Goal: Task Accomplishment & Management: Complete application form

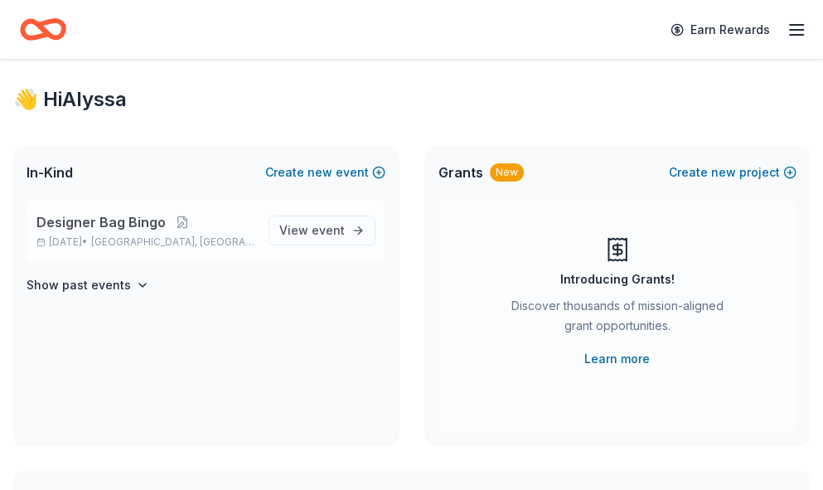
click at [73, 241] on p "[DATE] • [GEOGRAPHIC_DATA], [GEOGRAPHIC_DATA]" at bounding box center [145, 241] width 219 height 13
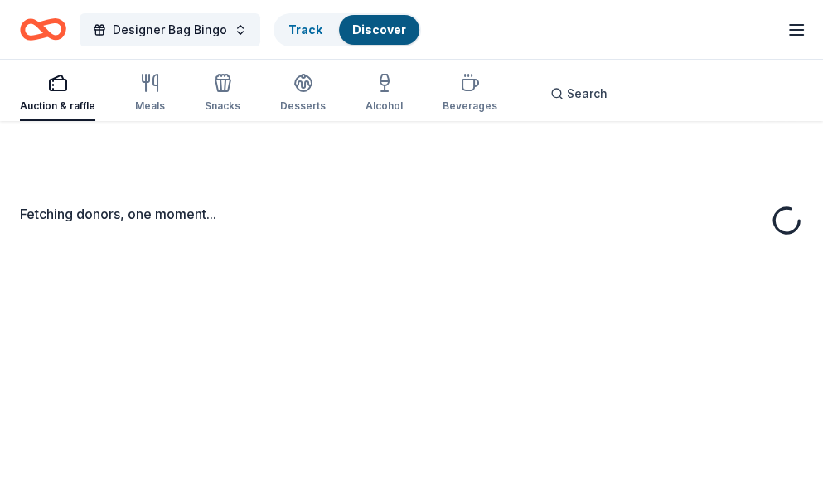
click at [77, 225] on div "Fetching donors, one moment..." at bounding box center [411, 224] width 783 height 40
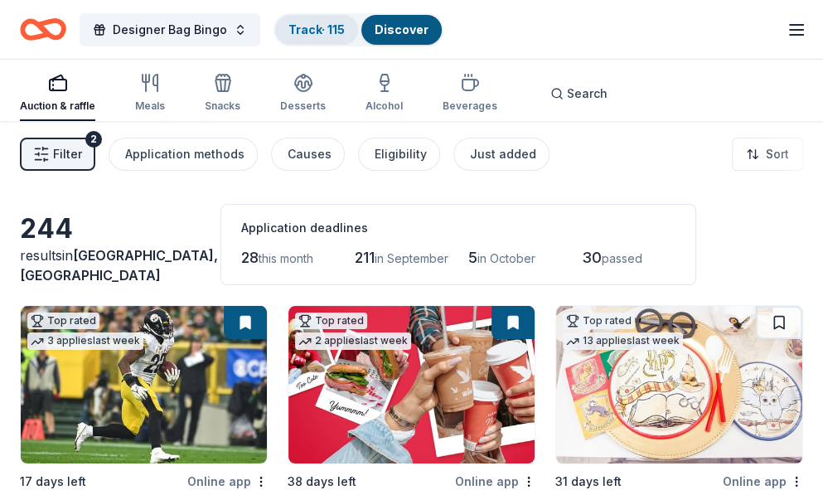
click at [321, 29] on link "Track · 115" at bounding box center [316, 29] width 56 height 14
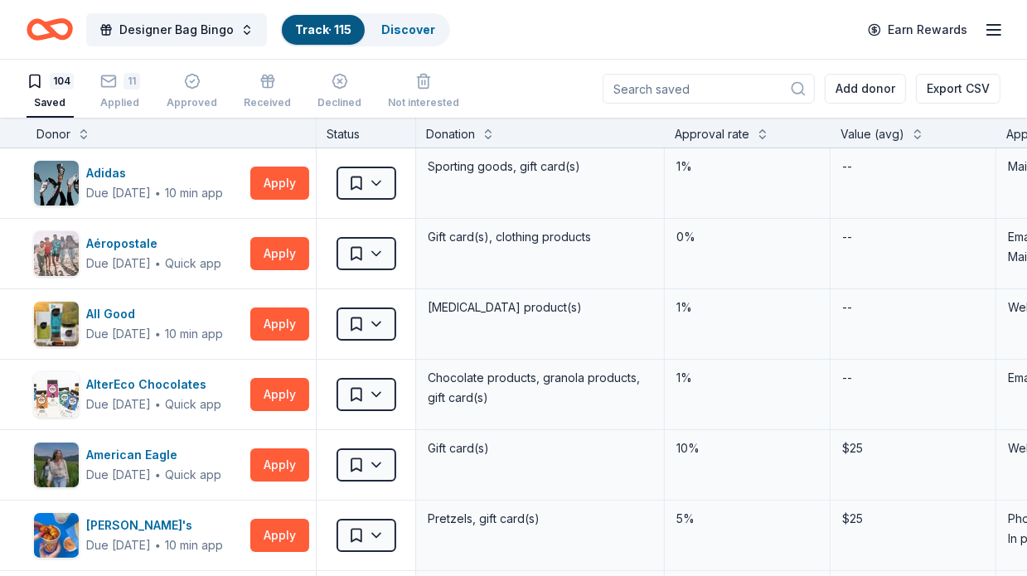
click at [77, 138] on div "Donor" at bounding box center [170, 134] width 269 height 20
click at [83, 128] on button at bounding box center [83, 132] width 13 height 17
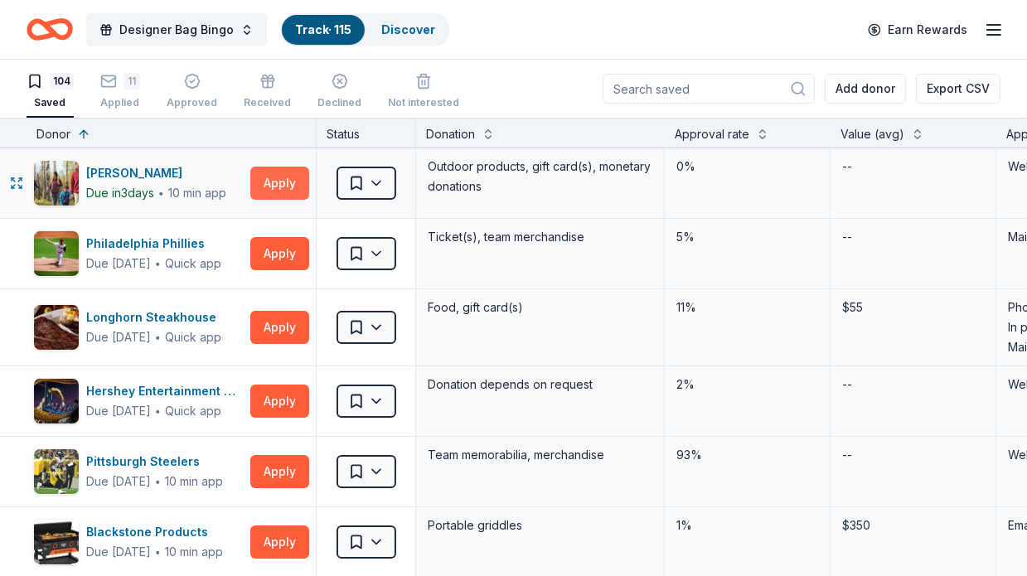
click at [283, 182] on button "Apply" at bounding box center [279, 183] width 59 height 33
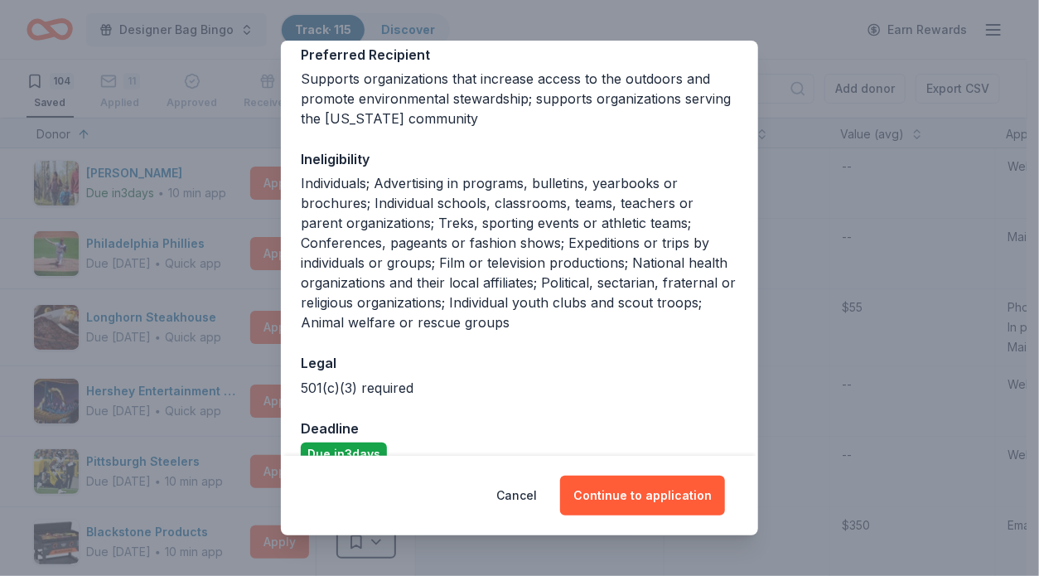
scroll to position [314, 0]
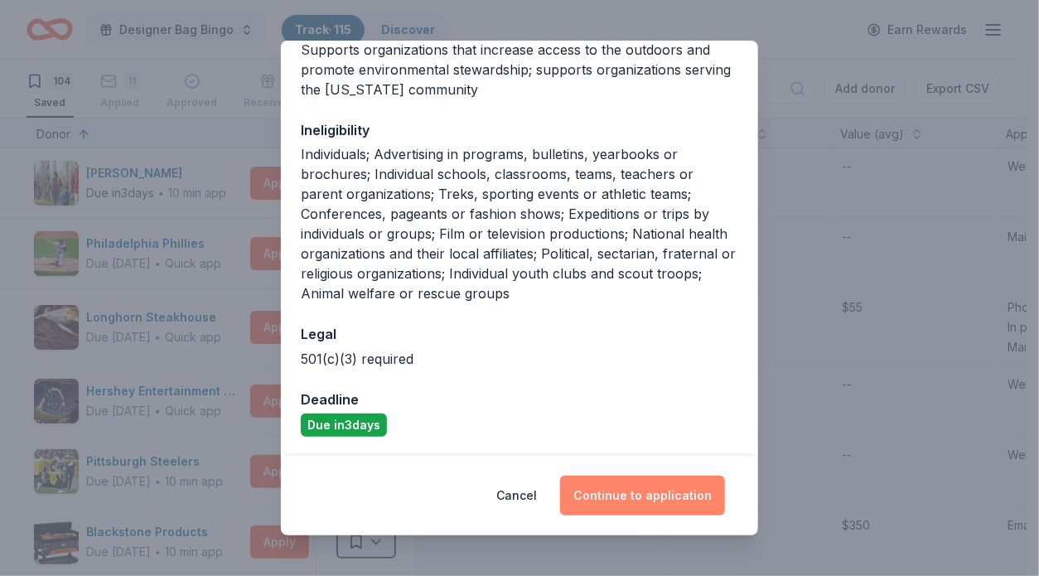
click at [617, 487] on button "Continue to application" at bounding box center [642, 496] width 165 height 40
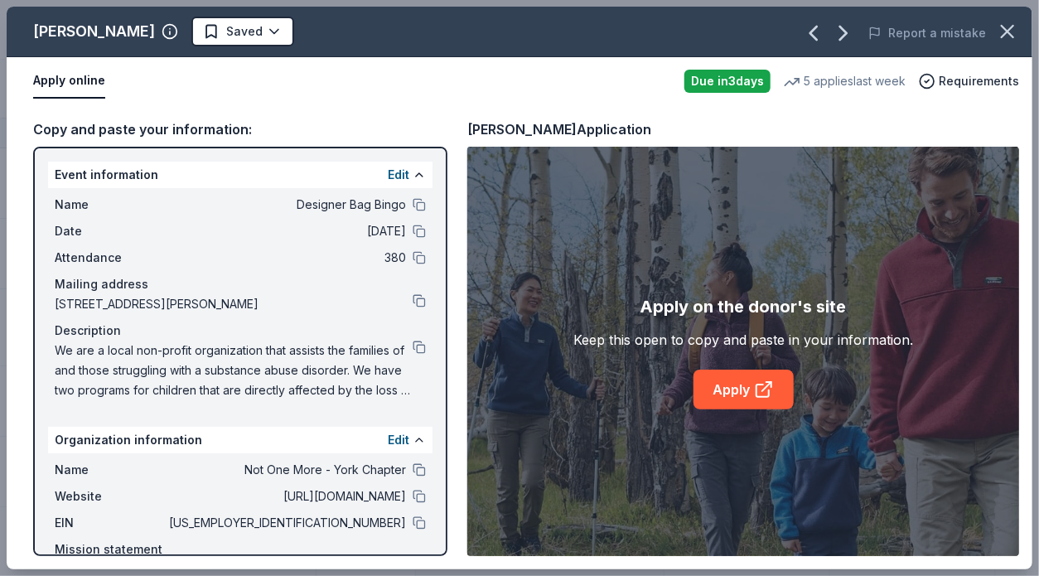
click at [205, 182] on div "Event information Edit" at bounding box center [240, 175] width 385 height 27
click at [66, 205] on span "Name" at bounding box center [110, 205] width 111 height 20
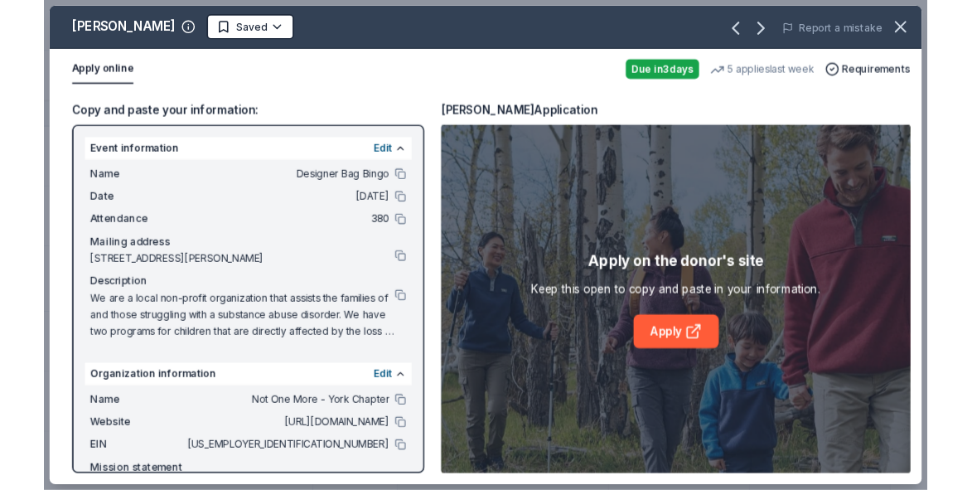
scroll to position [83, 0]
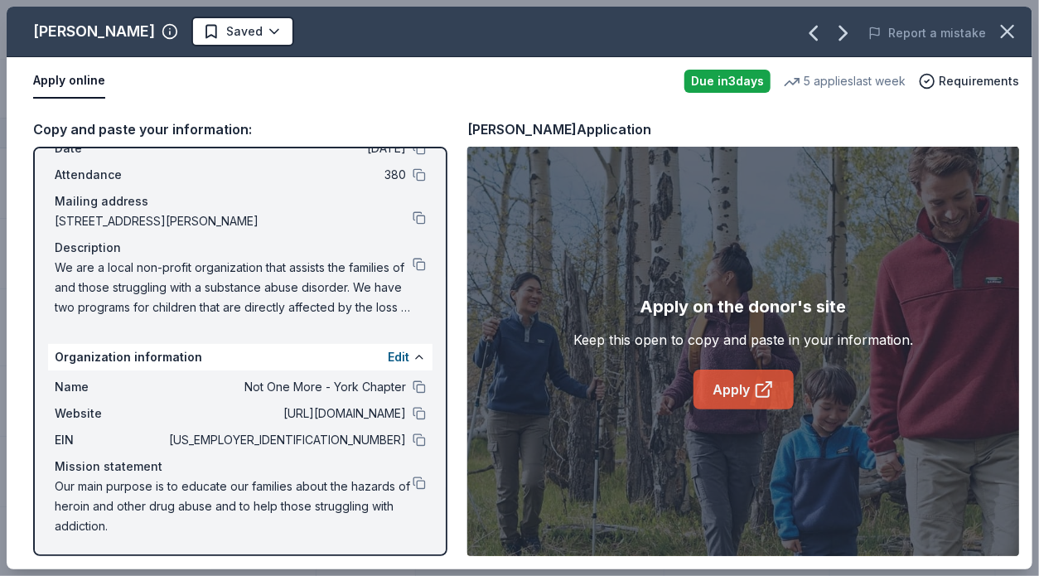
click at [732, 393] on link "Apply" at bounding box center [744, 390] width 100 height 40
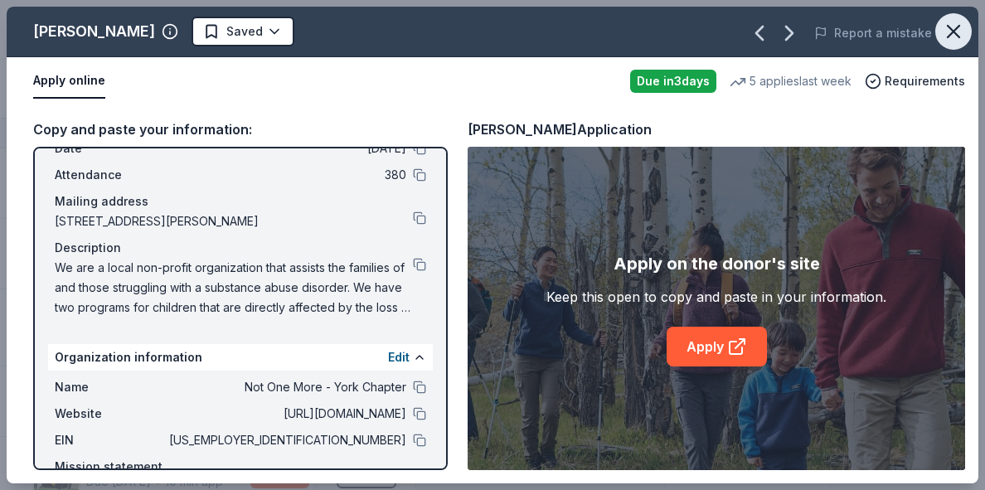
click at [822, 22] on icon "button" at bounding box center [953, 31] width 23 height 23
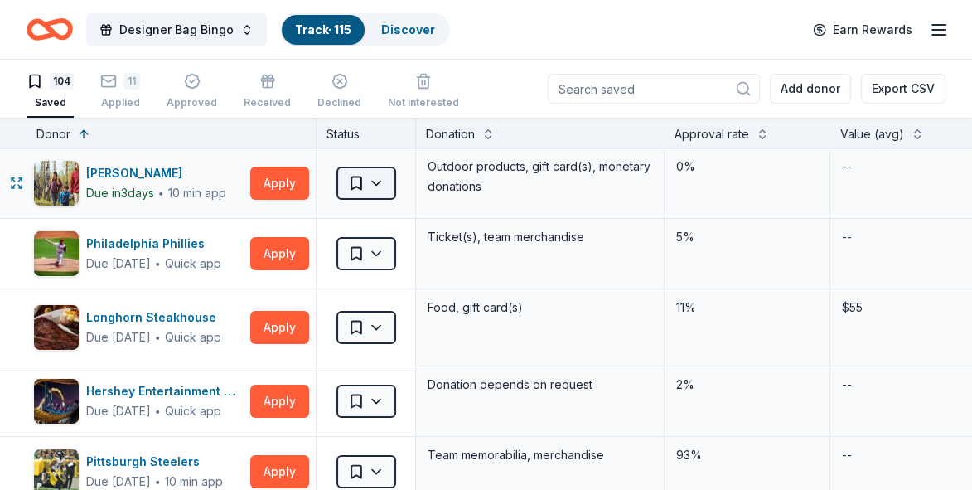
click at [375, 183] on html "Designer Bag Bingo Track · 115 Discover Earn Rewards 104 Saved 11 Applied Appro…" at bounding box center [486, 245] width 972 height 490
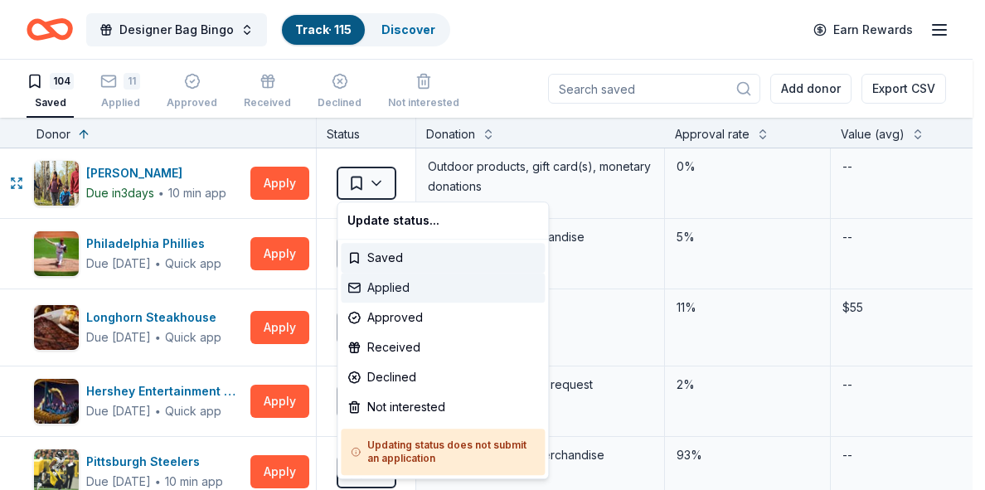
click at [380, 288] on div "Applied" at bounding box center [443, 288] width 204 height 30
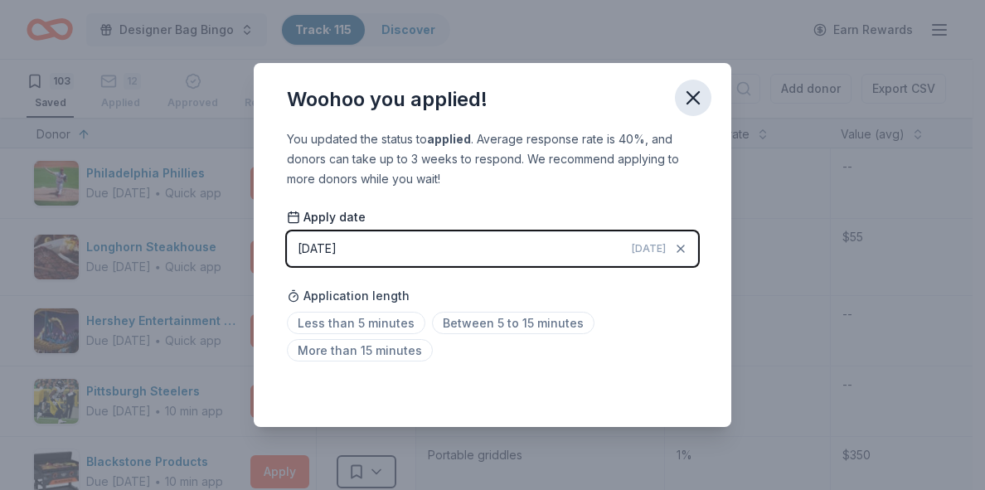
click at [685, 95] on icon "button" at bounding box center [692, 97] width 23 height 23
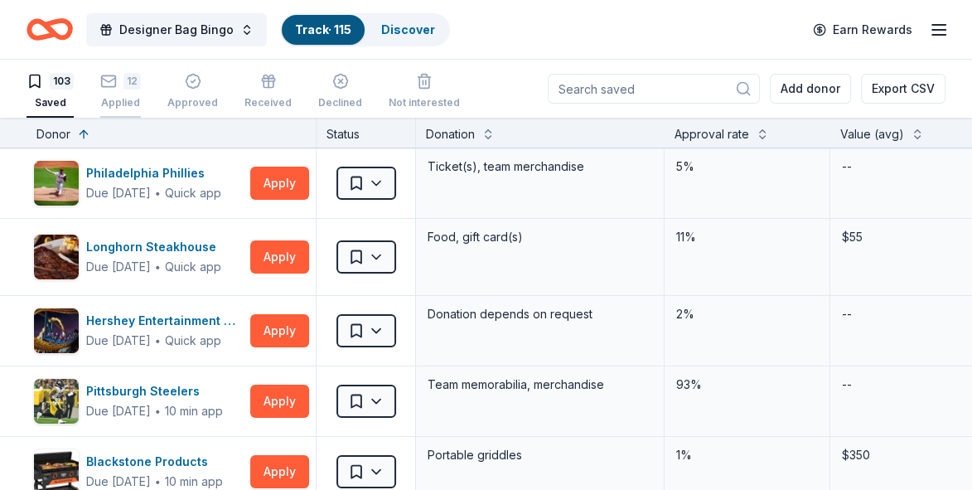
click at [128, 90] on div "12 Applied" at bounding box center [120, 82] width 41 height 36
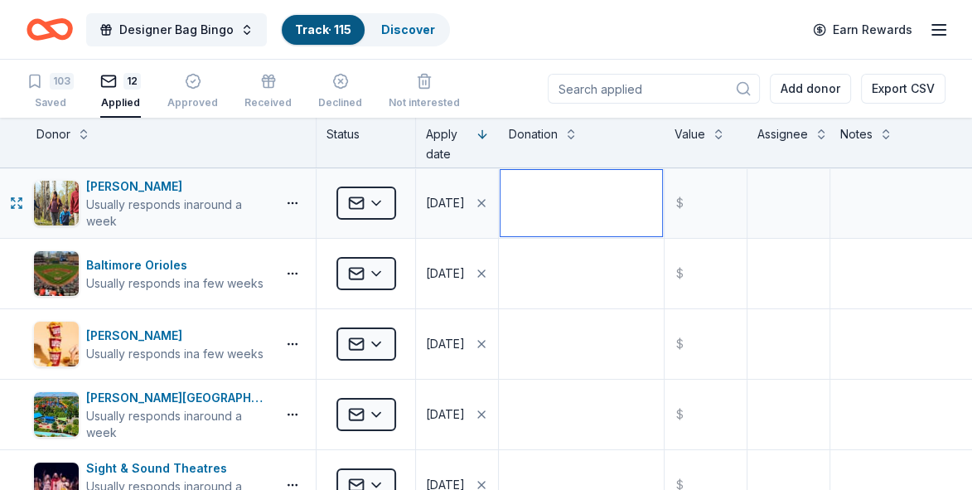
click at [587, 212] on textarea at bounding box center [582, 203] width 162 height 66
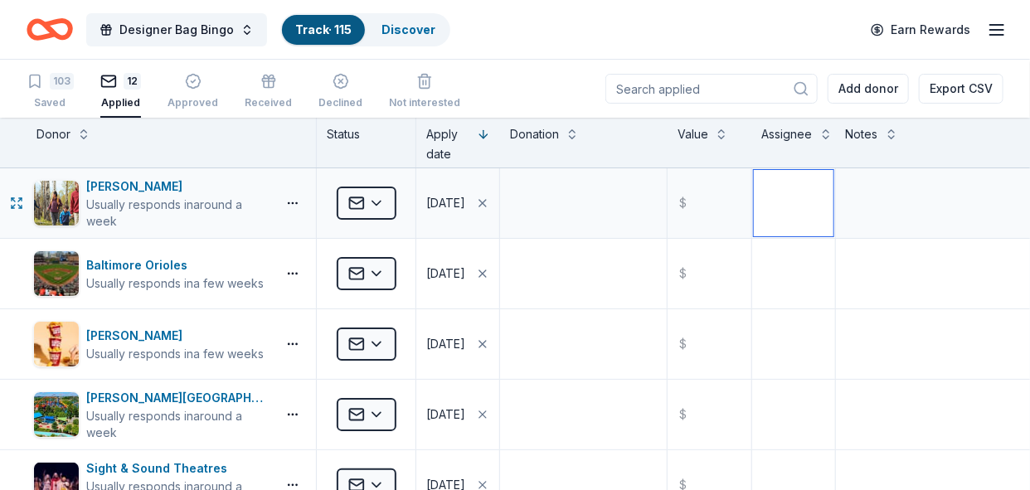
click at [787, 213] on textarea at bounding box center [793, 203] width 80 height 66
type textarea "MD"
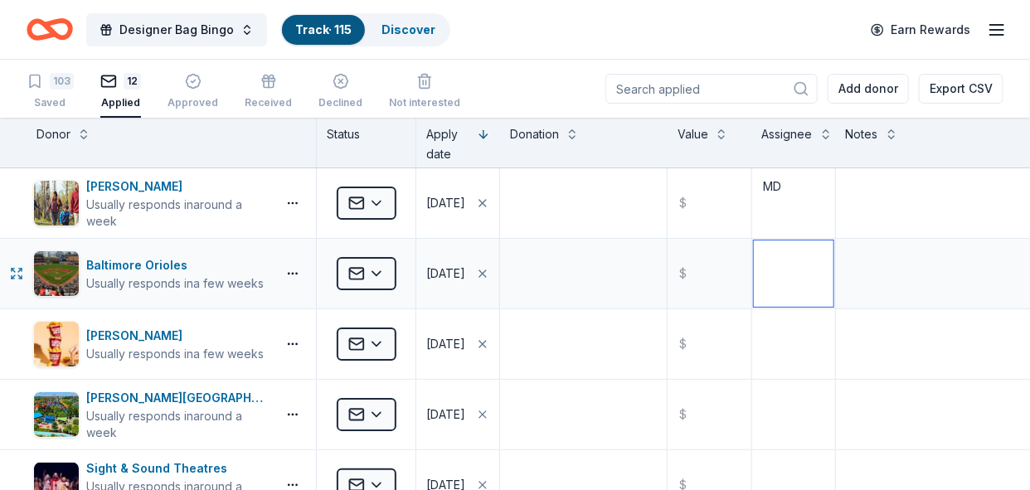
click at [753, 267] on textarea at bounding box center [793, 273] width 80 height 66
click at [809, 281] on textarea at bounding box center [793, 273] width 80 height 66
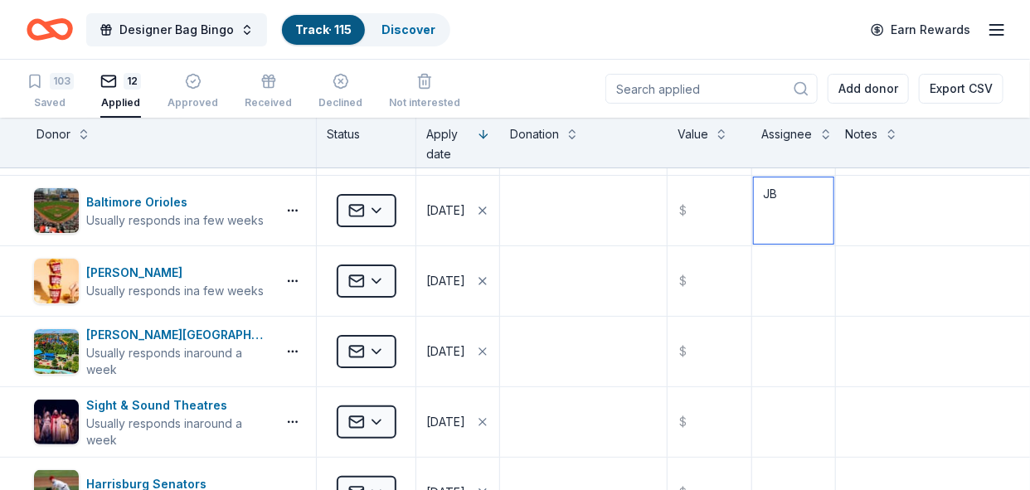
scroll to position [65, 0]
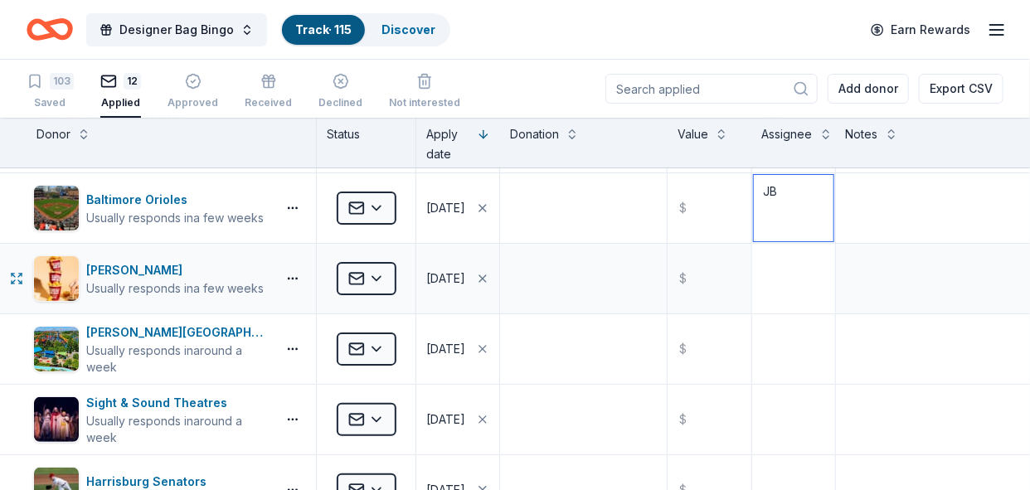
type textarea "JB"
click at [786, 287] on textarea at bounding box center [793, 278] width 80 height 66
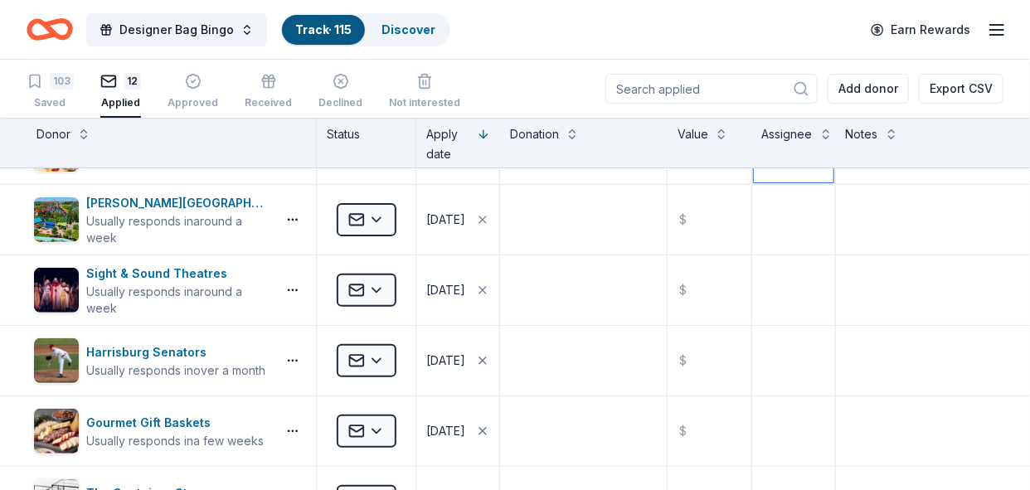
scroll to position [187, 0]
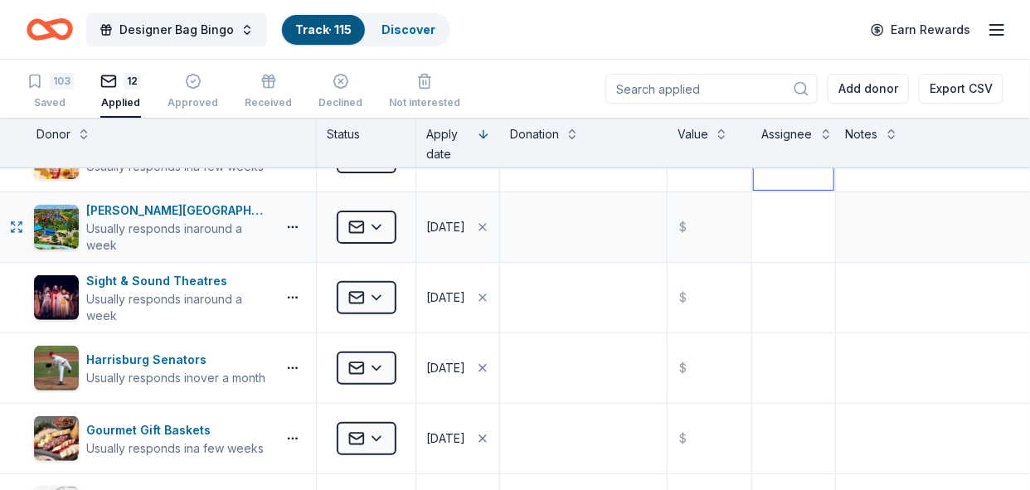
type textarea "JB"
click at [786, 230] on textarea at bounding box center [793, 227] width 80 height 66
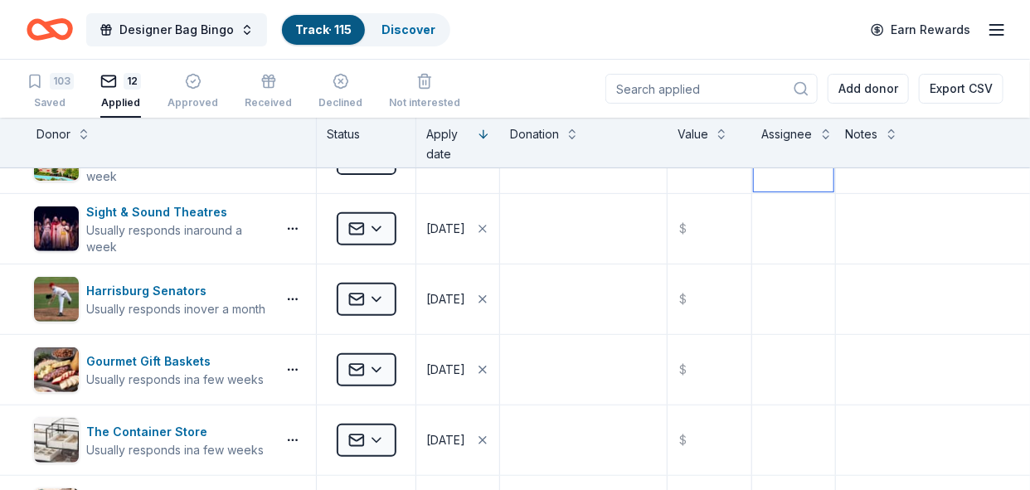
scroll to position [252, 0]
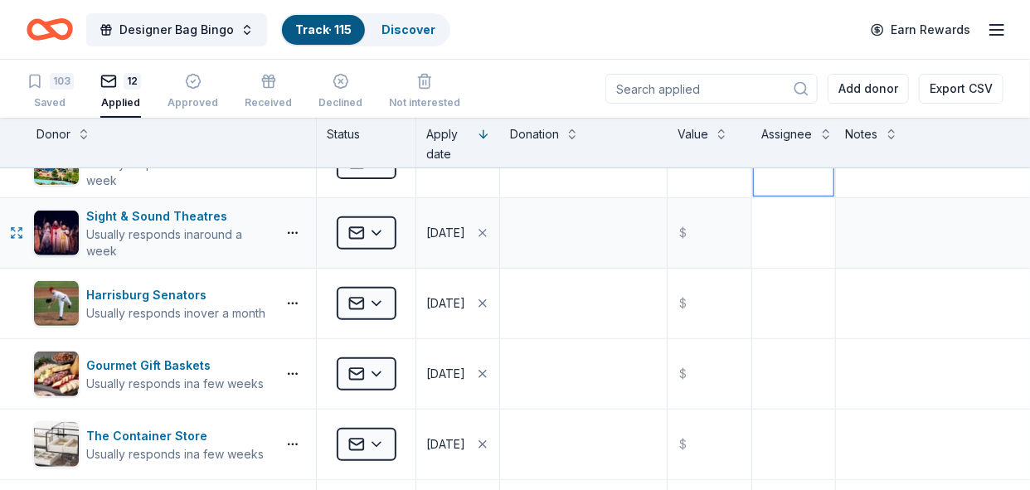
type textarea "JB"
click at [753, 238] on textarea at bounding box center [793, 233] width 80 height 66
drag, startPoint x: 776, startPoint y: 218, endPoint x: 745, endPoint y: 217, distance: 30.7
click at [745, 217] on div "Sight & Sound Theatres Usually responds in around a week Applied [DATE] $ JB" at bounding box center [515, 233] width 1030 height 70
type textarea "JB"
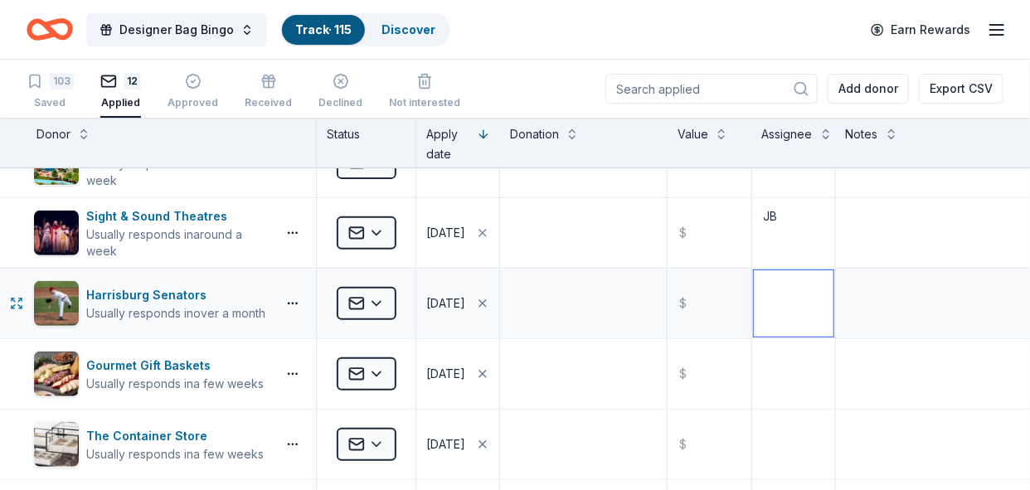
click at [801, 300] on textarea at bounding box center [793, 303] width 80 height 66
paste textarea "Lor Ipsu Dolorsi am Con Adi Elit, Sed., do e temporinc utlaboreetdo magnaa en a…"
type textarea "Lor Ipsu Dolorsi am Con Adi Elit, Sed., do e temporinc utlaboreetdo magnaa en a…"
type textarea "JB"
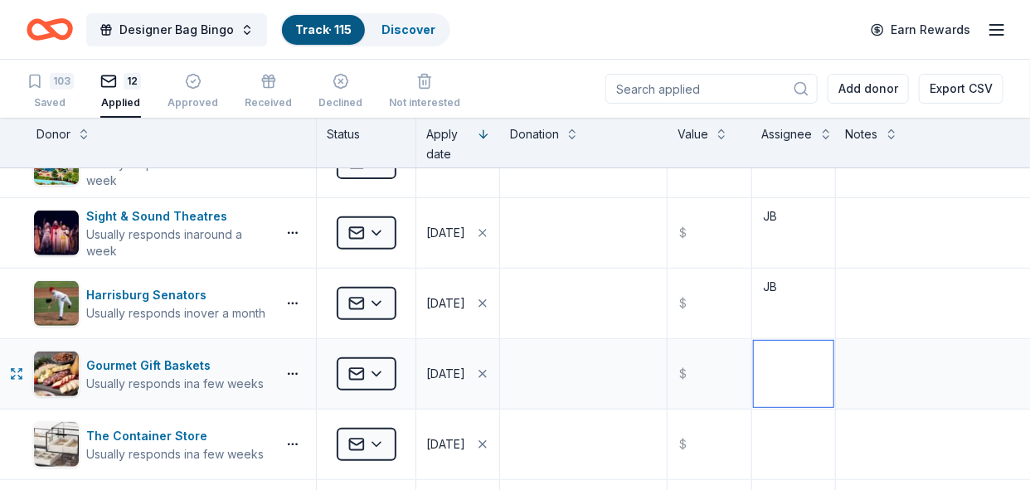
click at [763, 380] on textarea at bounding box center [793, 374] width 80 height 66
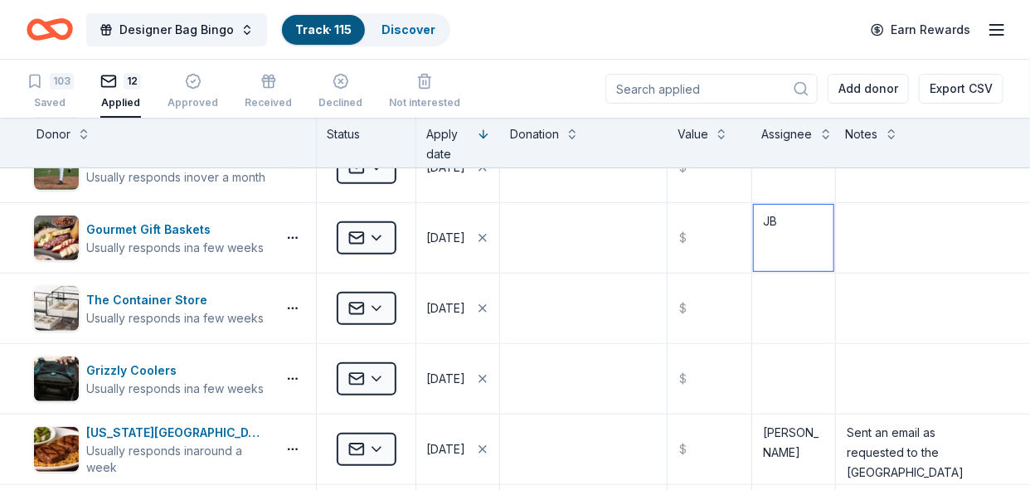
scroll to position [390, 0]
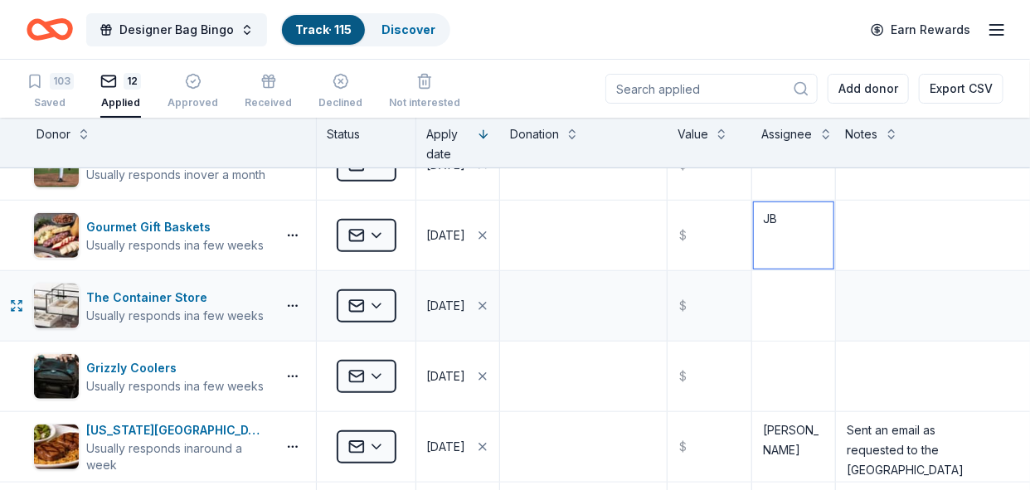
type textarea "JB"
click at [758, 322] on textarea at bounding box center [793, 306] width 80 height 66
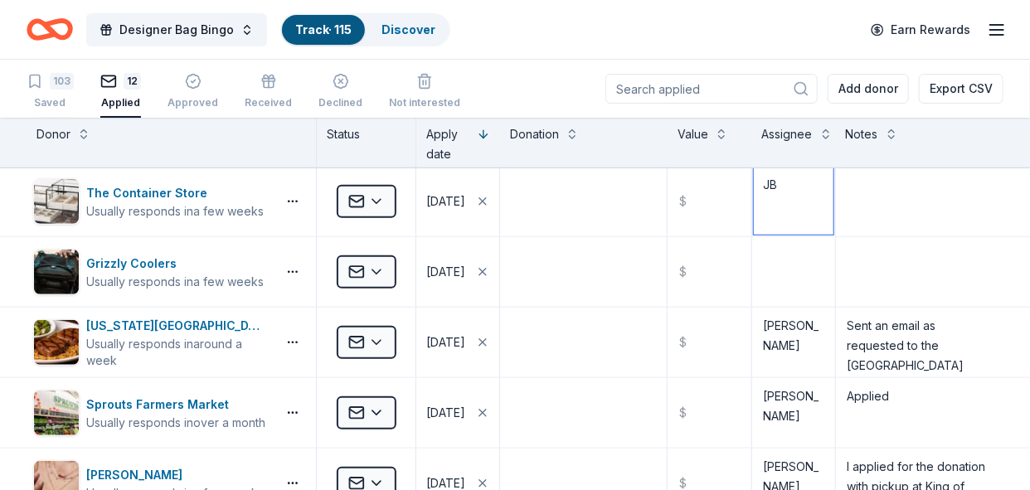
scroll to position [544, 0]
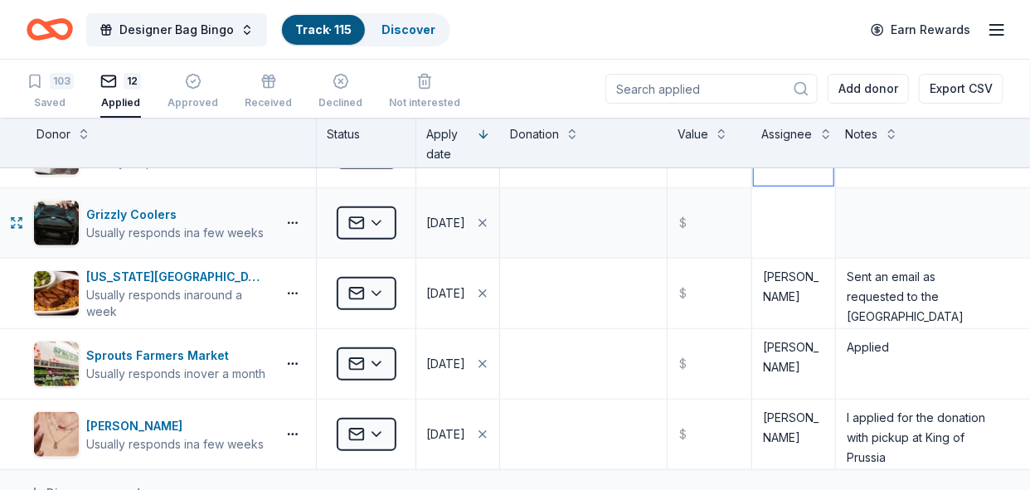
type textarea "JB"
click at [799, 237] on textarea at bounding box center [793, 223] width 80 height 66
type textarea "JB"
click at [822, 241] on textarea at bounding box center [919, 223] width 164 height 66
click at [43, 99] on div "Saved" at bounding box center [50, 102] width 47 height 13
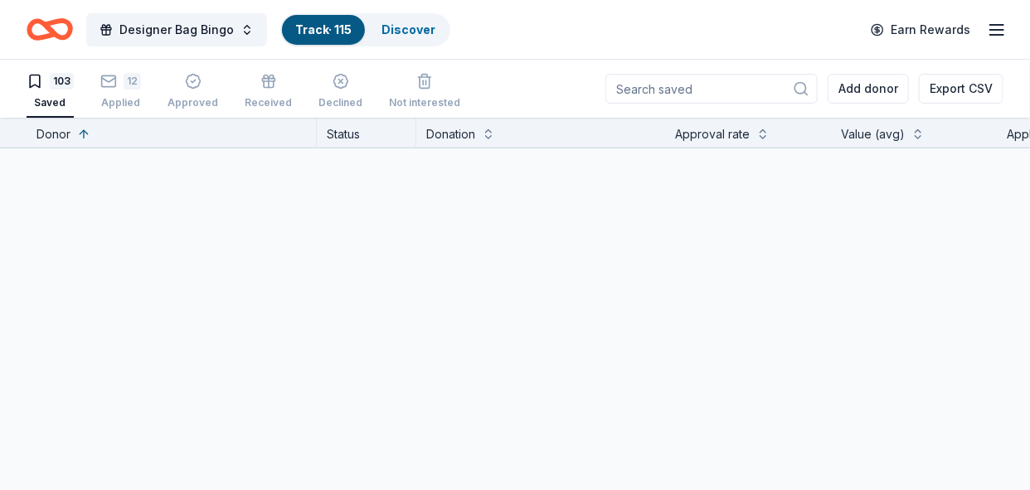
scroll to position [6946, 0]
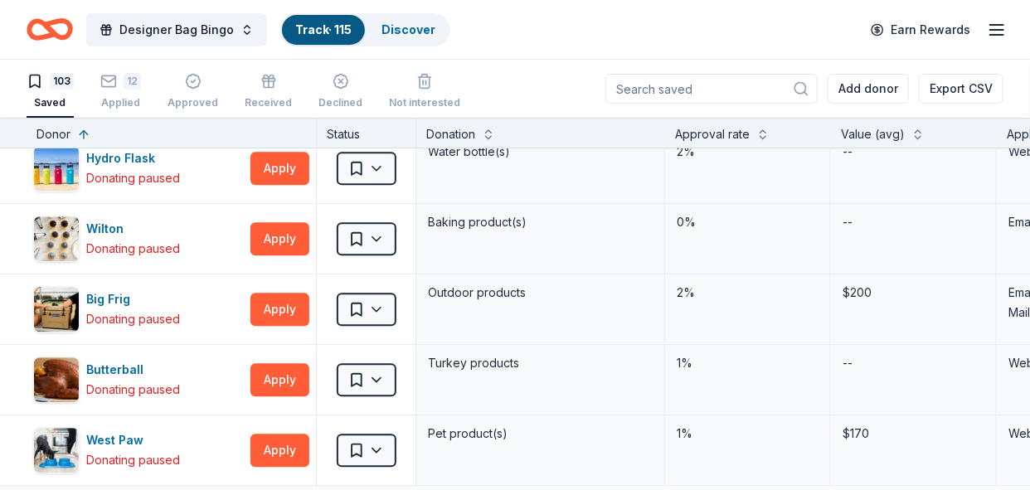
click at [324, 31] on link "Track · 115" at bounding box center [323, 29] width 56 height 14
click at [47, 75] on div "103" at bounding box center [50, 81] width 47 height 17
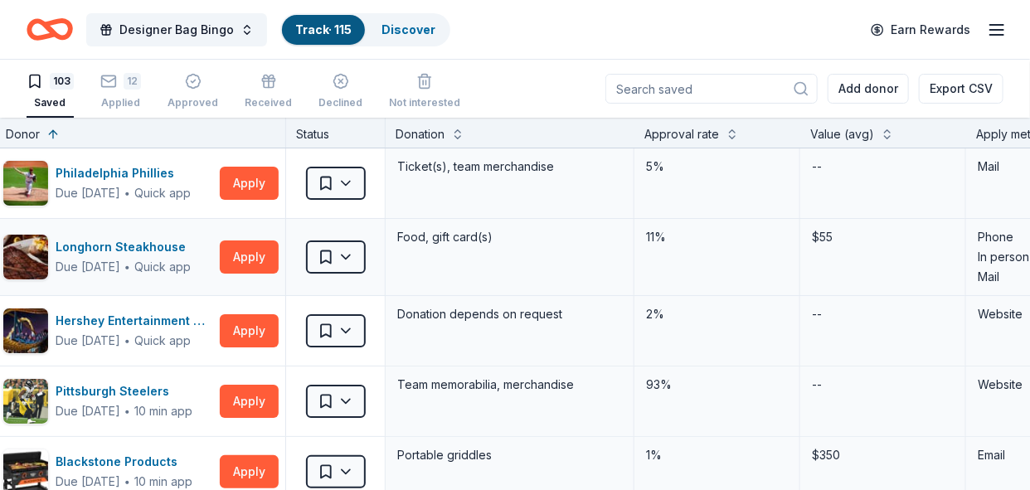
scroll to position [0, 0]
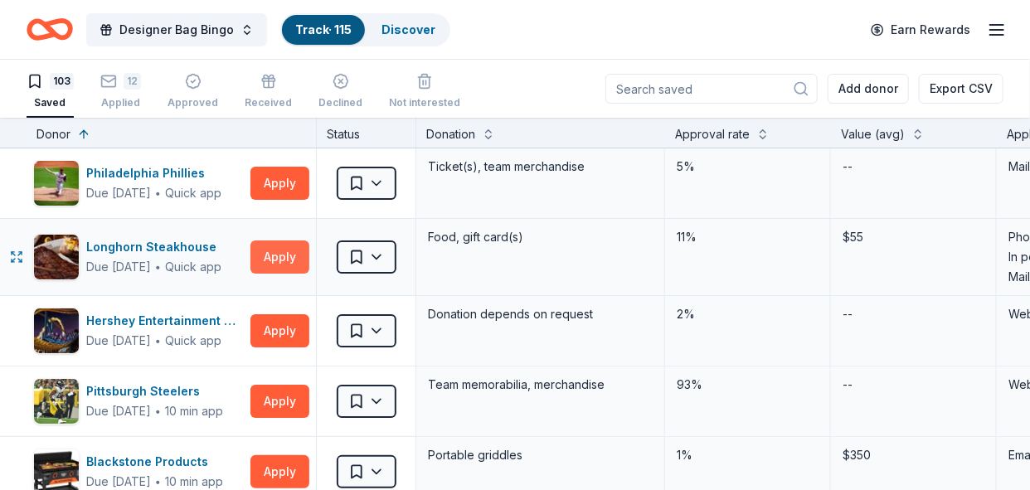
click at [279, 261] on button "Apply" at bounding box center [279, 256] width 59 height 33
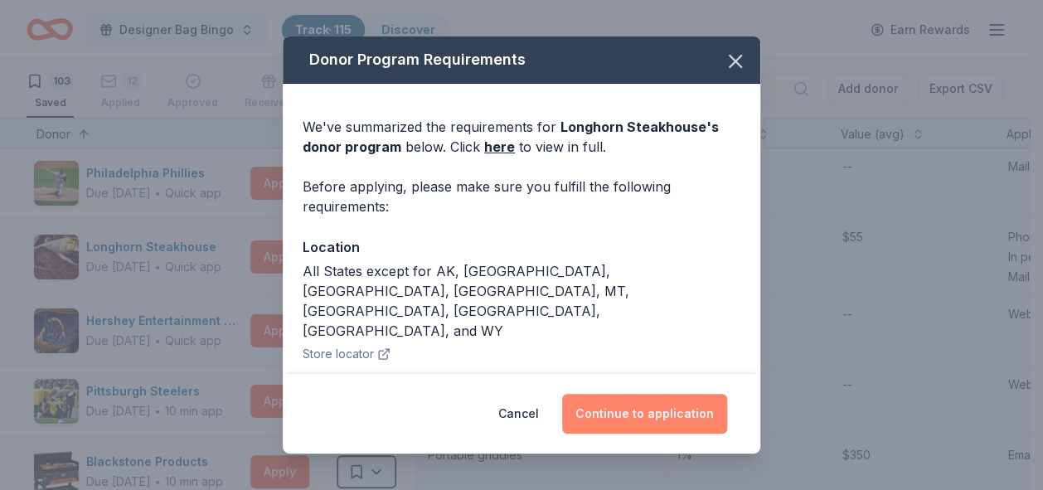
click at [610, 420] on button "Continue to application" at bounding box center [644, 414] width 165 height 40
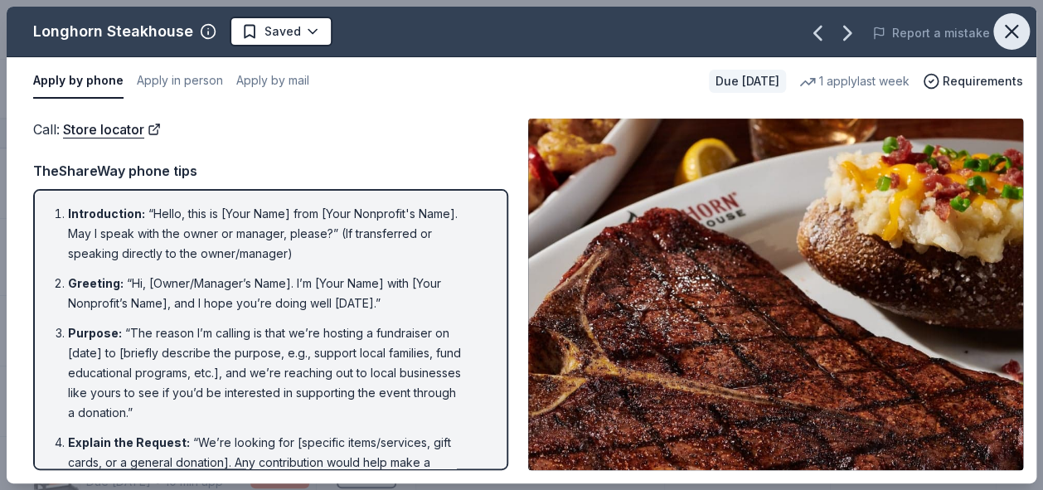
click at [822, 38] on icon "button" at bounding box center [1011, 31] width 23 height 23
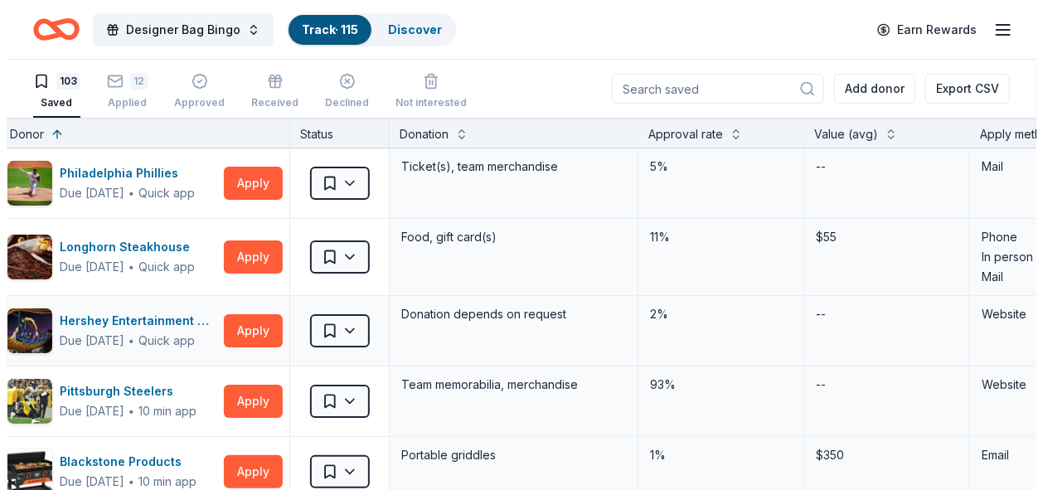
scroll to position [0, 66]
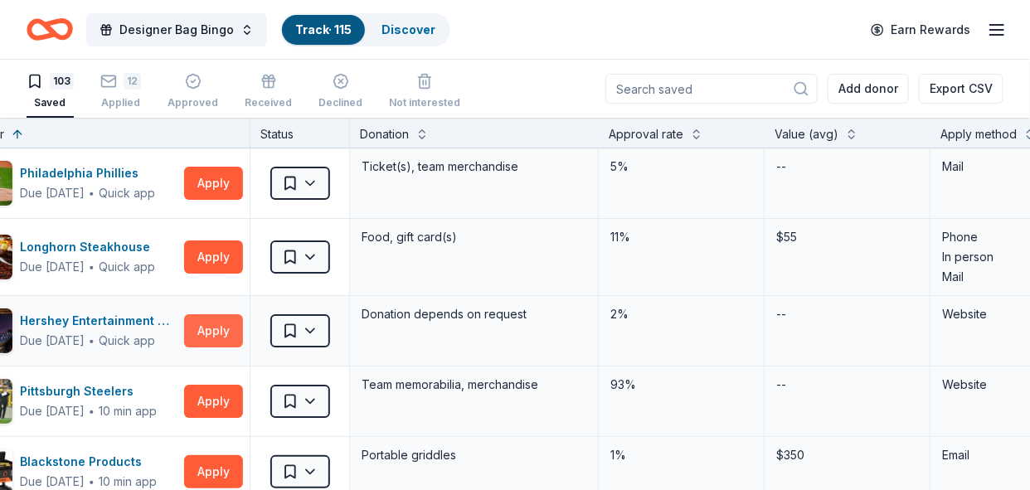
click at [215, 331] on button "Apply" at bounding box center [213, 330] width 59 height 33
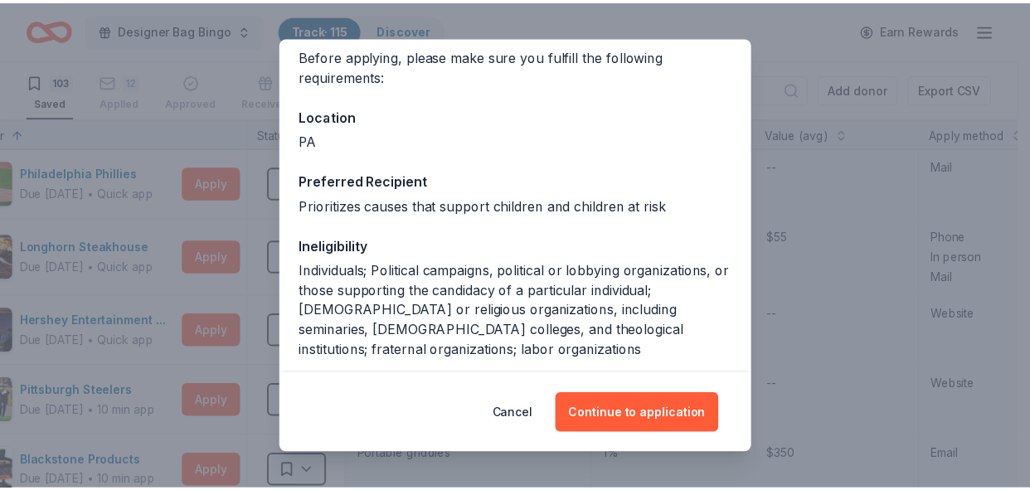
scroll to position [269, 0]
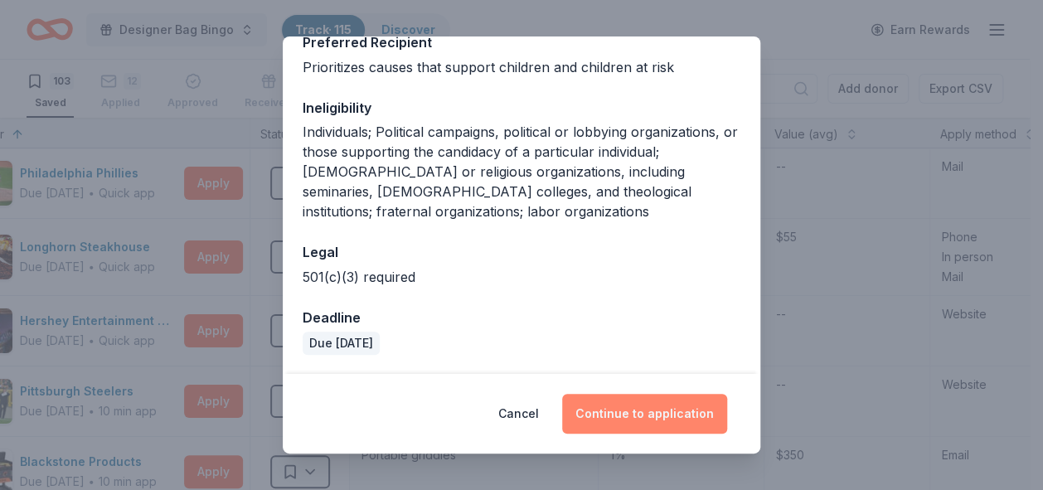
click at [626, 417] on button "Continue to application" at bounding box center [644, 414] width 165 height 40
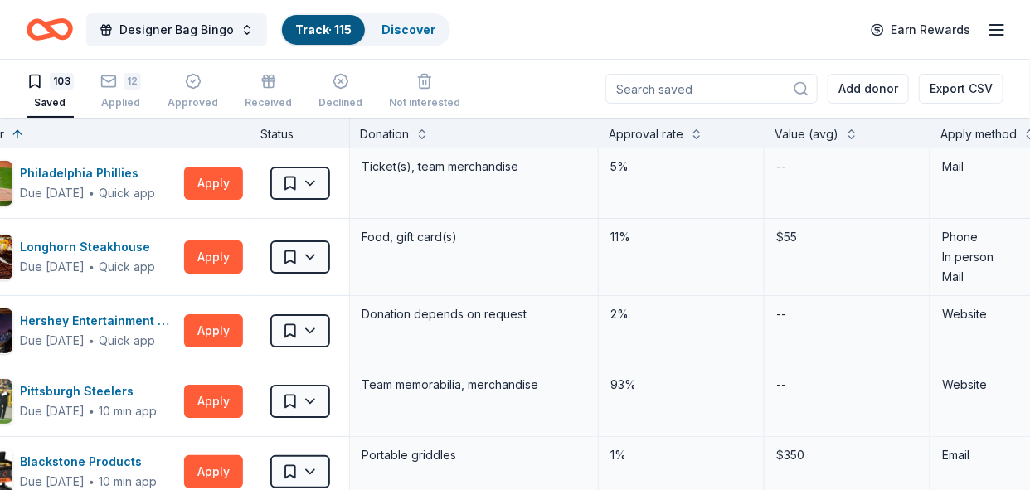
scroll to position [0, 0]
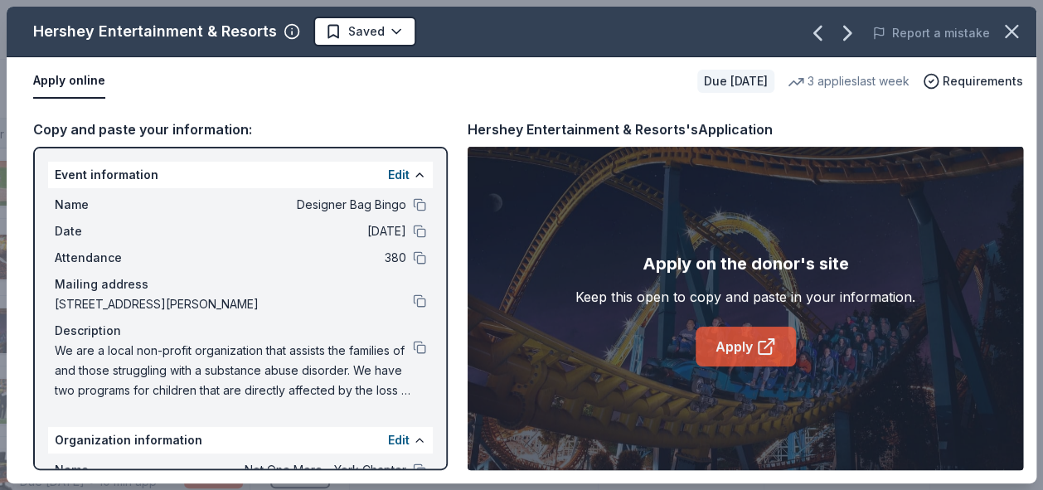
click at [719, 344] on link "Apply" at bounding box center [745, 347] width 100 height 40
click at [822, 35] on icon "button" at bounding box center [1011, 31] width 23 height 23
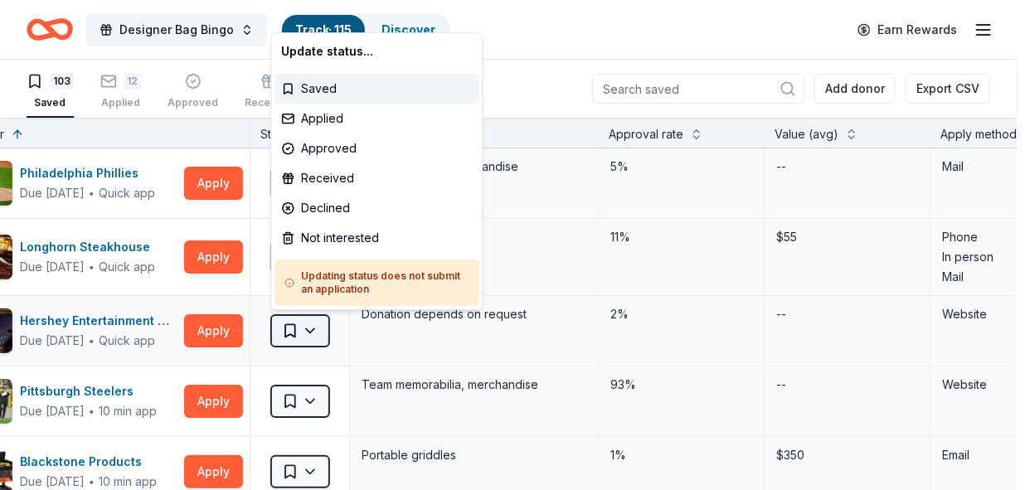
click at [305, 332] on html "Designer Bag Bingo Track · 115 Discover Earn Rewards 103 Saved 12 Applied Appro…" at bounding box center [515, 245] width 1030 height 490
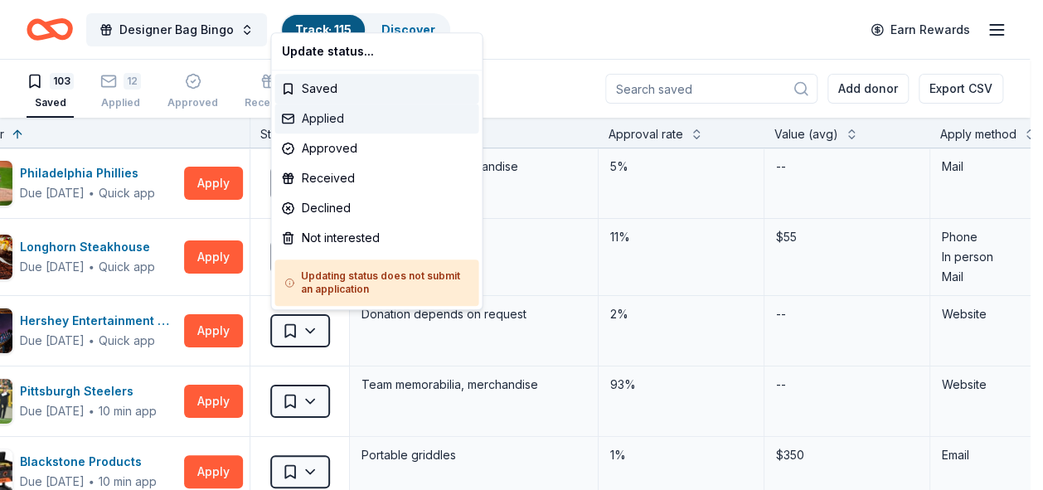
click at [314, 120] on div "Applied" at bounding box center [376, 119] width 204 height 30
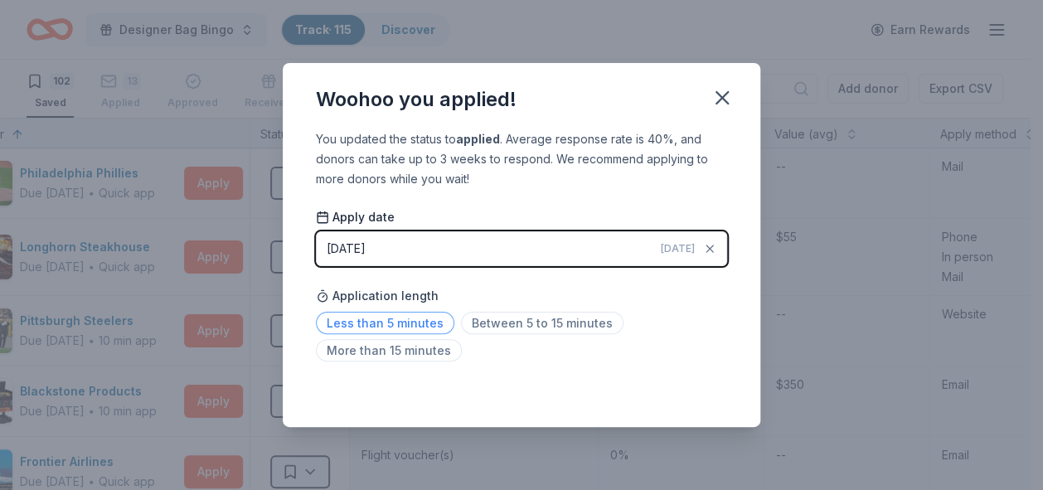
click at [380, 325] on span "Less than 5 minutes" at bounding box center [385, 323] width 138 height 22
click at [724, 101] on icon "button" at bounding box center [722, 98] width 12 height 12
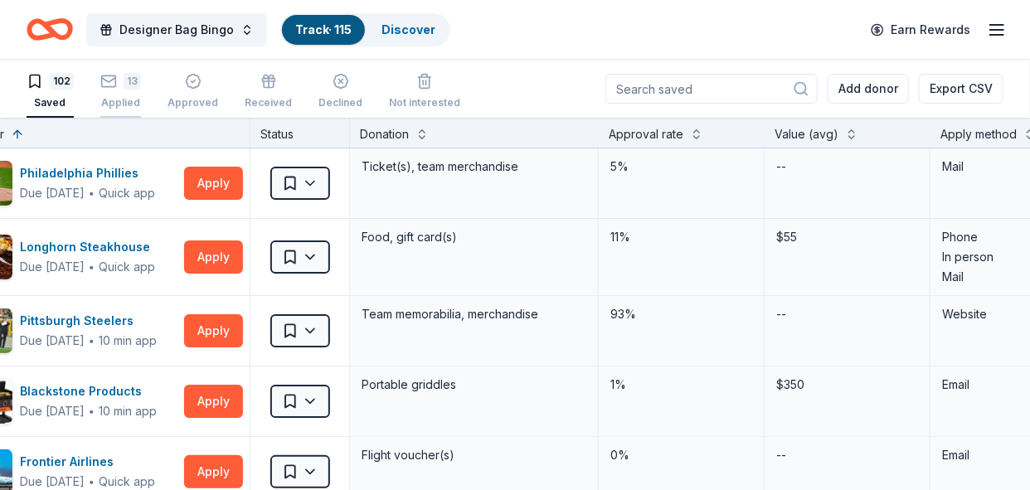
click at [103, 99] on div "Applied" at bounding box center [120, 97] width 41 height 13
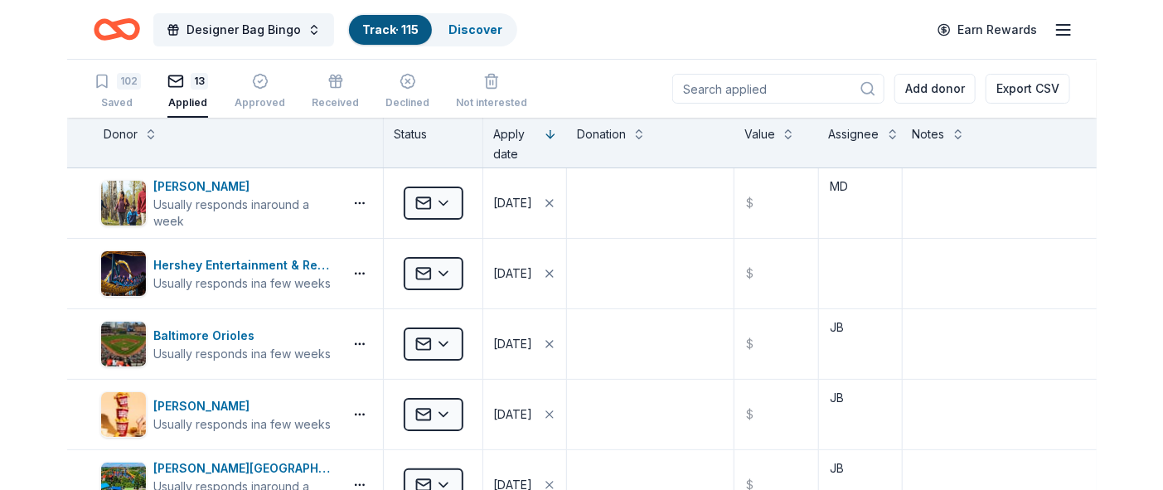
scroll to position [0, 6]
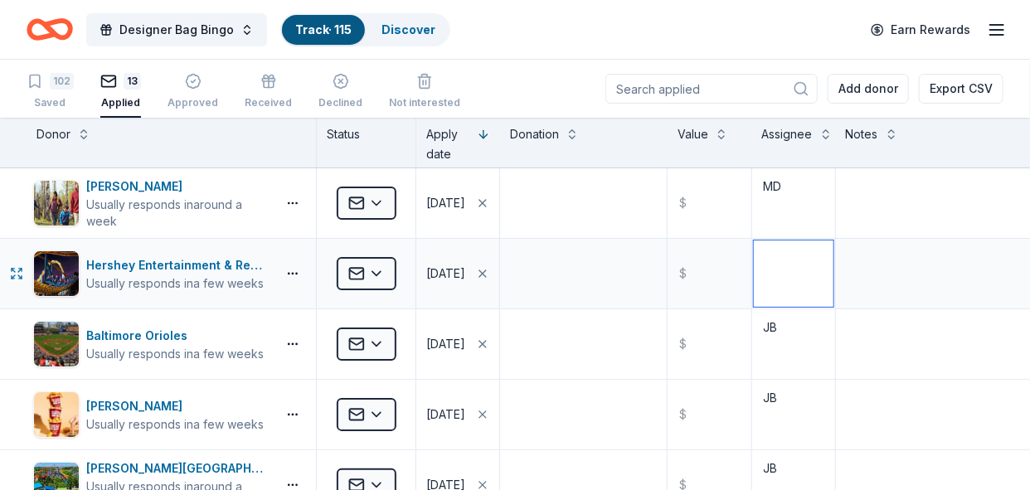
click at [767, 284] on textarea at bounding box center [793, 273] width 80 height 66
type textarea "MD"
click at [59, 108] on div "Saved" at bounding box center [50, 102] width 47 height 13
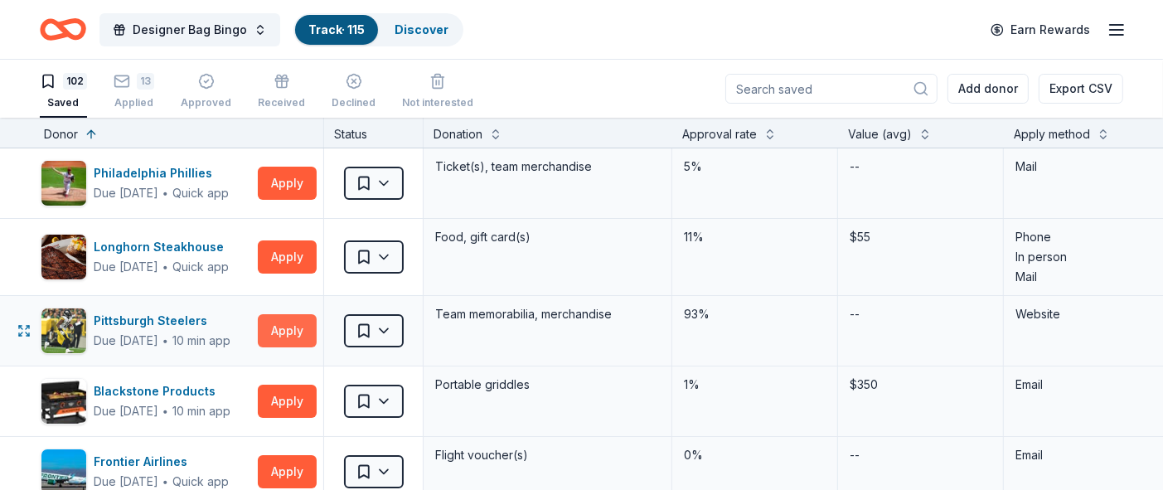
click at [287, 334] on button "Apply" at bounding box center [287, 330] width 59 height 33
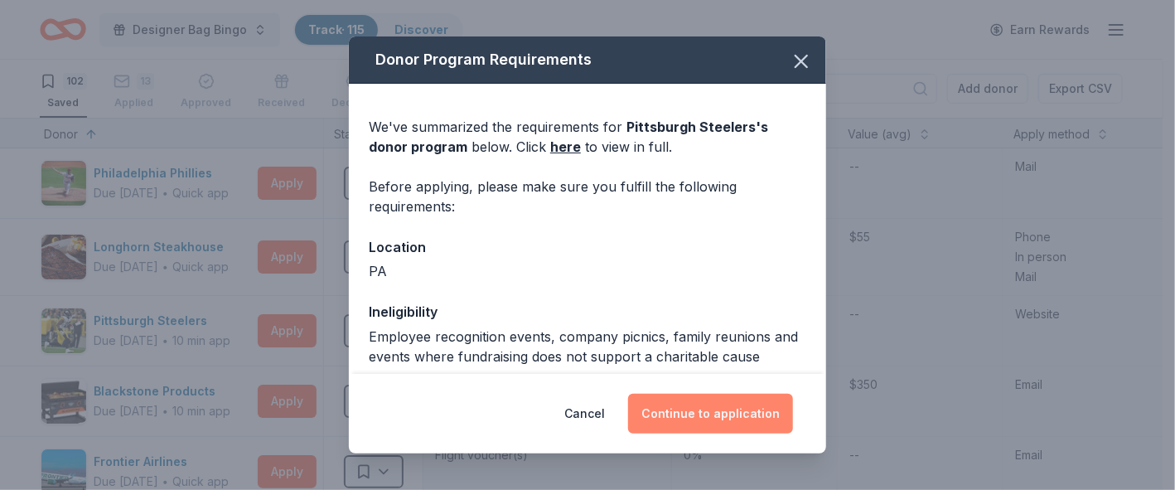
click at [705, 415] on button "Continue to application" at bounding box center [710, 414] width 165 height 40
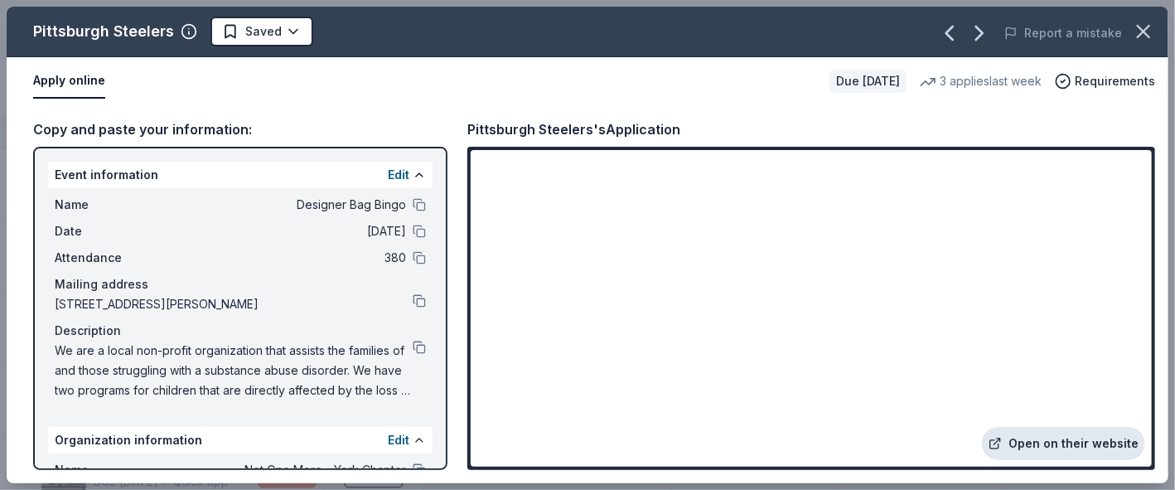
click at [822, 443] on link "Open on their website" at bounding box center [1063, 443] width 163 height 33
click at [822, 31] on icon "button" at bounding box center [1143, 31] width 23 height 23
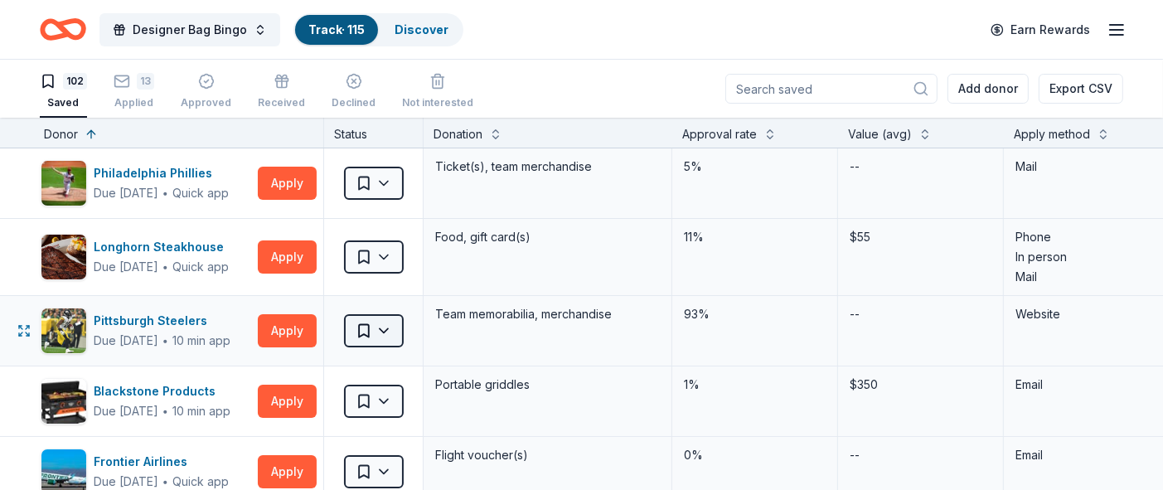
click at [365, 325] on html "Designer Bag Bingo Track · 115 Discover Earn Rewards 102 Saved 13 Applied Appro…" at bounding box center [581, 245] width 1163 height 490
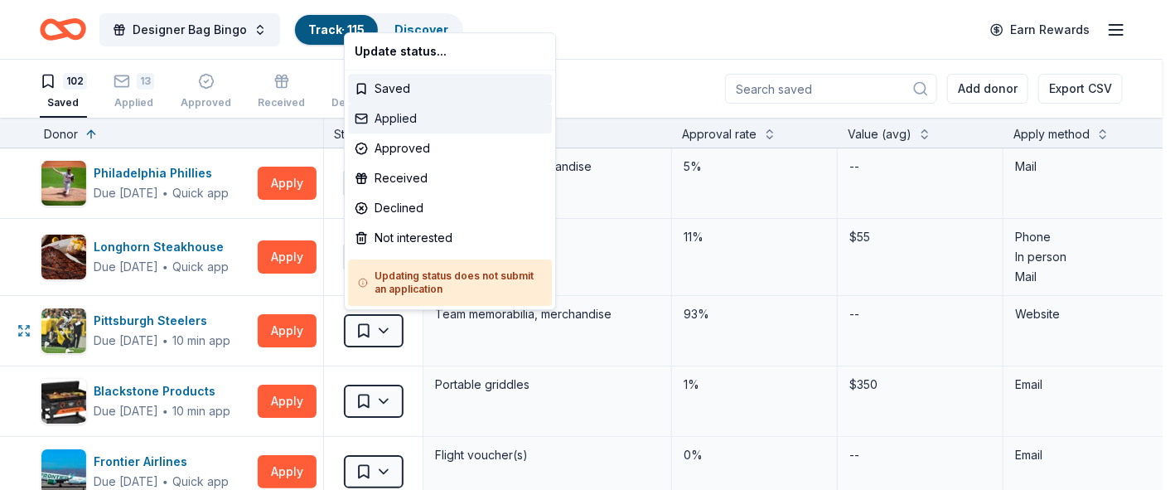
click at [380, 120] on div "Applied" at bounding box center [450, 119] width 204 height 30
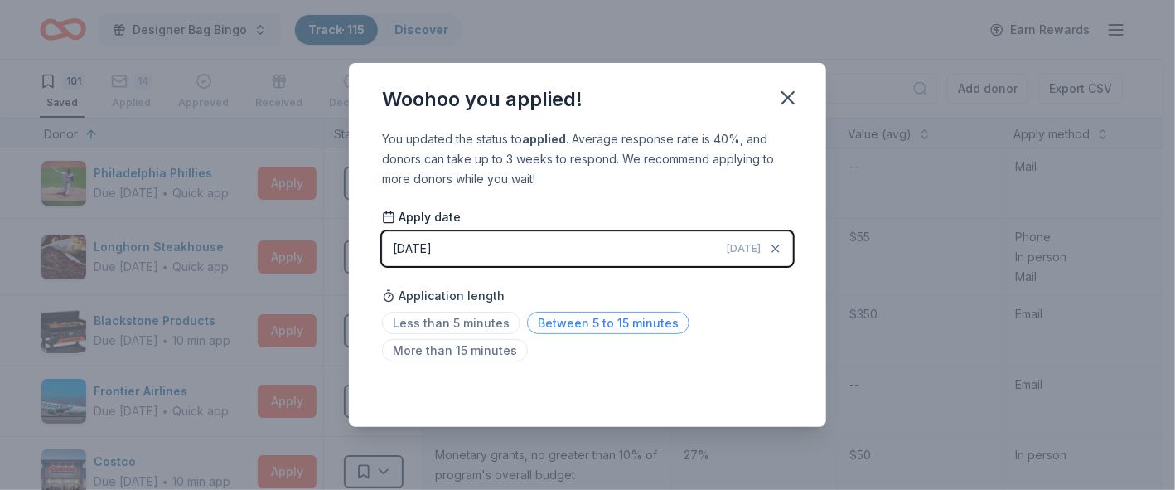
click at [579, 322] on span "Between 5 to 15 minutes" at bounding box center [608, 323] width 162 height 22
click at [597, 326] on span "Between 5 to 15 minutes" at bounding box center [608, 323] width 162 height 22
click at [787, 92] on icon "button" at bounding box center [788, 97] width 23 height 23
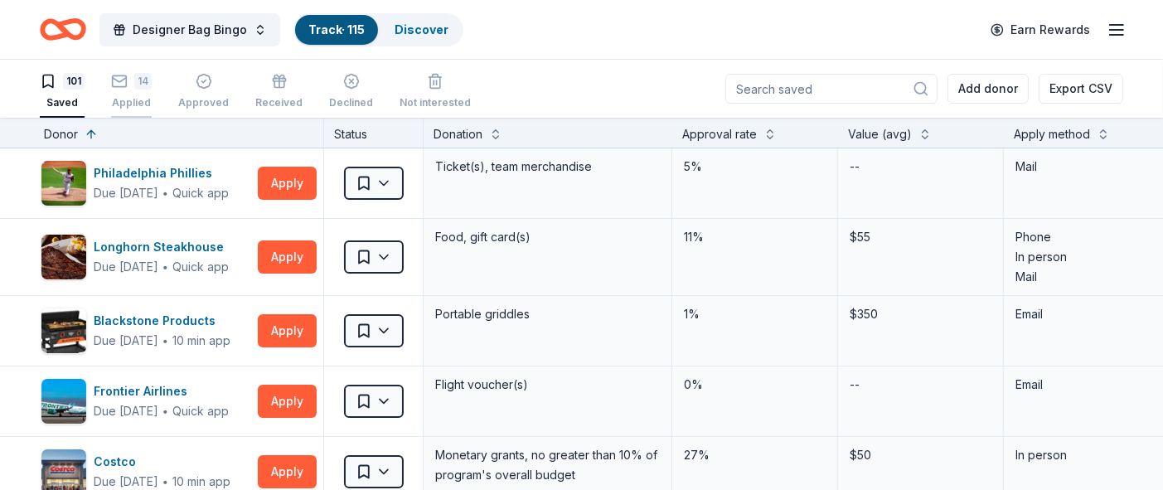
click at [121, 85] on icon "button" at bounding box center [119, 78] width 17 height 17
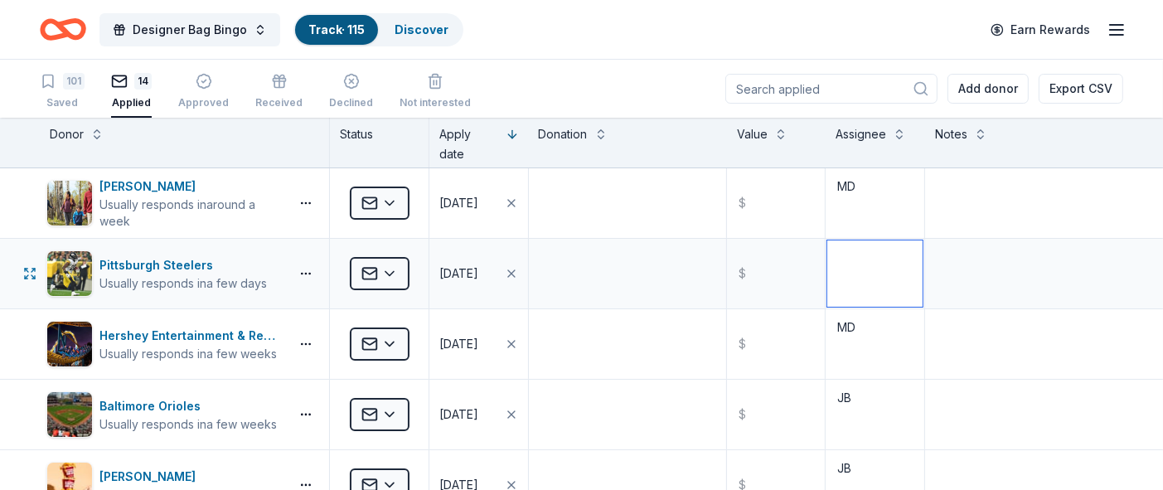
click at [822, 296] on textarea at bounding box center [874, 273] width 95 height 66
type textarea "MD"
click at [70, 102] on div "Saved" at bounding box center [62, 102] width 45 height 13
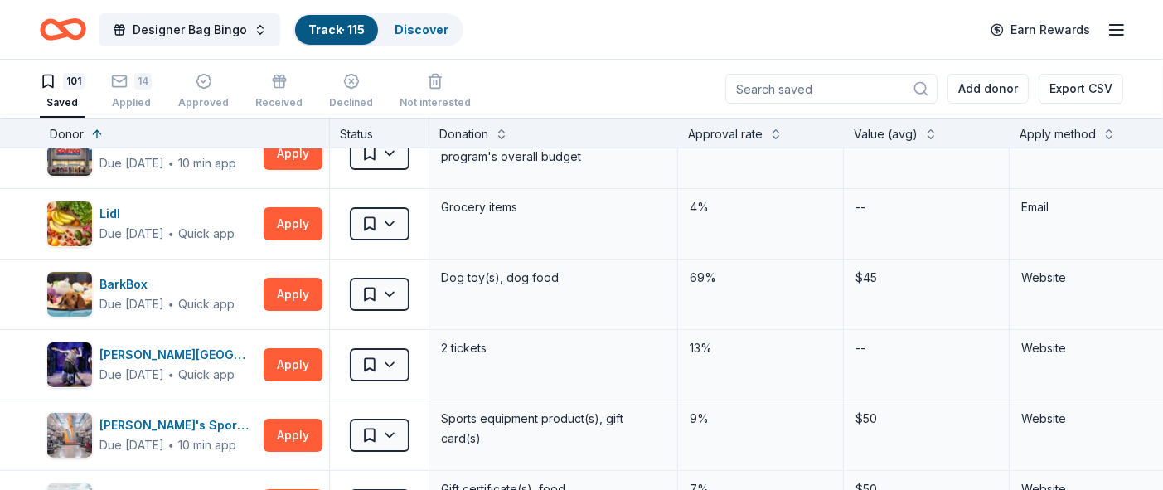
scroll to position [303, 0]
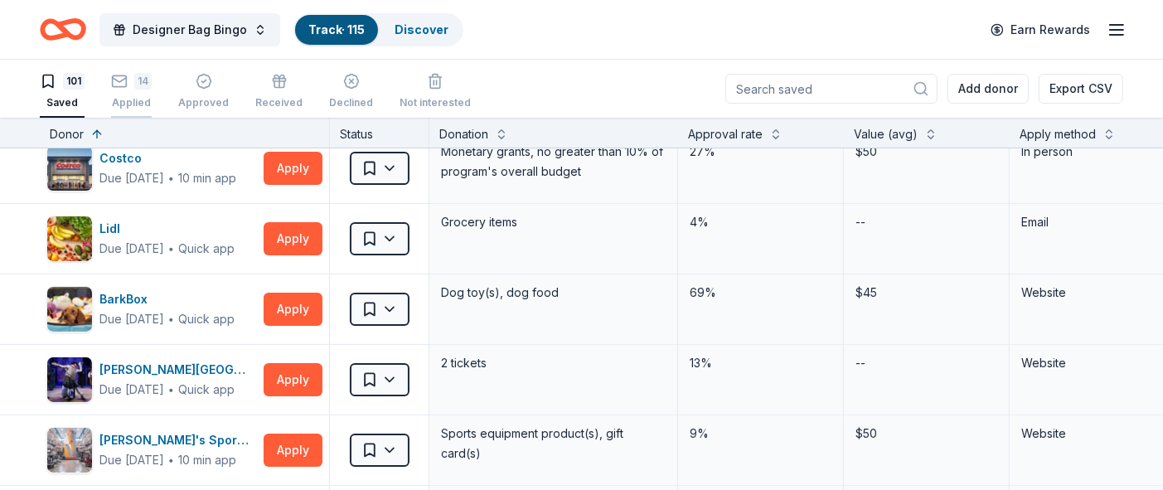
click at [143, 99] on div "Applied" at bounding box center [131, 93] width 41 height 13
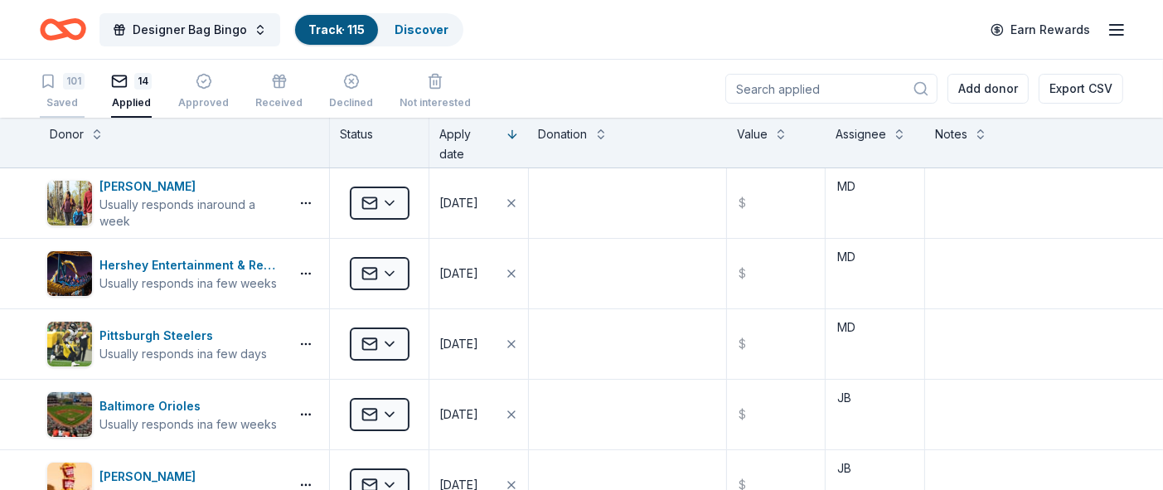
click at [70, 78] on div "101" at bounding box center [74, 81] width 22 height 17
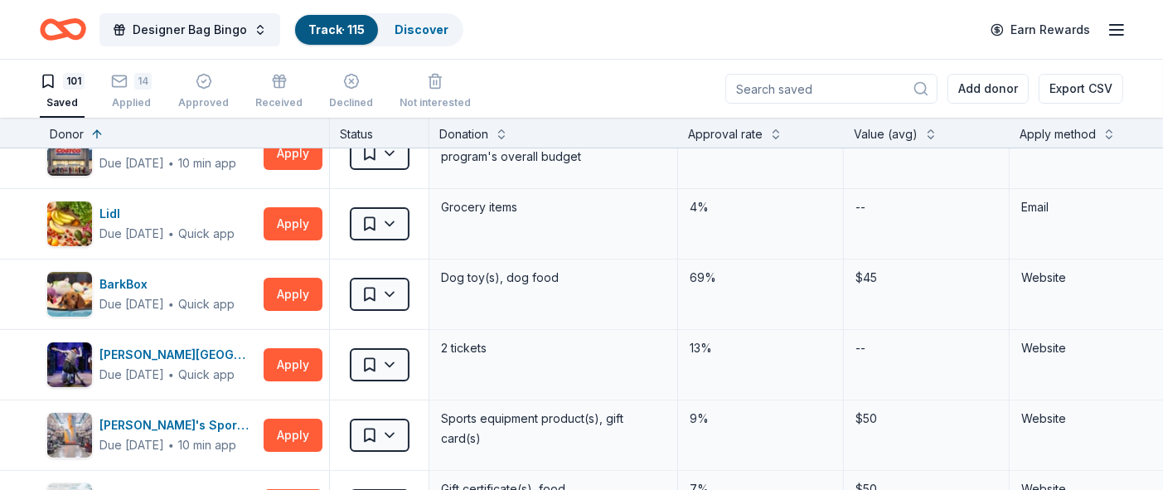
scroll to position [274, 0]
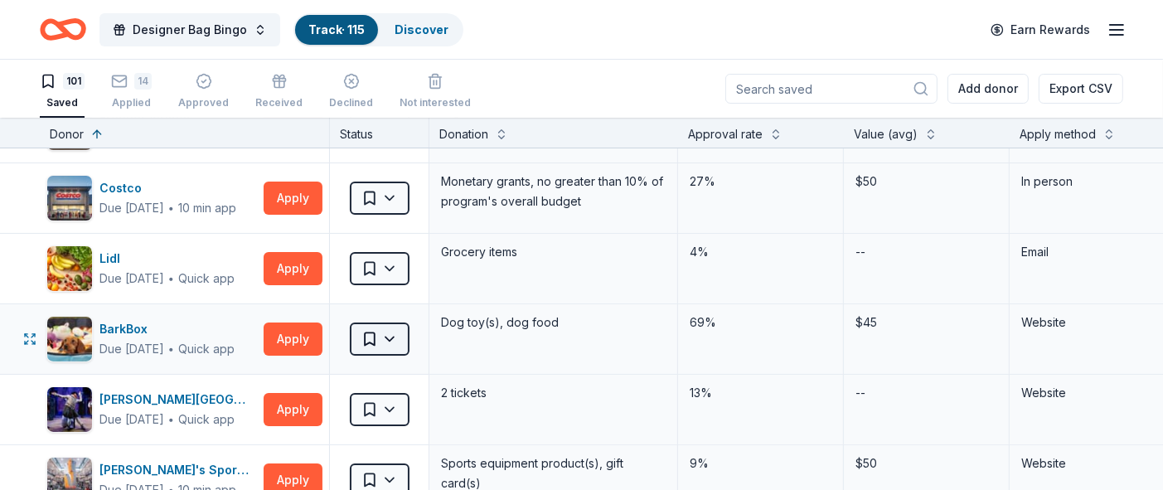
click at [373, 340] on html "Designer Bag Bingo Track · 115 Discover Earn Rewards 101 Saved 14 Applied Appro…" at bounding box center [581, 245] width 1163 height 490
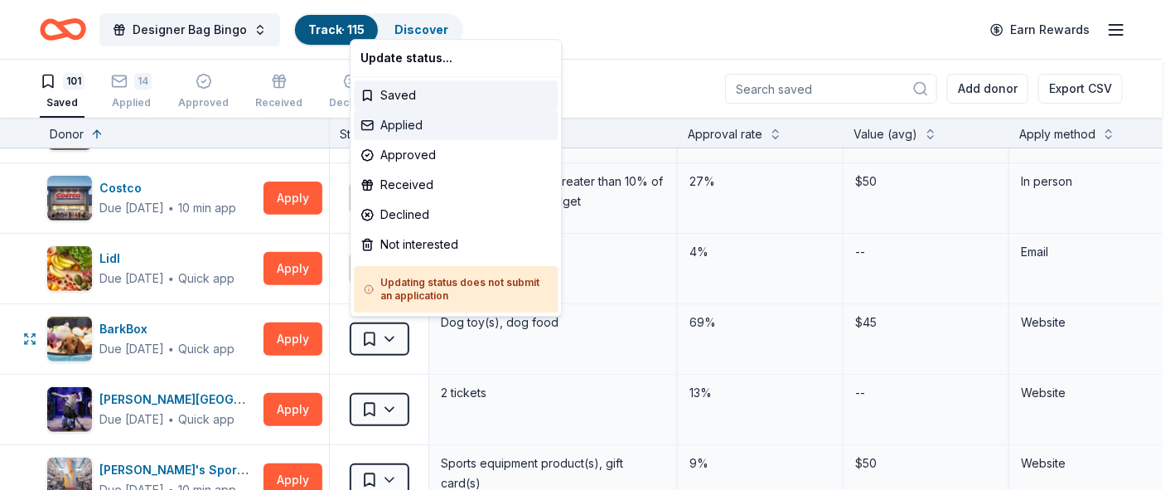
click at [385, 128] on div "Applied" at bounding box center [456, 125] width 204 height 30
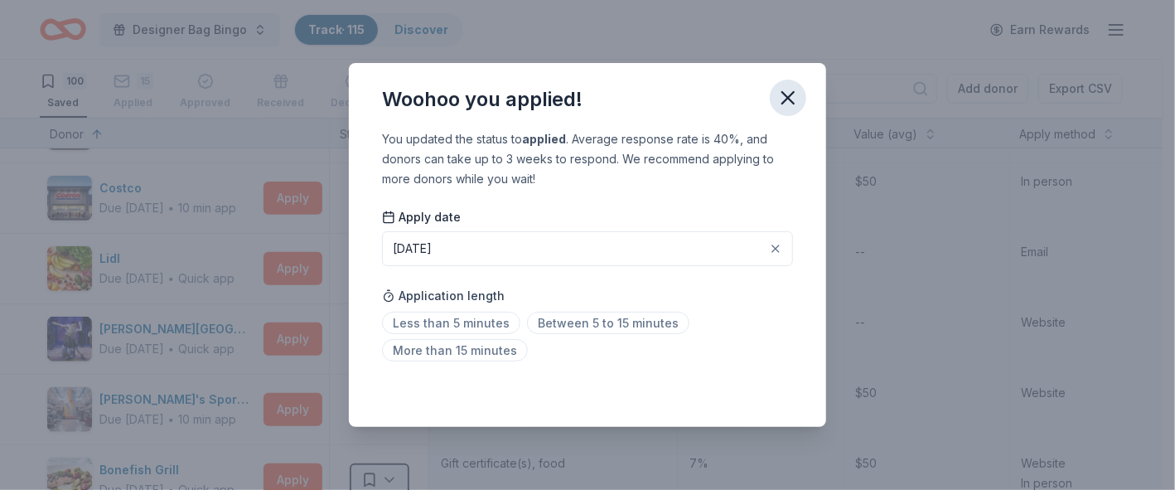
click at [793, 99] on icon "button" at bounding box center [788, 97] width 23 height 23
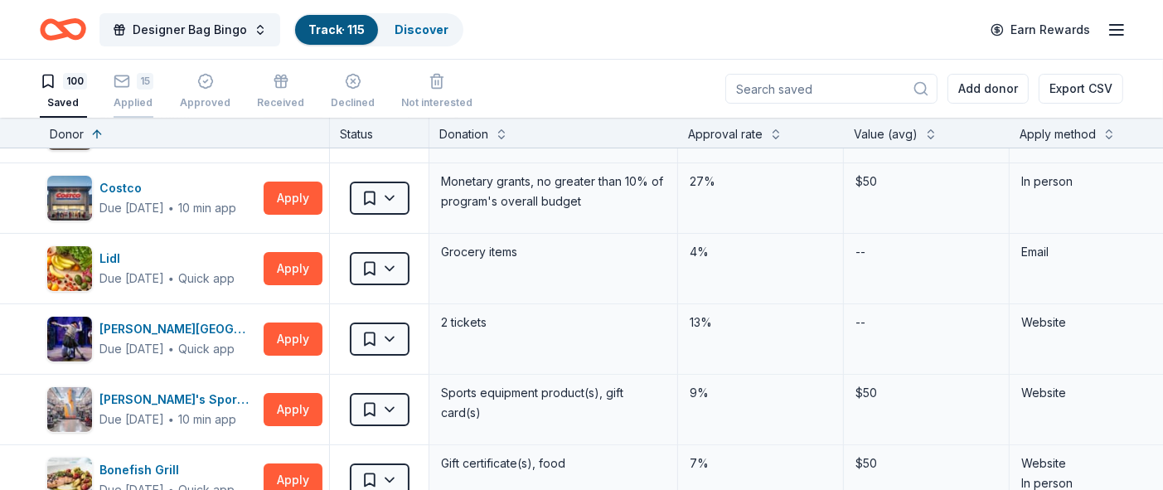
click at [128, 99] on div "Applied" at bounding box center [134, 95] width 40 height 13
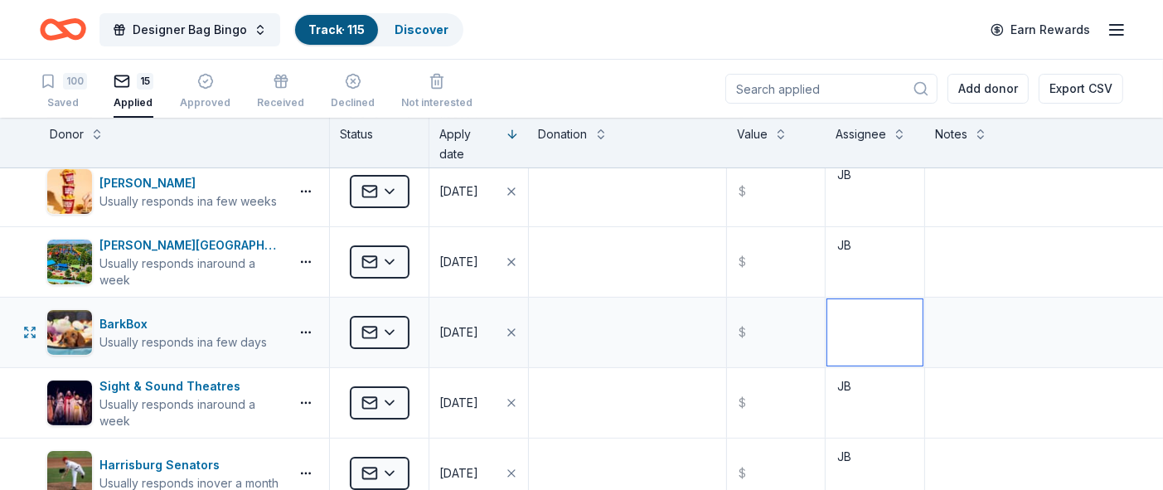
click at [822, 343] on textarea at bounding box center [874, 332] width 95 height 66
type textarea "JB"
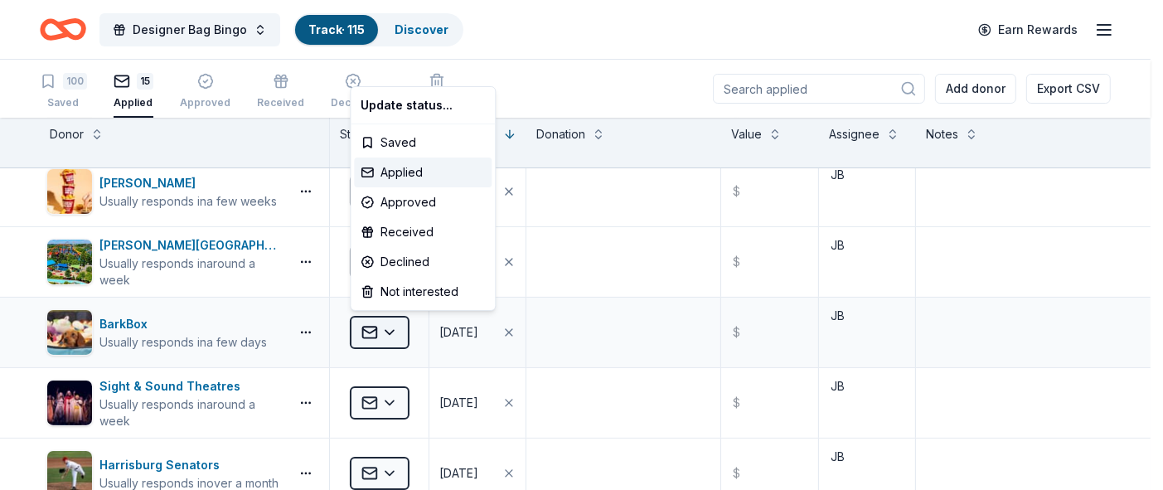
click at [387, 334] on html "Designer Bag Bingo Track · 115 Discover Earn Rewards 100 Saved 15 Applied Appro…" at bounding box center [581, 245] width 1163 height 490
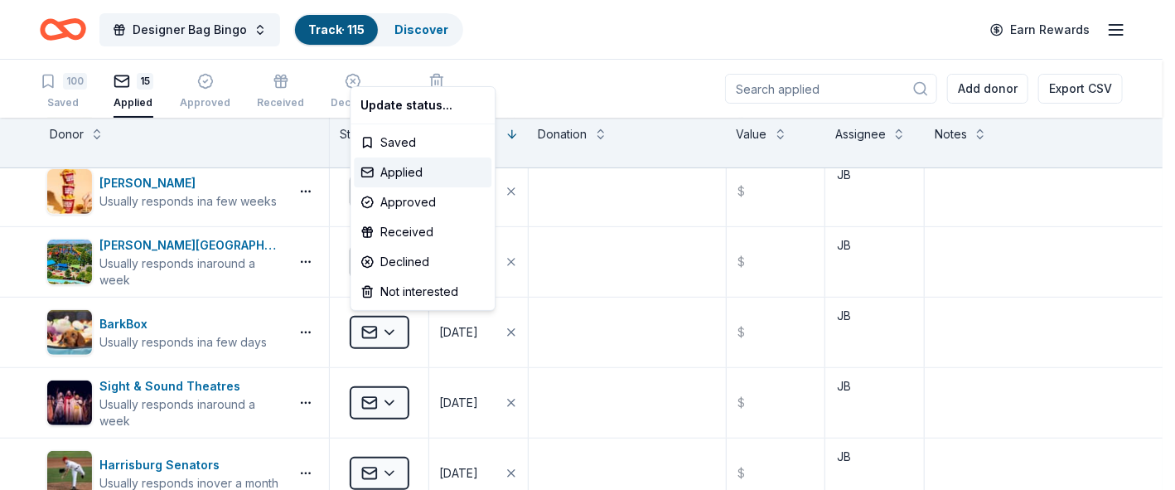
click at [613, 332] on html "Designer Bag Bingo Track · 115 Discover Earn Rewards 100 Saved 15 Applied Appro…" at bounding box center [587, 245] width 1175 height 490
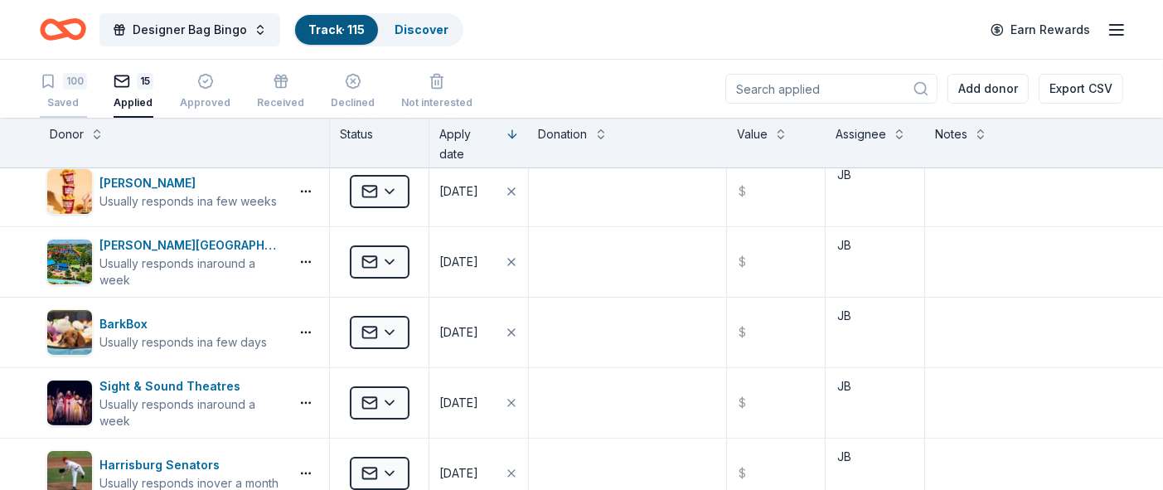
click at [68, 85] on div "100" at bounding box center [75, 81] width 24 height 17
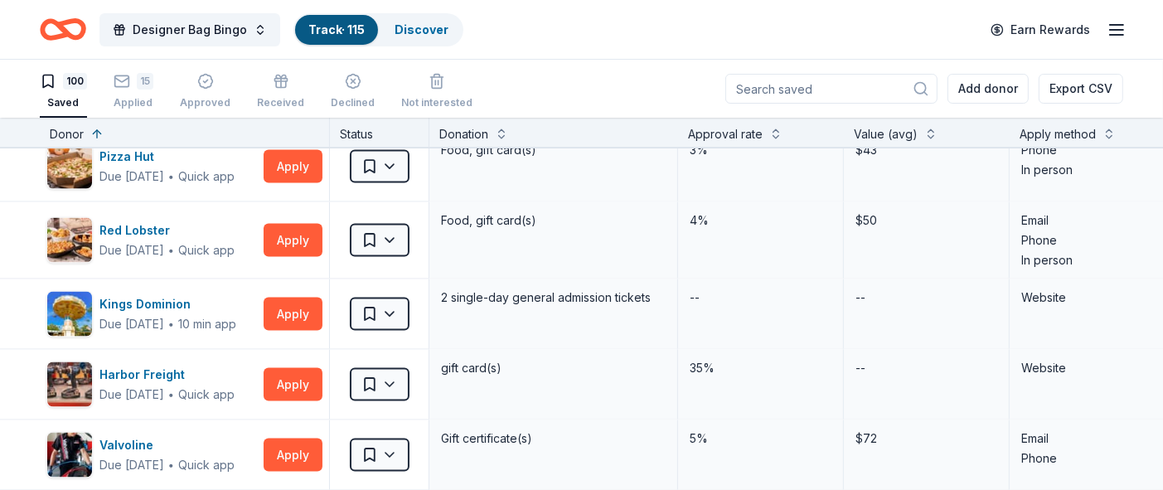
scroll to position [2503, 0]
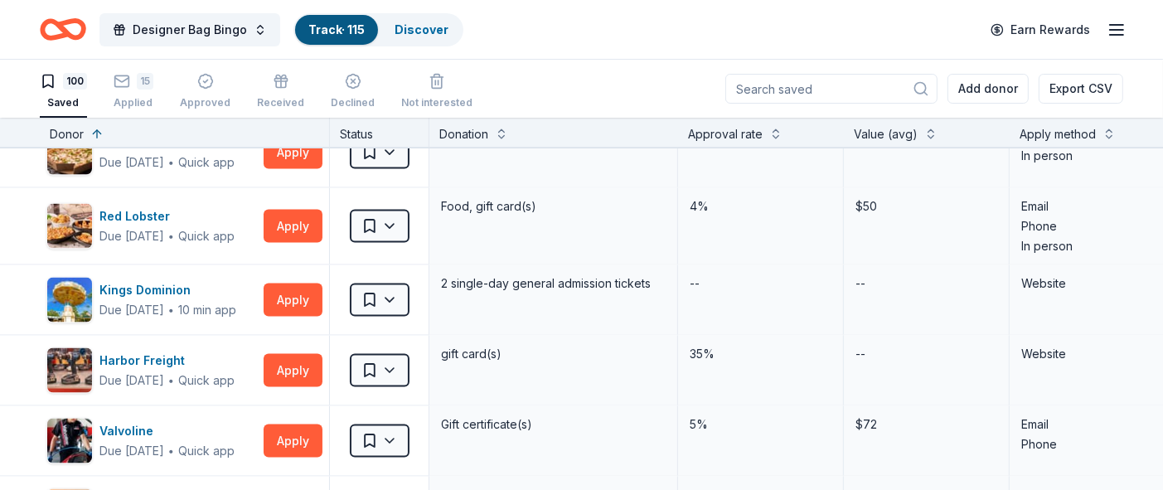
click at [822, 140] on div "Apply method" at bounding box center [1058, 134] width 76 height 20
click at [822, 132] on button at bounding box center [1108, 132] width 13 height 17
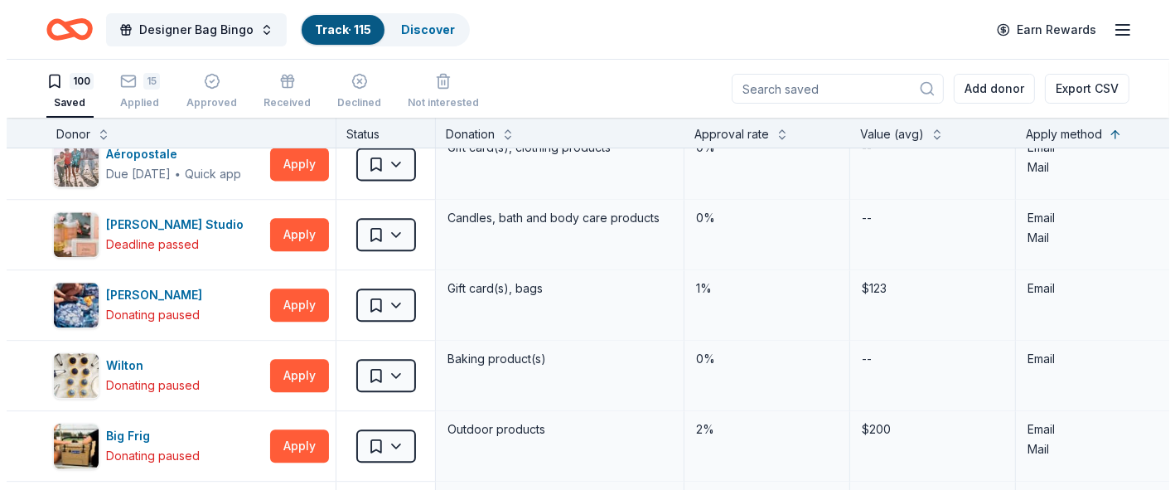
scroll to position [3547, 0]
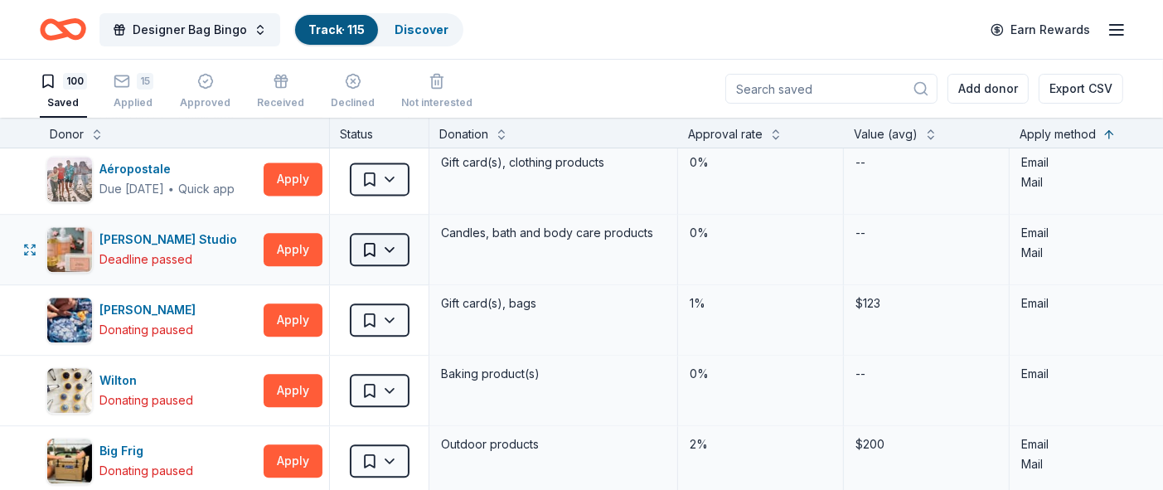
click at [389, 243] on html "Designer Bag Bingo Track · 115 Discover Earn Rewards 100 Saved 15 Applied Appro…" at bounding box center [581, 245] width 1163 height 490
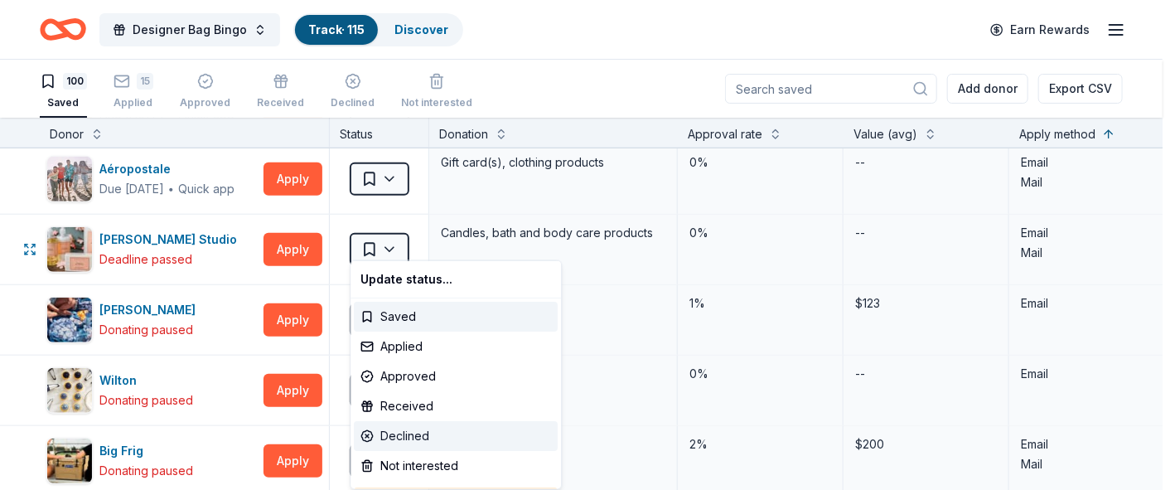
click at [395, 437] on div "Declined" at bounding box center [456, 436] width 204 height 30
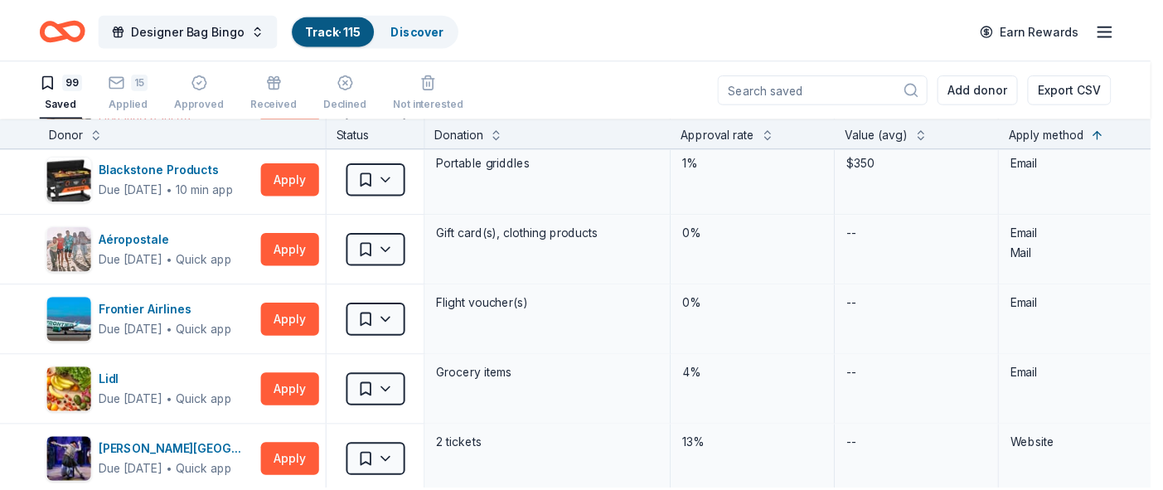
scroll to position [2493, 0]
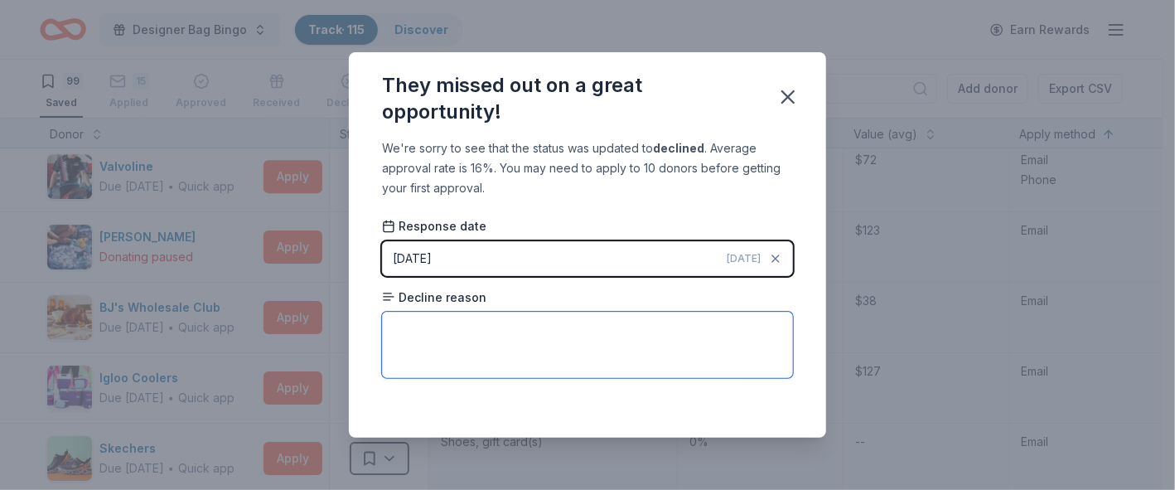
click at [508, 317] on textarea at bounding box center [587, 345] width 411 height 66
type textarea "Deadline passed"
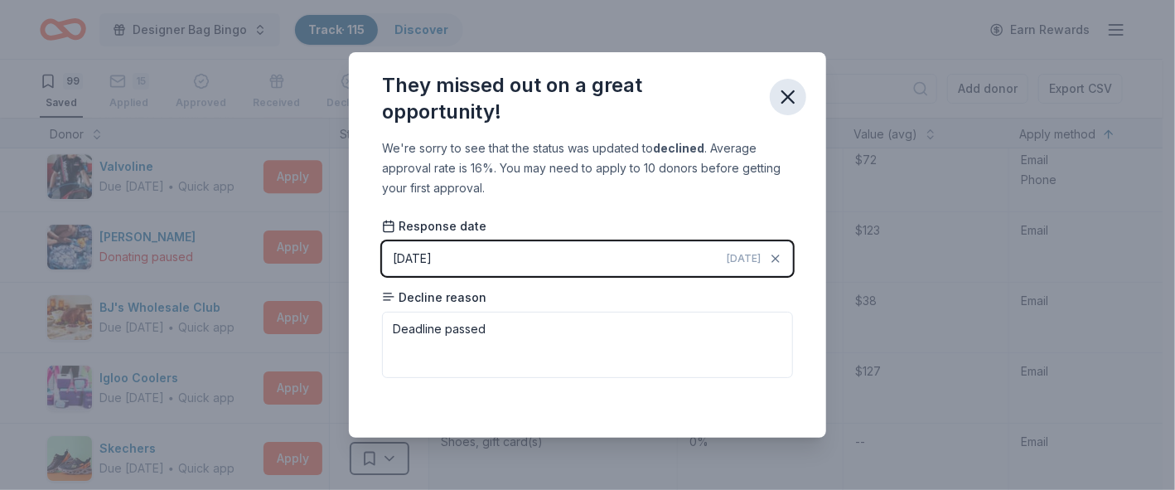
click at [784, 90] on icon "button" at bounding box center [788, 96] width 23 height 23
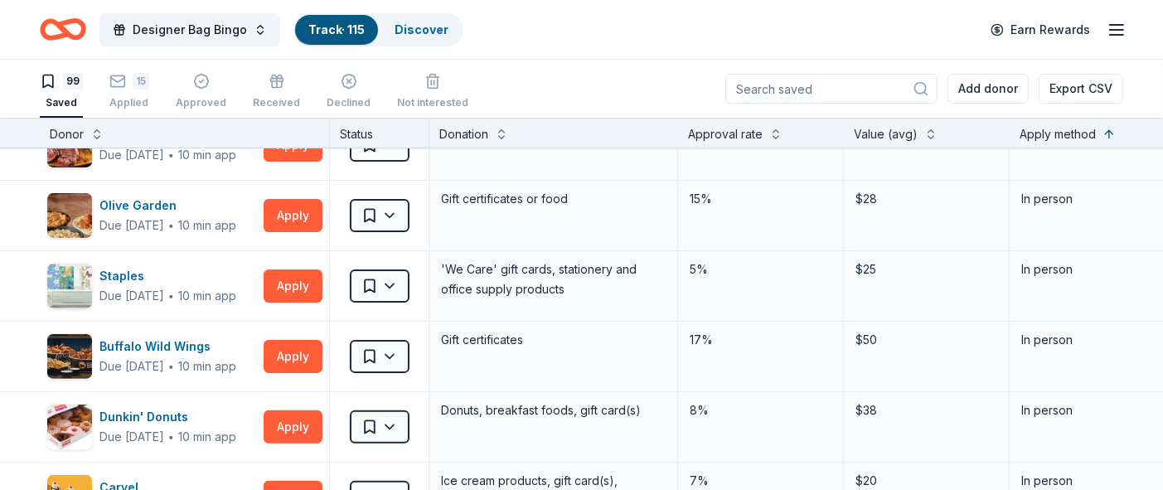
scroll to position [0, 0]
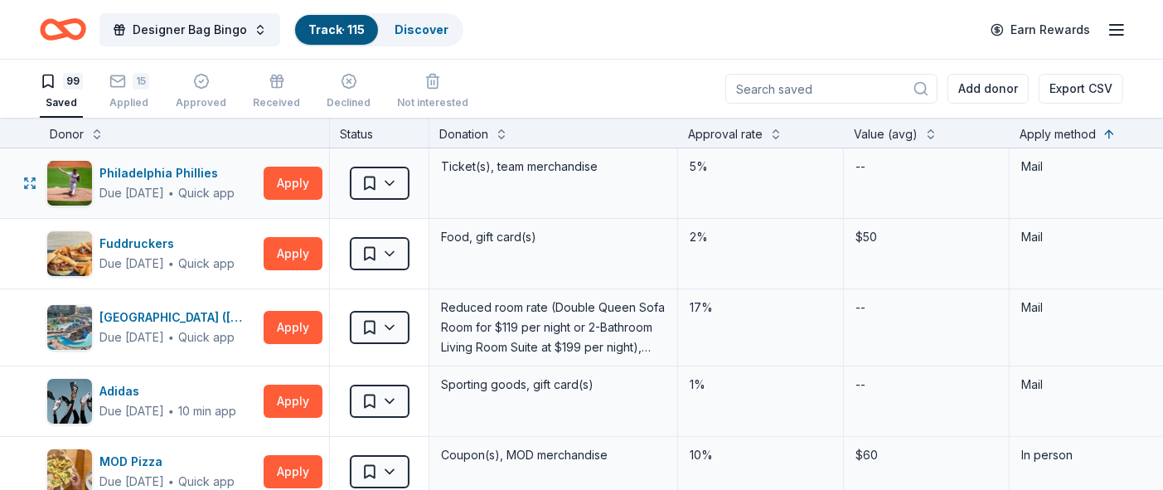
click at [822, 203] on div "--" at bounding box center [927, 183] width 166 height 70
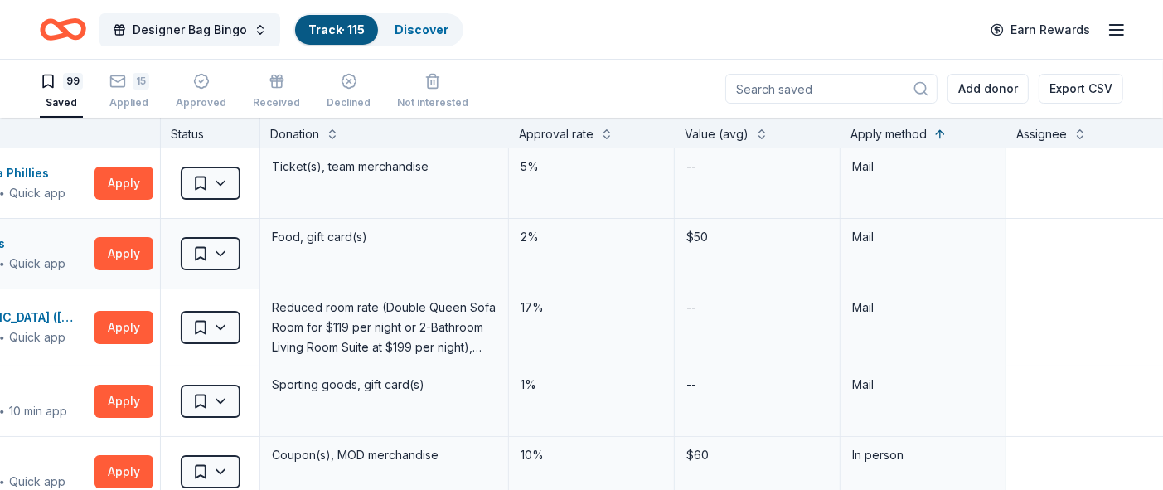
scroll to position [0, 199]
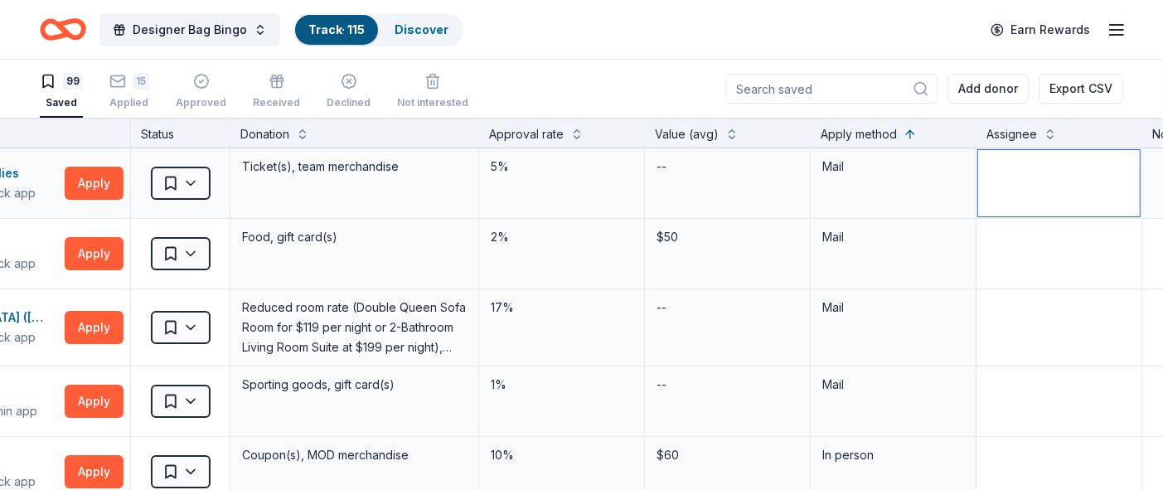
click at [822, 191] on textarea at bounding box center [1059, 183] width 162 height 66
type textarea "Send to AL"
click at [822, 275] on textarea at bounding box center [1059, 253] width 162 height 66
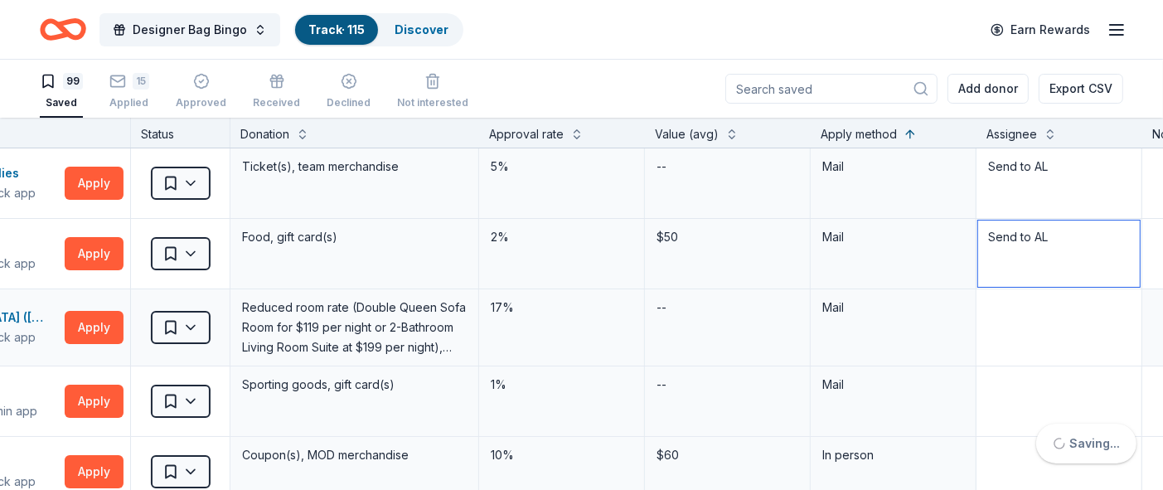
type textarea "Send to AL"
click at [822, 324] on textarea at bounding box center [1059, 324] width 162 height 66
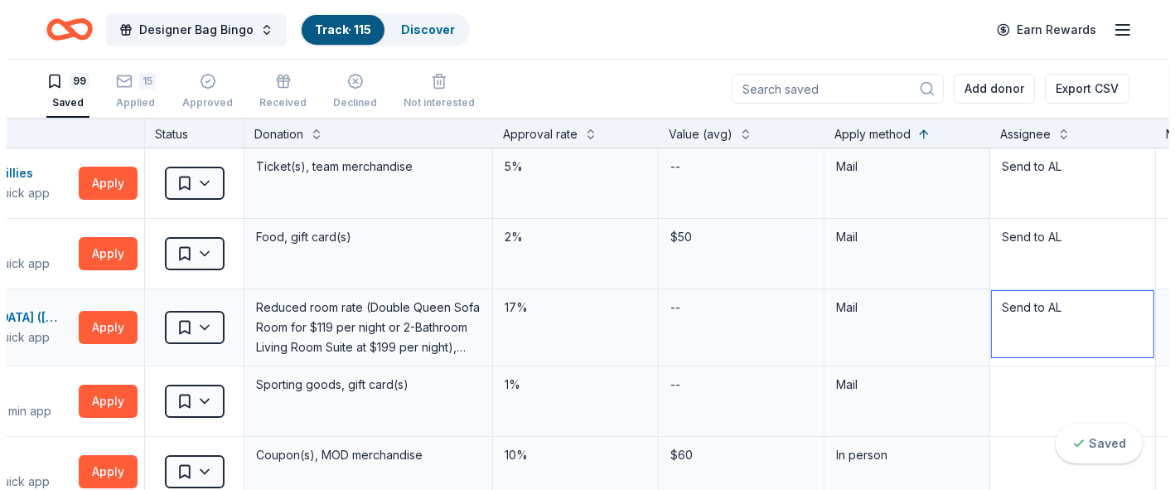
scroll to position [0, 189]
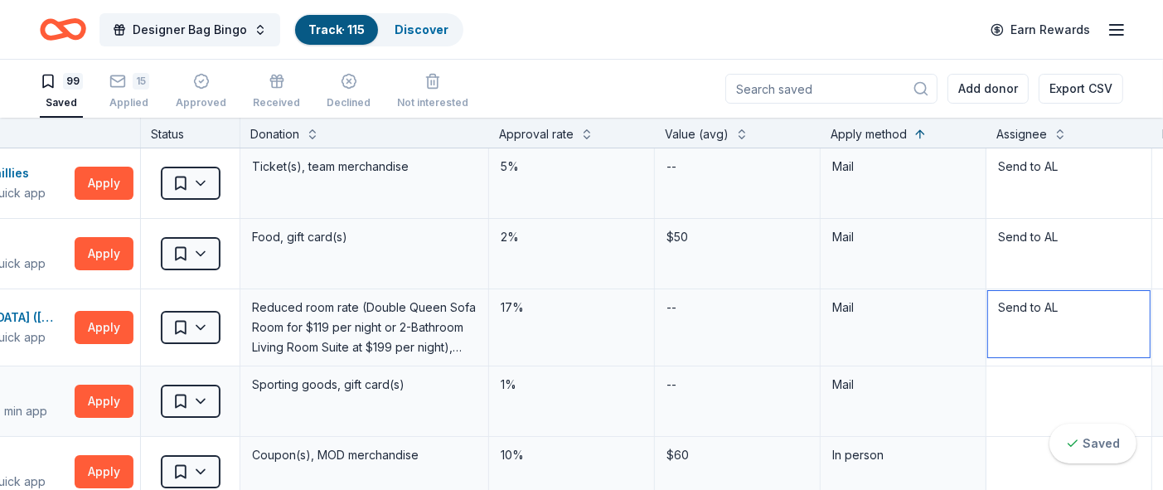
type textarea "Send to AL"
click at [822, 402] on textarea at bounding box center [1069, 401] width 162 height 66
type textarea "Send to AL"
click at [809, 317] on div "--" at bounding box center [738, 327] width 166 height 76
click at [103, 179] on button "Apply" at bounding box center [104, 183] width 59 height 33
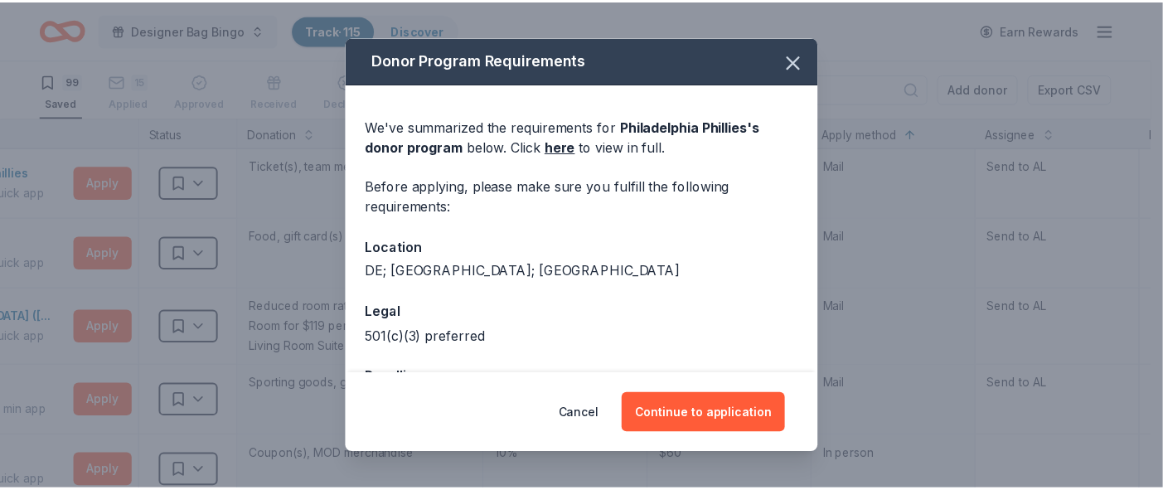
scroll to position [60, 0]
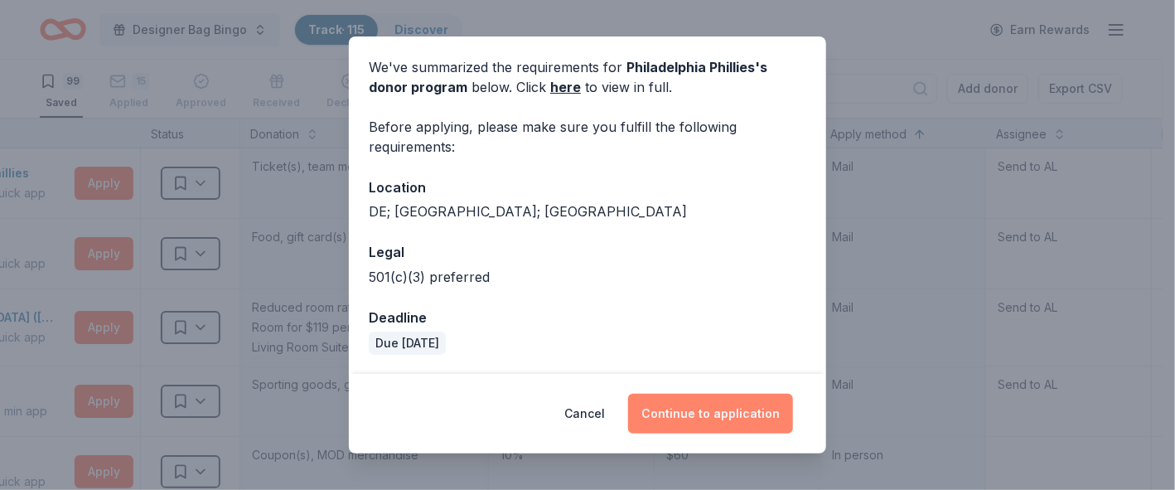
click at [705, 410] on button "Continue to application" at bounding box center [710, 414] width 165 height 40
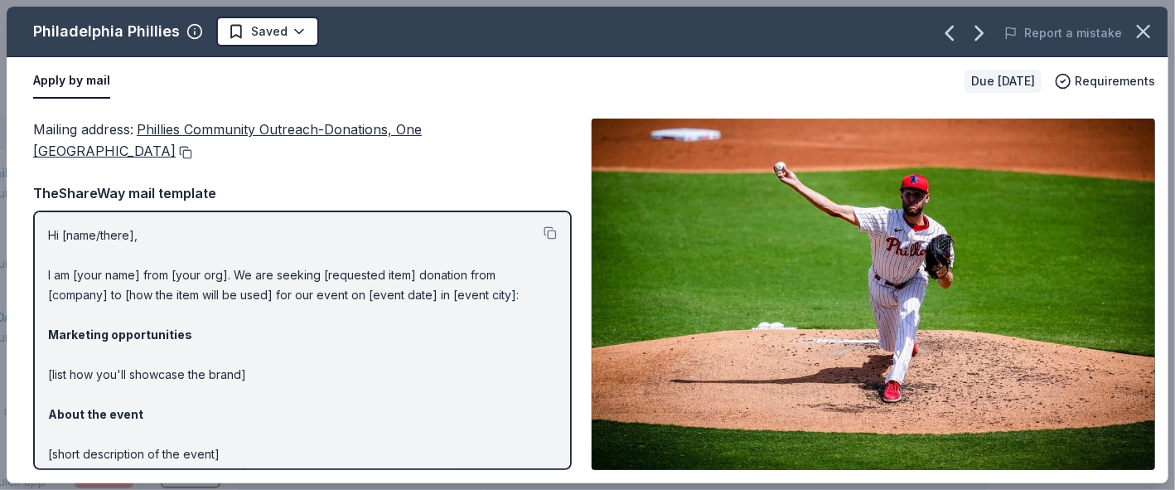
click at [179, 150] on button at bounding box center [184, 152] width 17 height 13
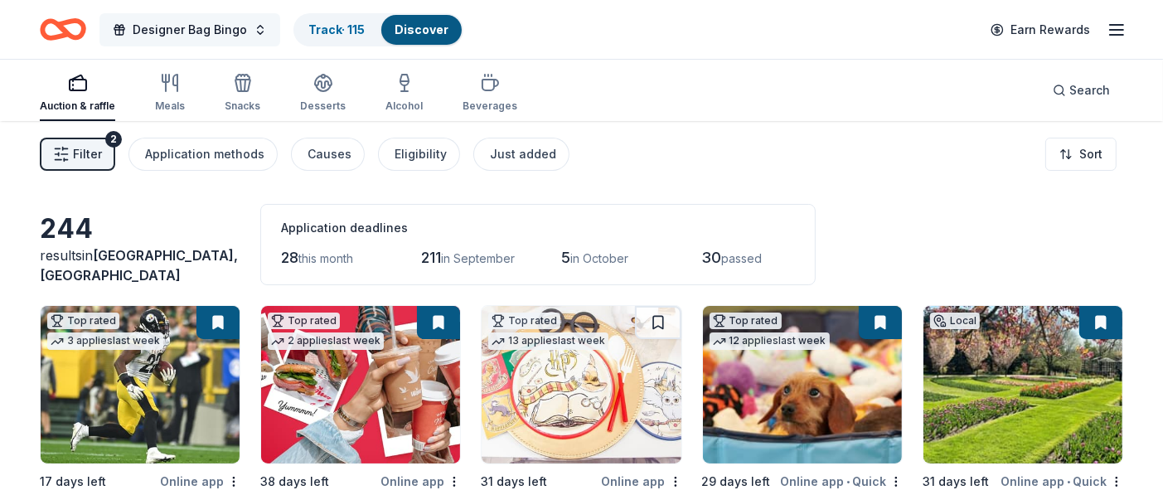
click at [185, 35] on span "Designer Bag Bingo" at bounding box center [190, 30] width 114 height 20
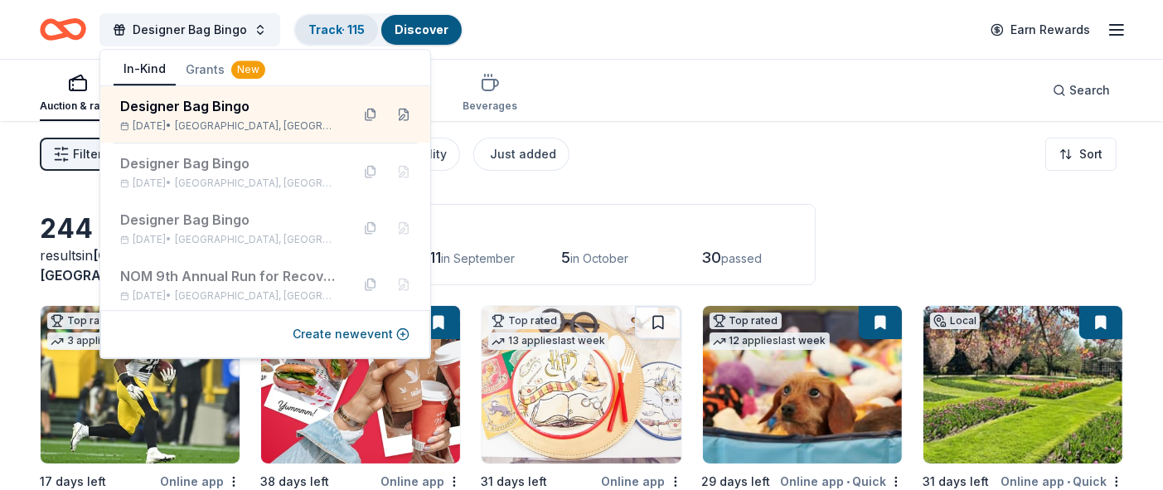
click at [337, 27] on link "Track · 115" at bounding box center [336, 29] width 56 height 14
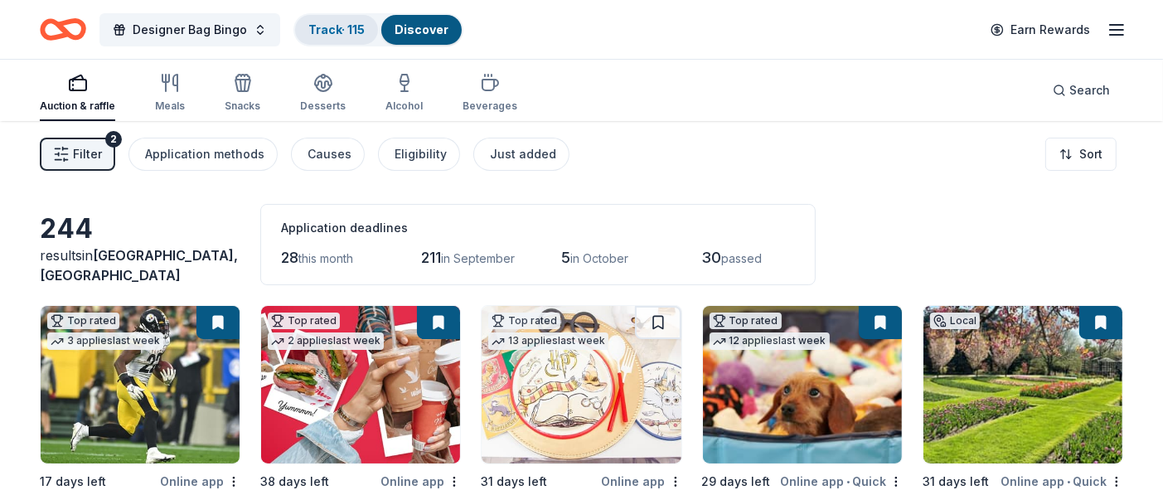
click at [337, 27] on link "Track · 115" at bounding box center [336, 29] width 56 height 14
click at [247, 29] on button "Designer Bag Bingo" at bounding box center [189, 29] width 181 height 33
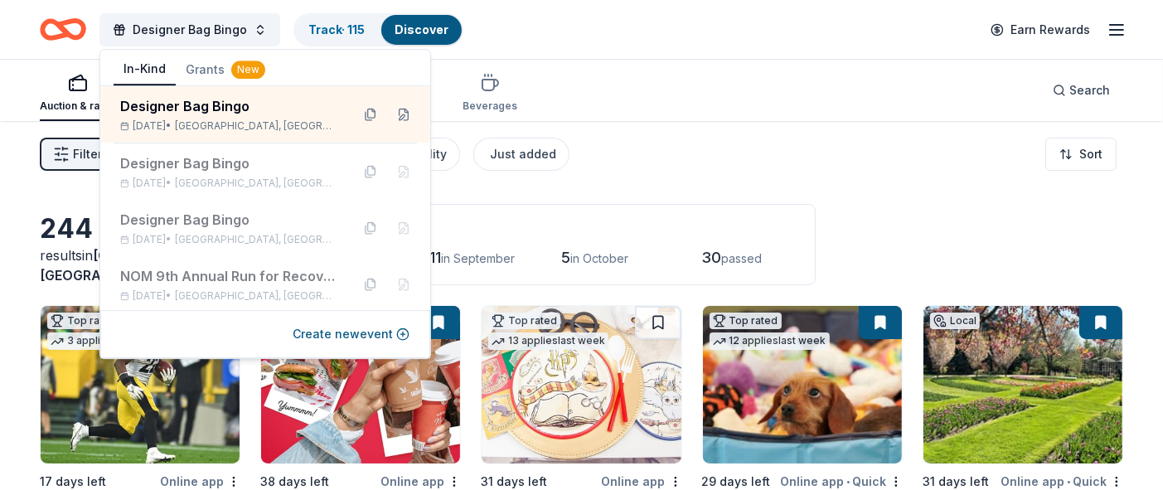
click at [627, 41] on div "Designer Bag Bingo Track · 115 Discover Earn Rewards" at bounding box center [581, 29] width 1083 height 39
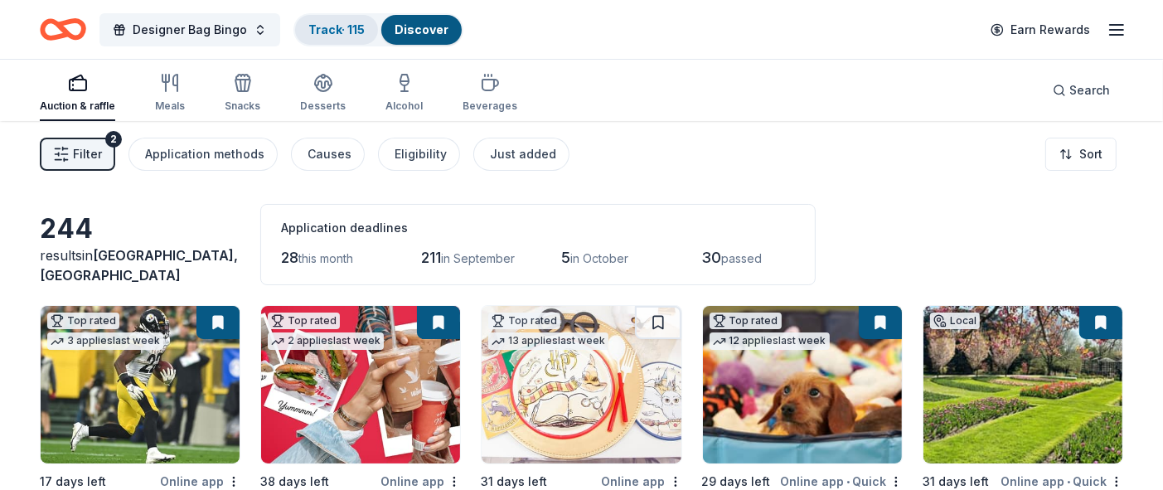
click at [338, 34] on link "Track · 115" at bounding box center [336, 29] width 56 height 14
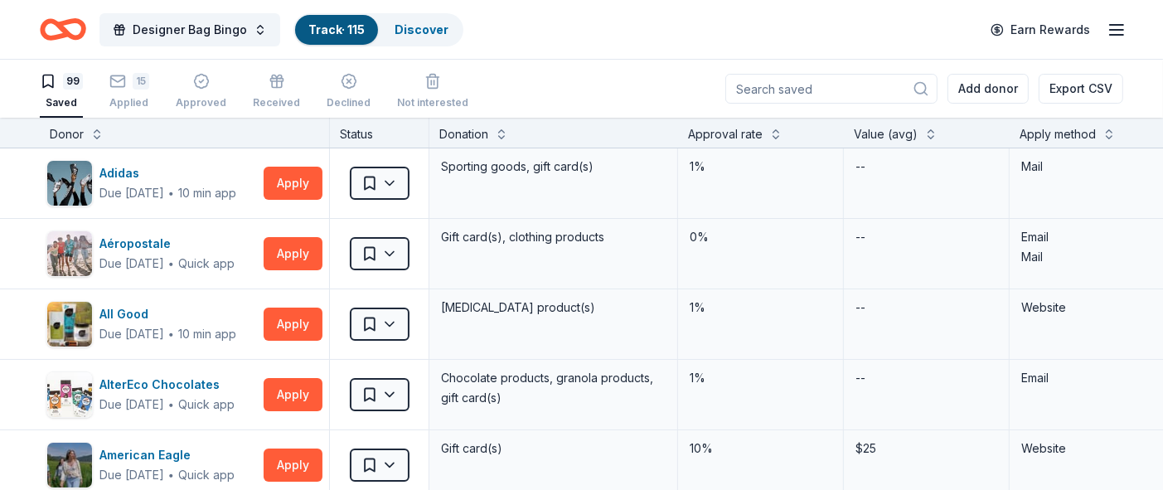
click at [822, 141] on div "Apply method" at bounding box center [1058, 134] width 76 height 20
click at [822, 135] on div "Apply method" at bounding box center [1058, 134] width 76 height 20
click at [822, 134] on button at bounding box center [1108, 132] width 13 height 17
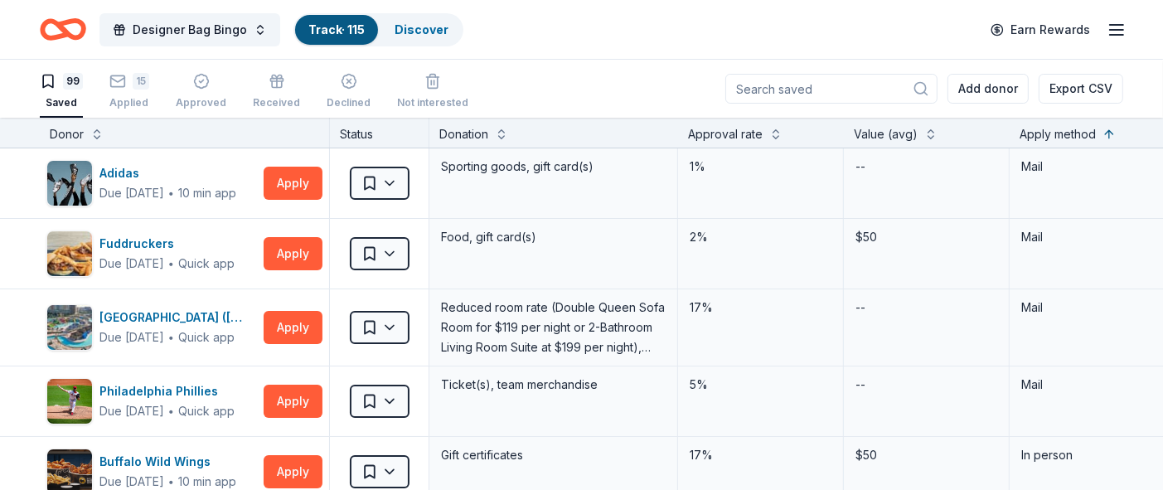
click at [822, 49] on div "Designer Bag Bingo Track · 115 Discover Earn Rewards" at bounding box center [581, 29] width 1163 height 59
click at [285, 179] on button "Apply" at bounding box center [293, 183] width 59 height 33
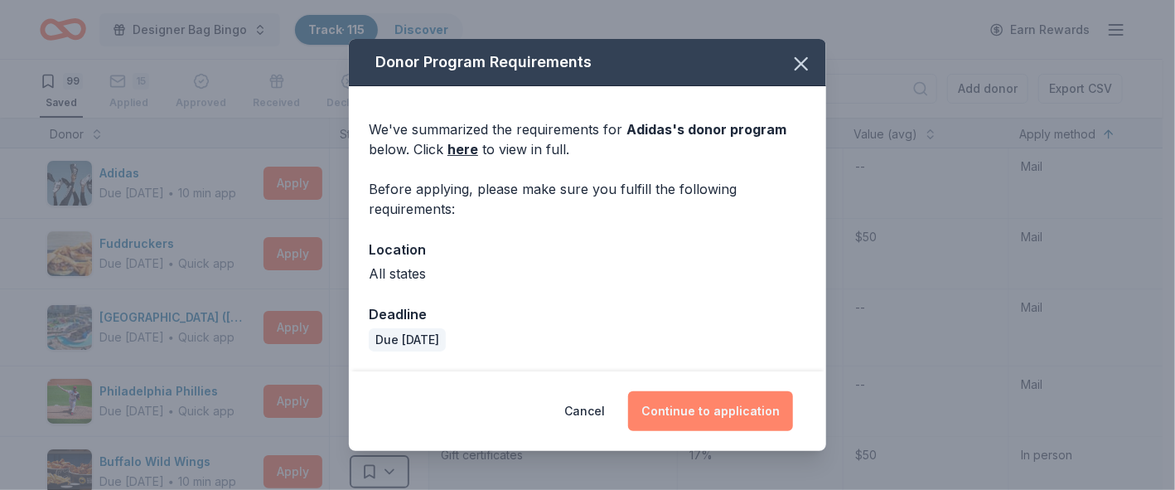
click at [710, 405] on button "Continue to application" at bounding box center [710, 411] width 165 height 40
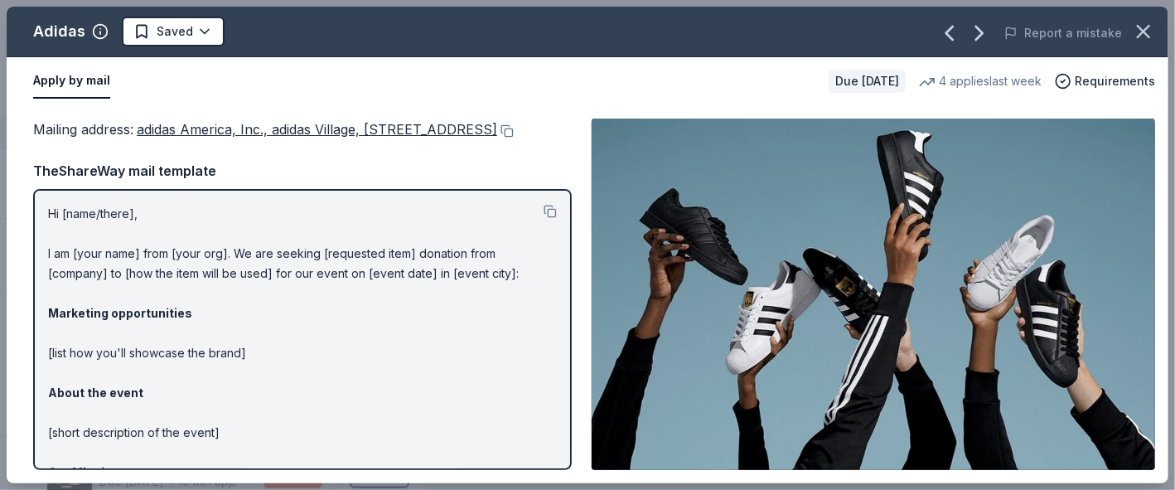
click at [585, 193] on div "Mailing address : adidas America, Inc., [GEOGRAPHIC_DATA][STREET_ADDRESS] Maili…" at bounding box center [588, 294] width 1162 height 378
click at [497, 138] on button at bounding box center [505, 130] width 17 height 13
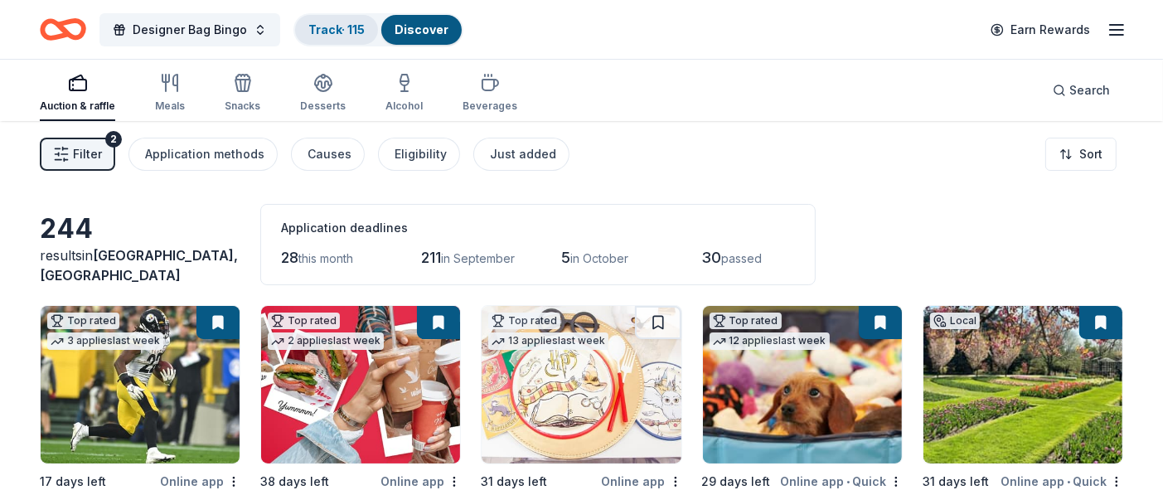
click at [325, 28] on link "Track · 115" at bounding box center [336, 29] width 56 height 14
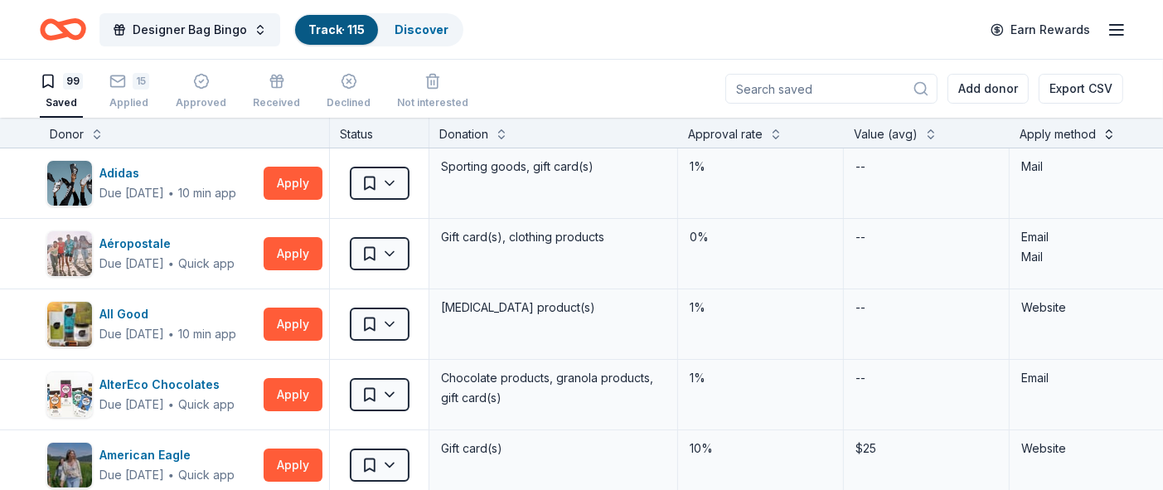
click at [822, 128] on button at bounding box center [1108, 132] width 13 height 17
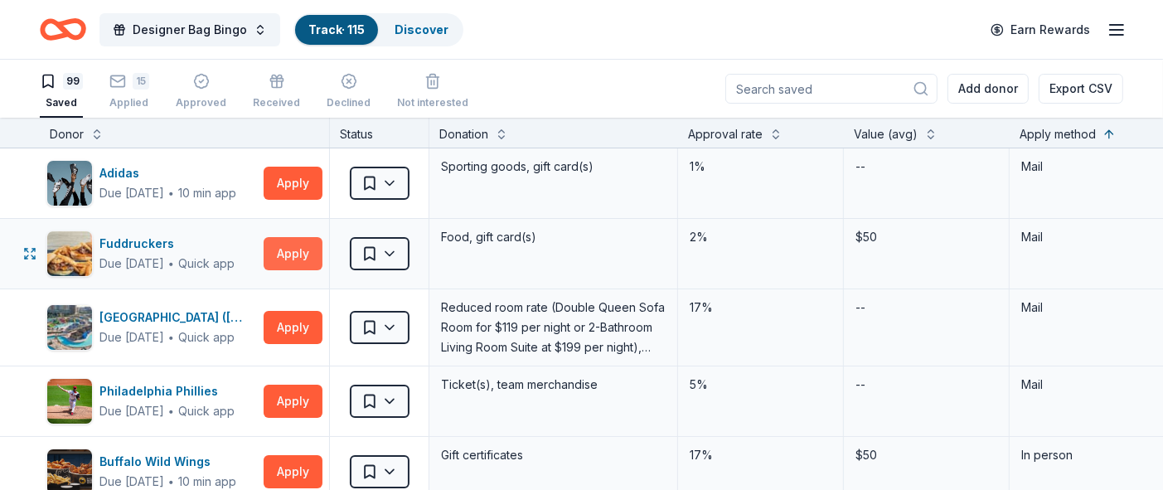
click at [279, 254] on button "Apply" at bounding box center [293, 253] width 59 height 33
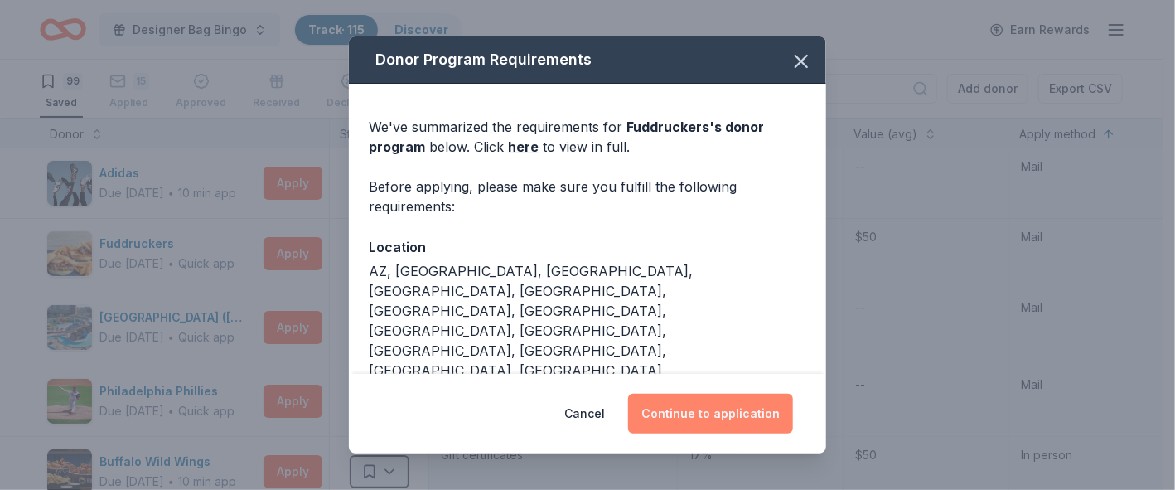
click at [727, 414] on button "Continue to application" at bounding box center [710, 414] width 165 height 40
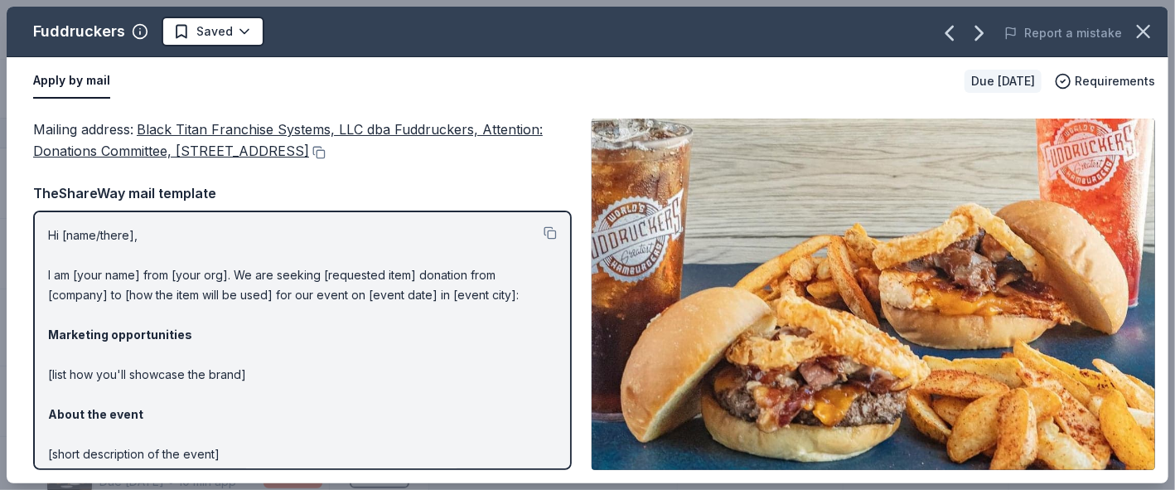
click at [170, 128] on span "Black Titan Franchise Systems, LLC dba Fuddruckers, Attention: Donations Commit…" at bounding box center [288, 140] width 510 height 38
click at [326, 152] on button at bounding box center [317, 152] width 17 height 13
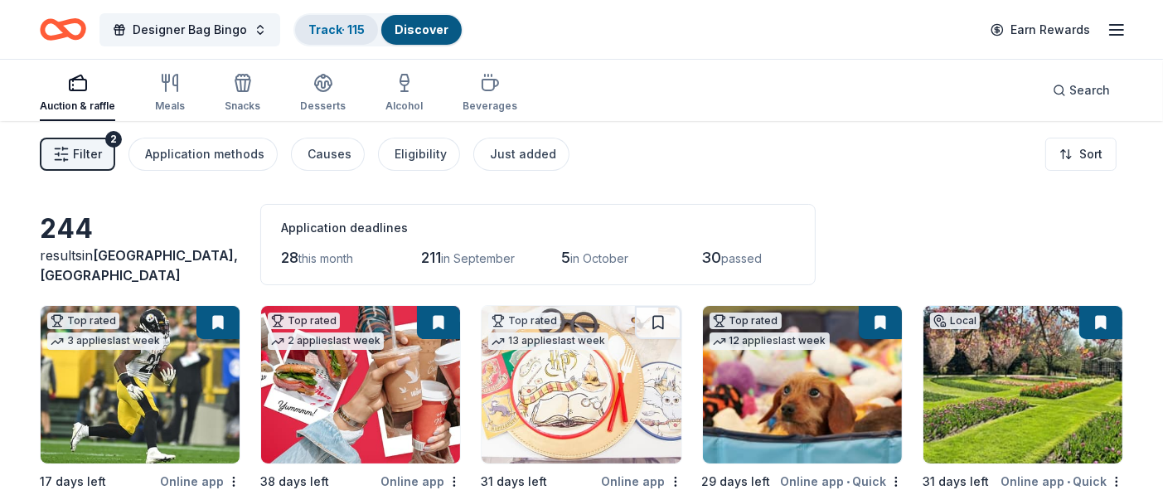
click at [321, 22] on link "Track · 115" at bounding box center [336, 29] width 56 height 14
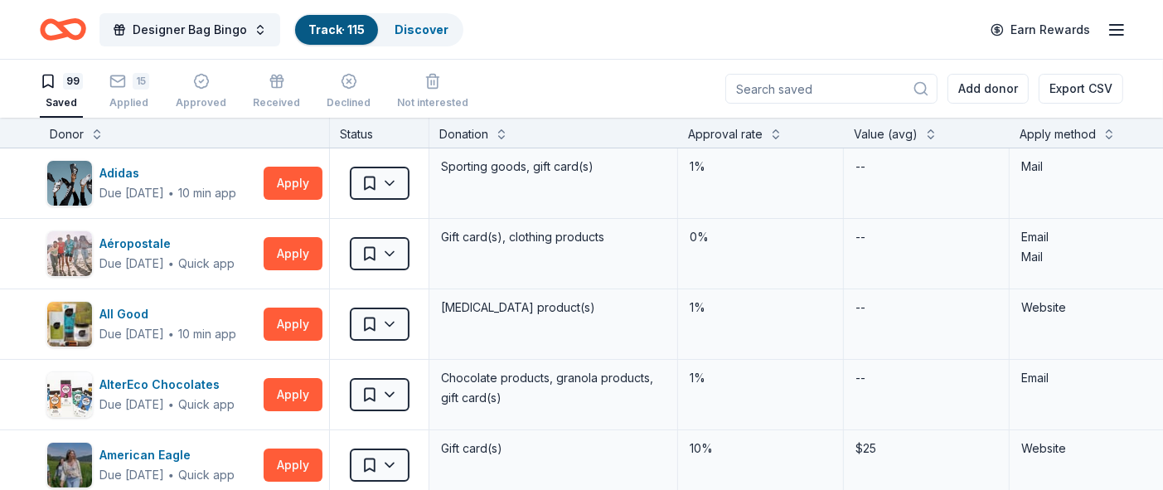
click at [822, 133] on div "Apply method" at bounding box center [1058, 134] width 76 height 20
click at [822, 131] on button at bounding box center [1108, 132] width 13 height 17
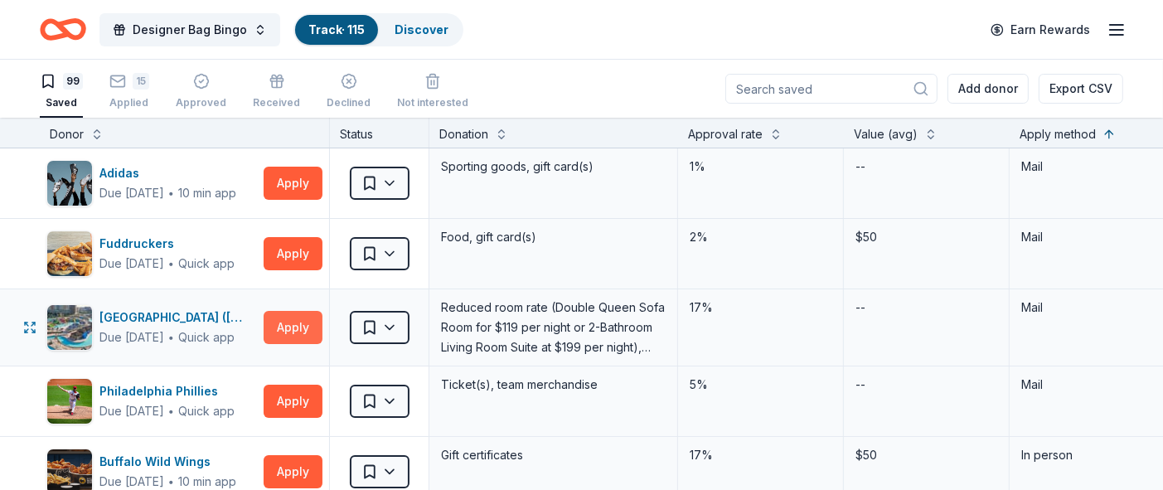
click at [292, 329] on button "Apply" at bounding box center [293, 327] width 59 height 33
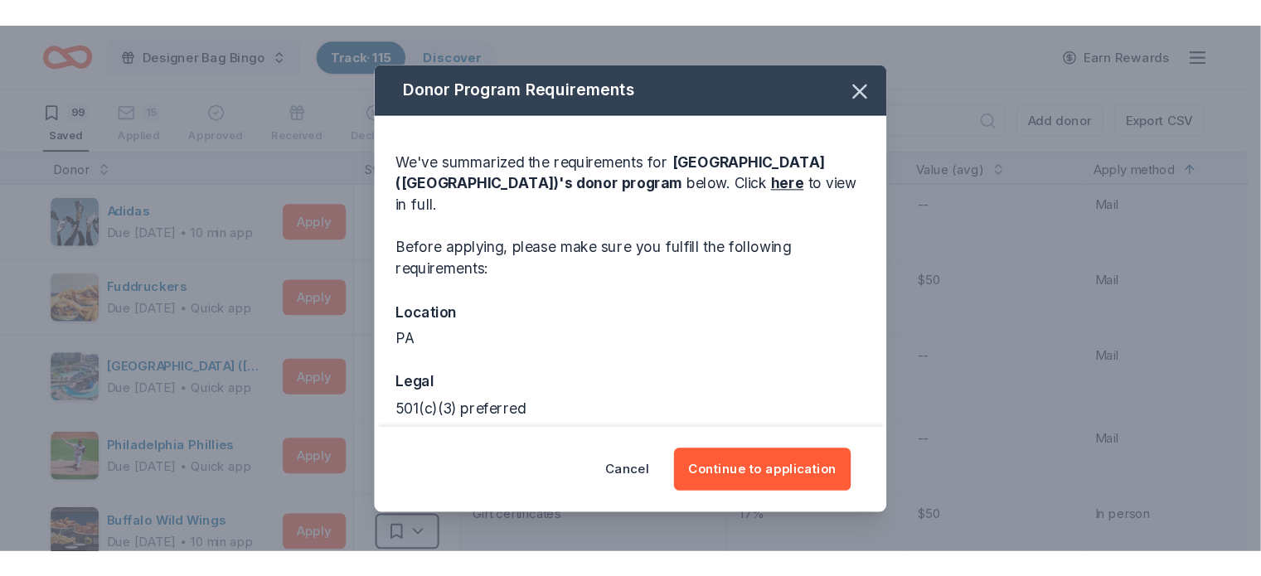
scroll to position [60, 0]
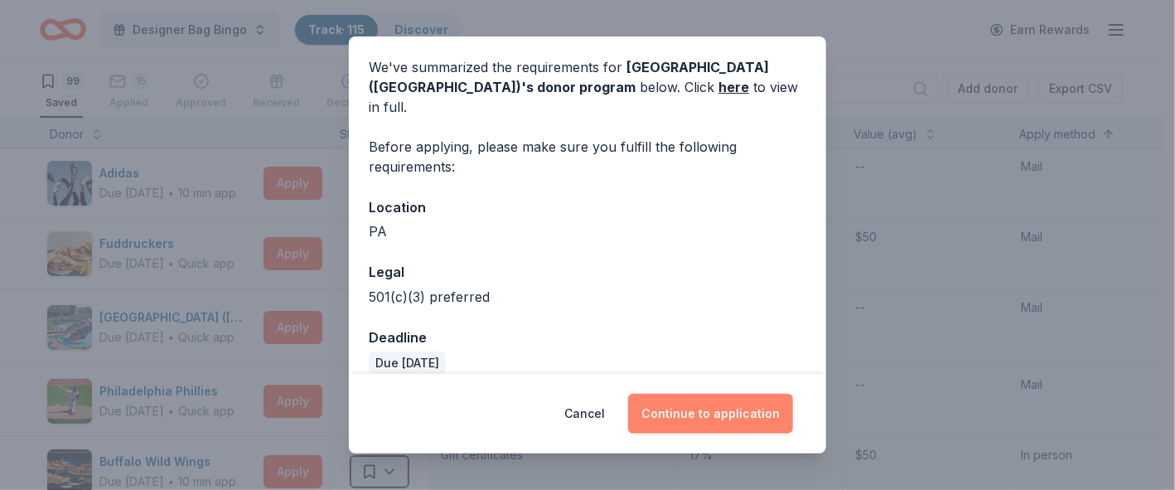
click at [666, 414] on button "Continue to application" at bounding box center [710, 414] width 165 height 40
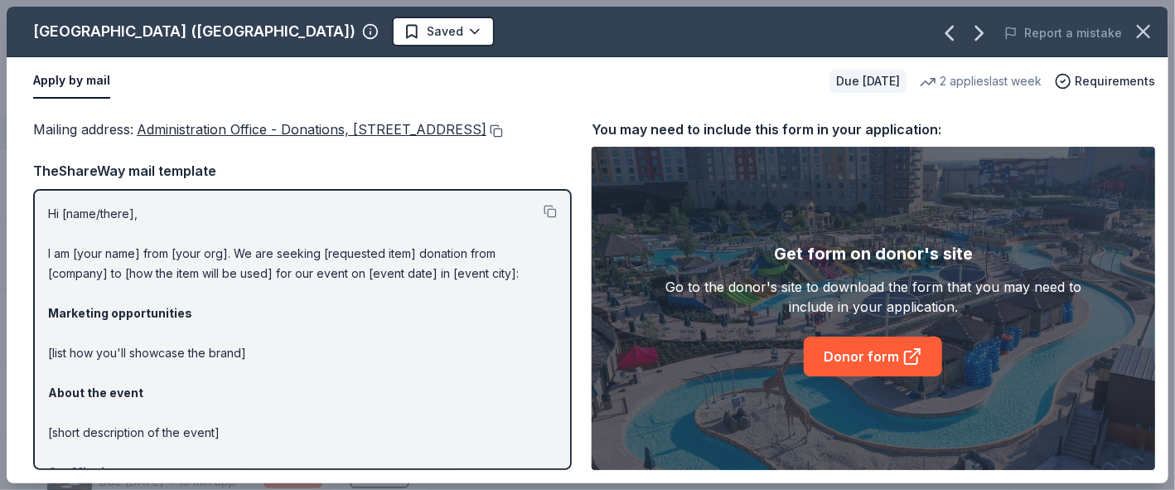
click at [487, 138] on button at bounding box center [495, 130] width 17 height 13
click at [653, 103] on div "Apply by mail Due [DATE] 2 applies last week Requirements" at bounding box center [588, 81] width 1162 height 48
click at [656, 111] on div "Mailing address : Administration Office - Donations, [STREET_ADDRESS] Mailing a…" at bounding box center [588, 294] width 1162 height 378
click at [822, 39] on icon "button" at bounding box center [1143, 31] width 23 height 23
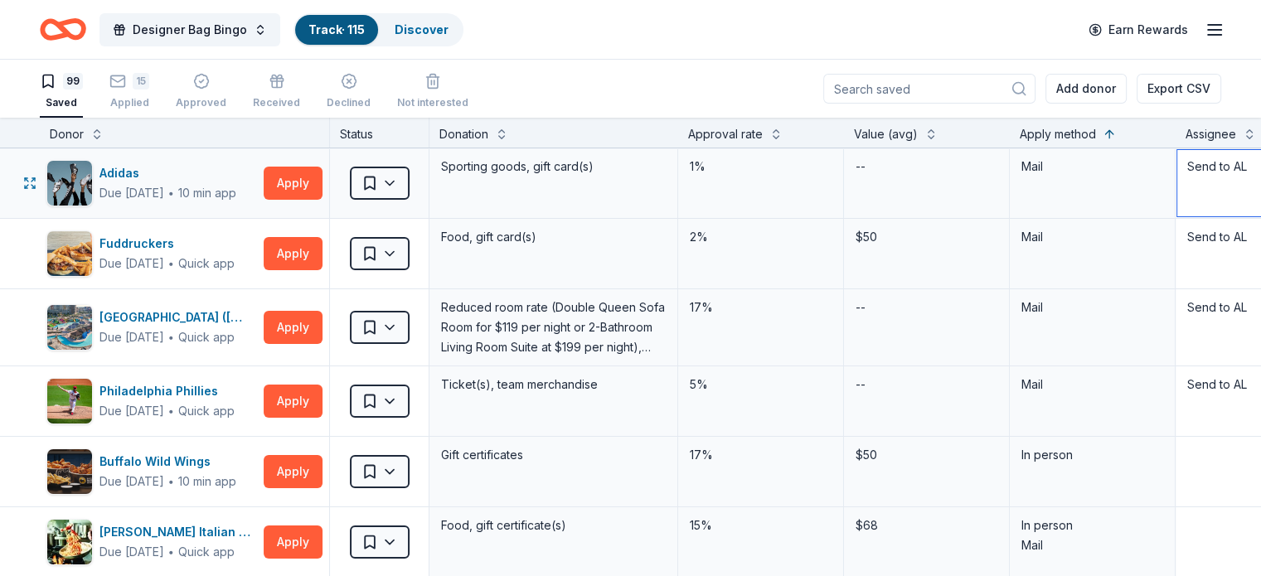
click at [822, 170] on textarea "Send to AL" at bounding box center [1258, 183] width 162 height 66
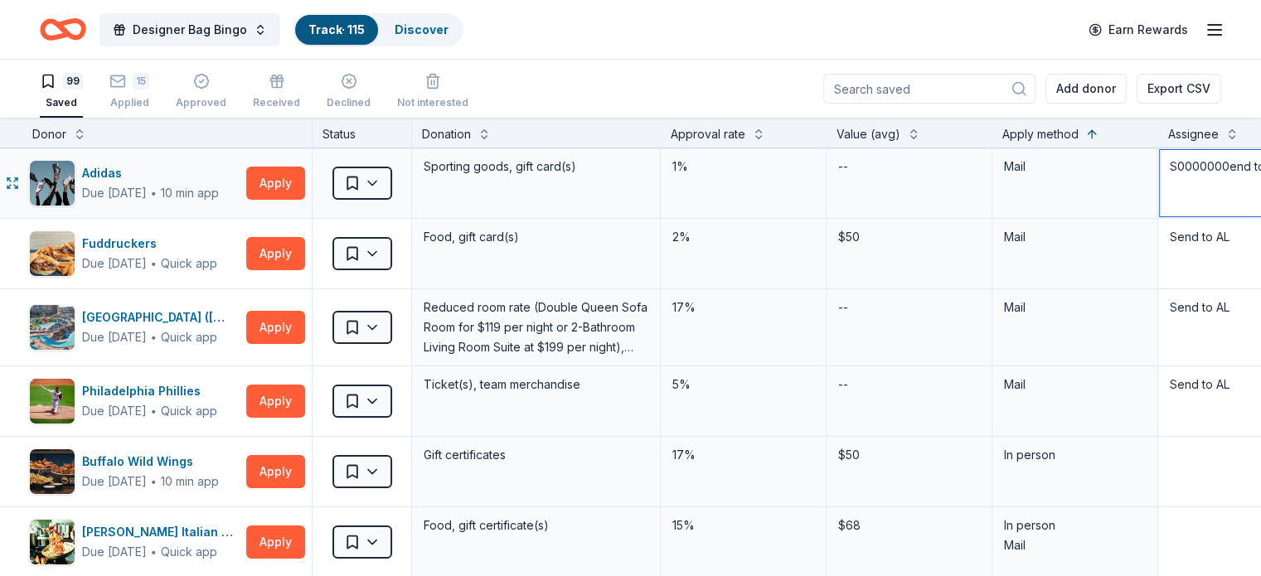
scroll to position [0, 25]
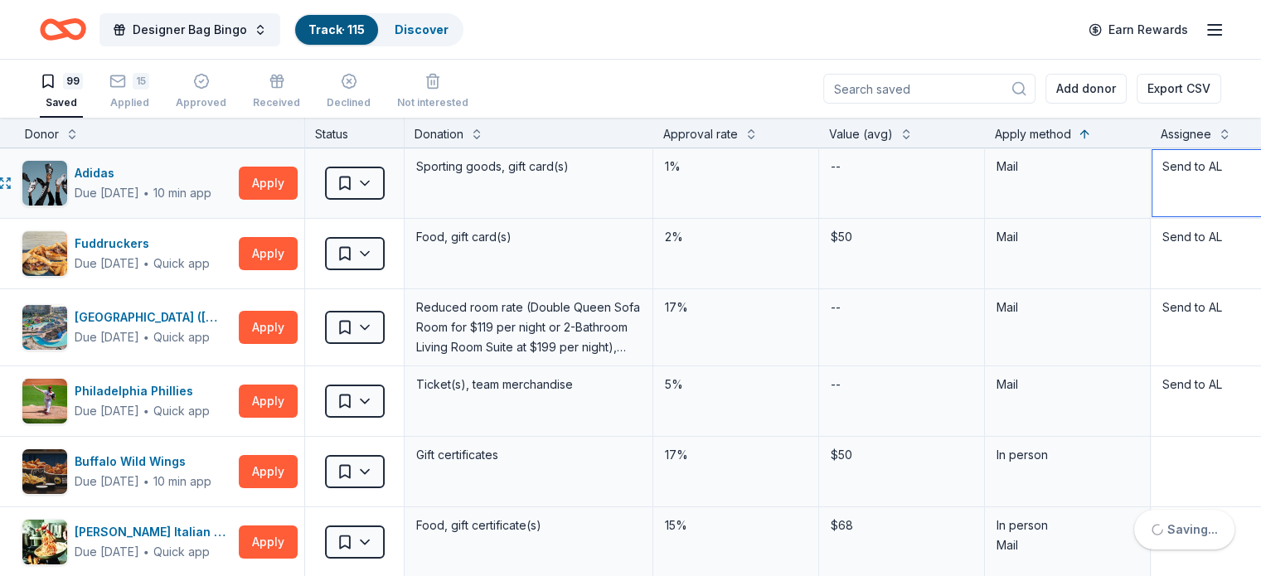
click at [822, 167] on textarea "Send to AL" at bounding box center [1233, 183] width 162 height 66
click at [822, 168] on textarea "Sent to AL" at bounding box center [1233, 183] width 162 height 66
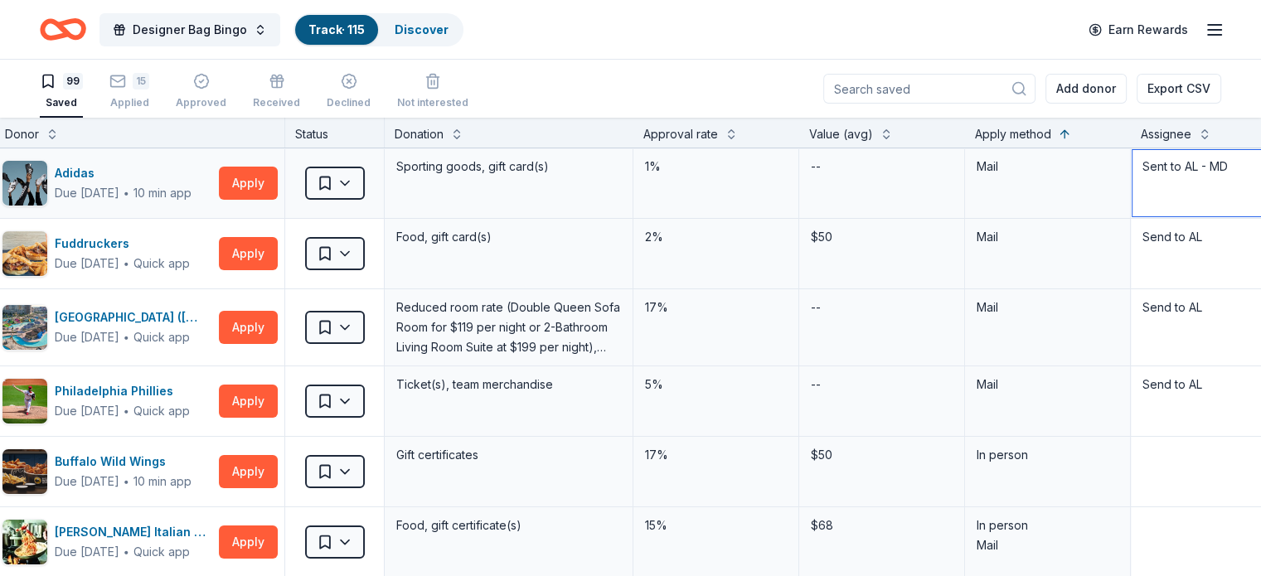
scroll to position [0, 53]
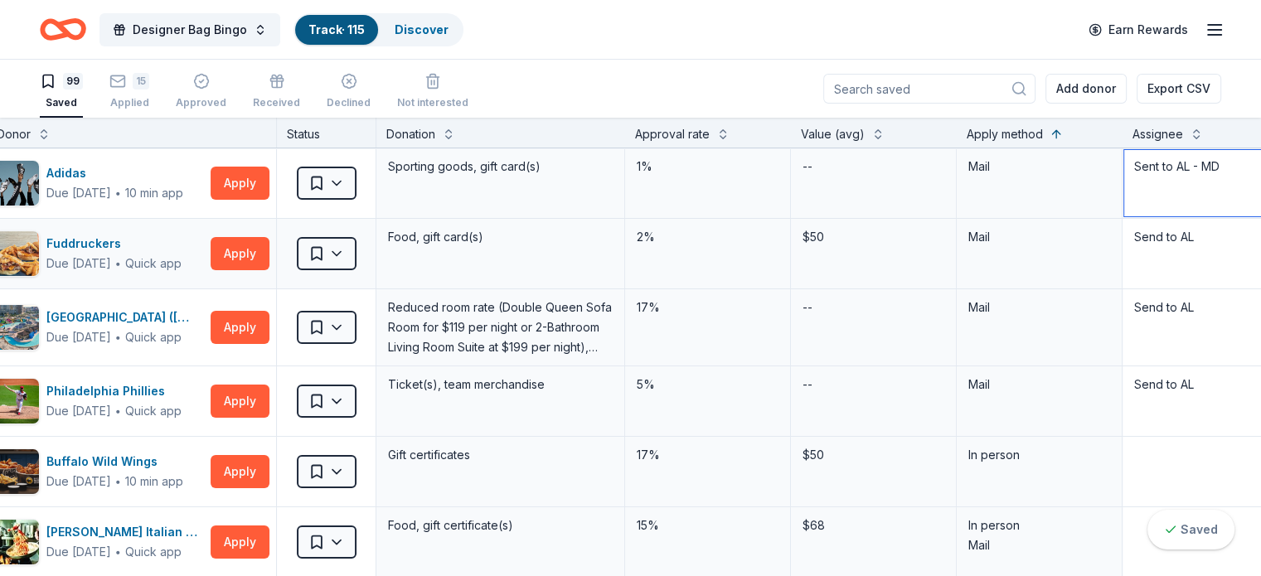
type textarea "Sent to AL - MD"
click at [822, 238] on textarea "Send to AL" at bounding box center [1205, 253] width 162 height 66
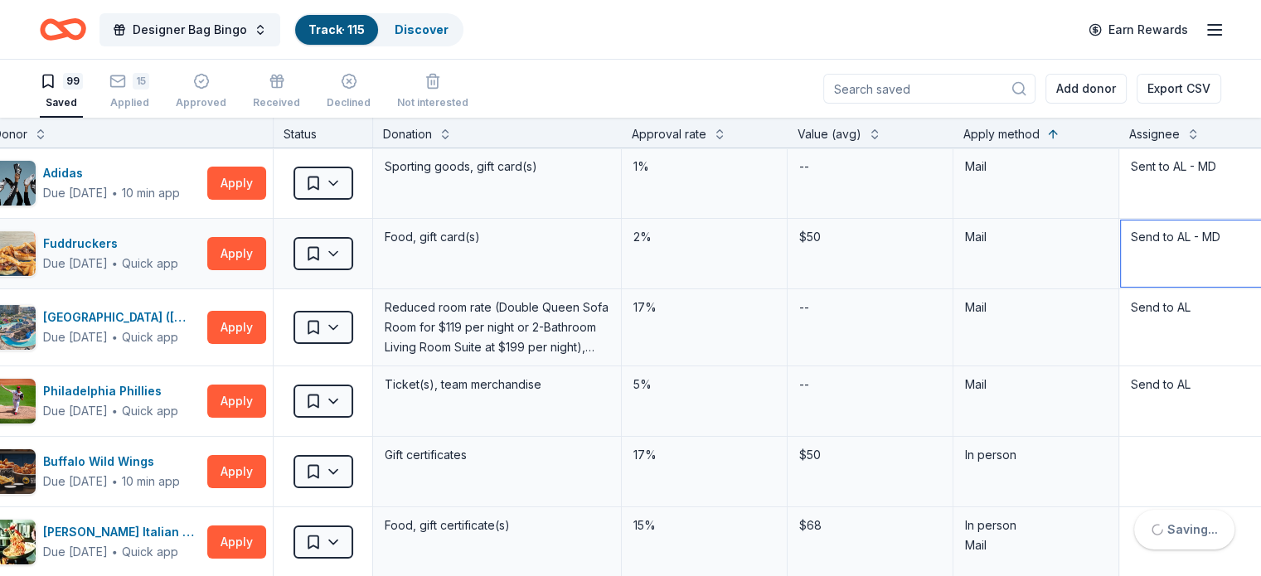
click at [822, 236] on textarea "Send to AL - MD" at bounding box center [1202, 253] width 162 height 66
type textarea "Sent to AL - MD"
click at [822, 305] on textarea "Send to AL" at bounding box center [1202, 324] width 162 height 66
click at [822, 308] on textarea "Sent to AL" at bounding box center [1202, 324] width 162 height 66
type textarea "Sent to AL - MD"
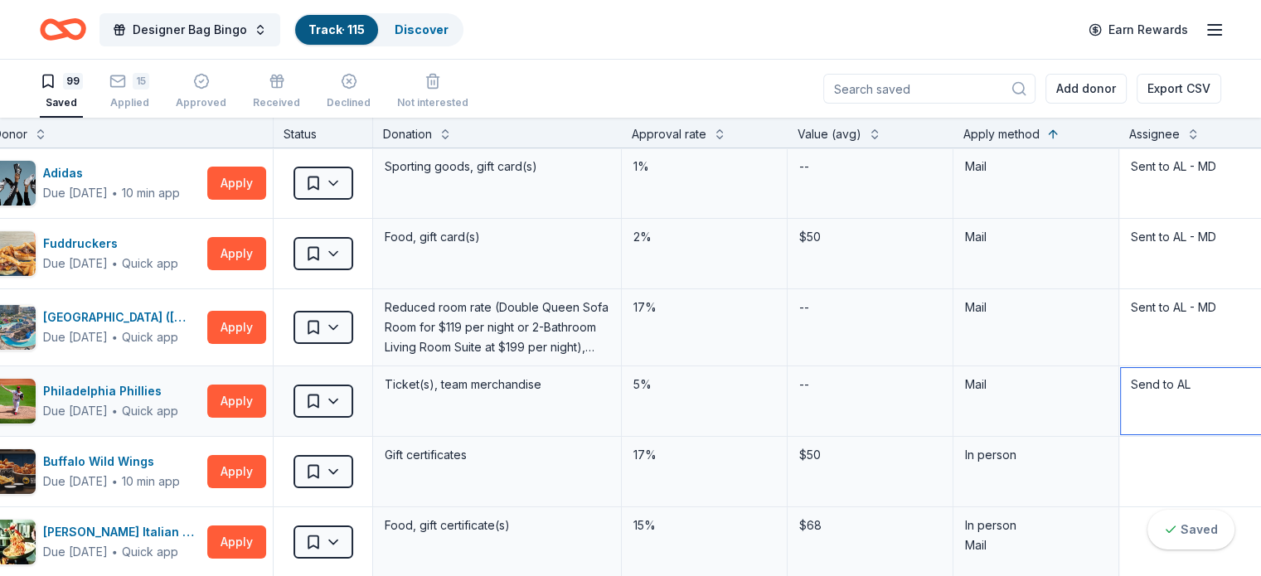
click at [822, 386] on textarea "Send to AL" at bounding box center [1202, 401] width 162 height 66
click at [822, 392] on textarea "Sent to AL" at bounding box center [1202, 401] width 162 height 66
type textarea "Sent to AL - MD"
click at [361, 182] on html "Designer Bag Bingo Track · 115 Discover Earn Rewards 99 Saved 15 Applied Approv…" at bounding box center [630, 288] width 1261 height 576
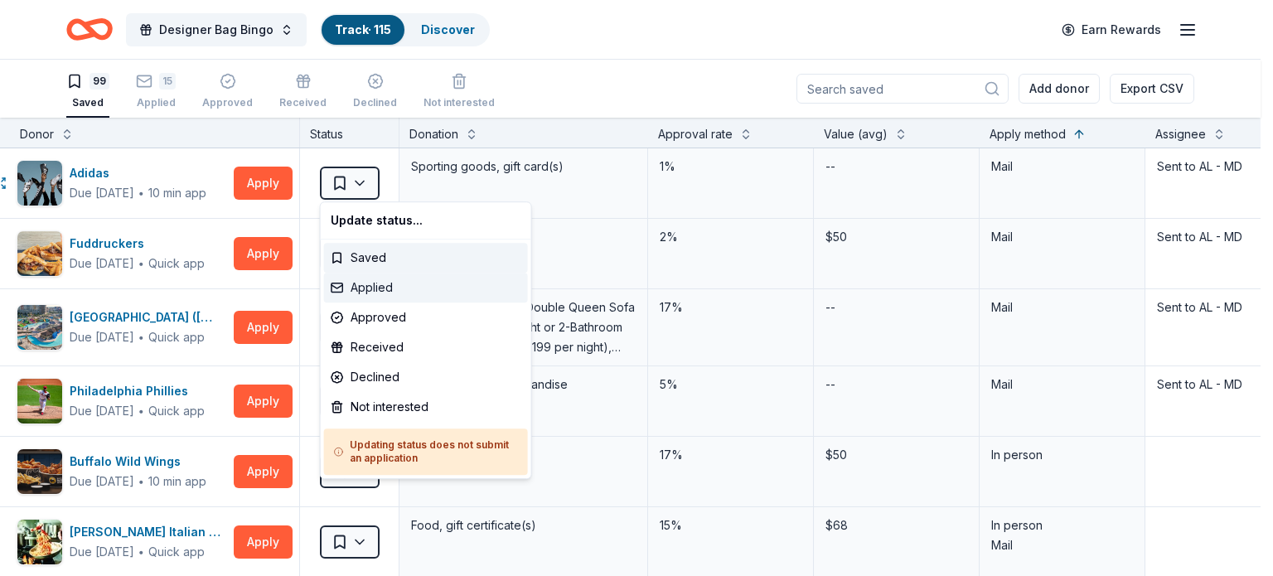
click at [371, 290] on div "Applied" at bounding box center [426, 288] width 204 height 30
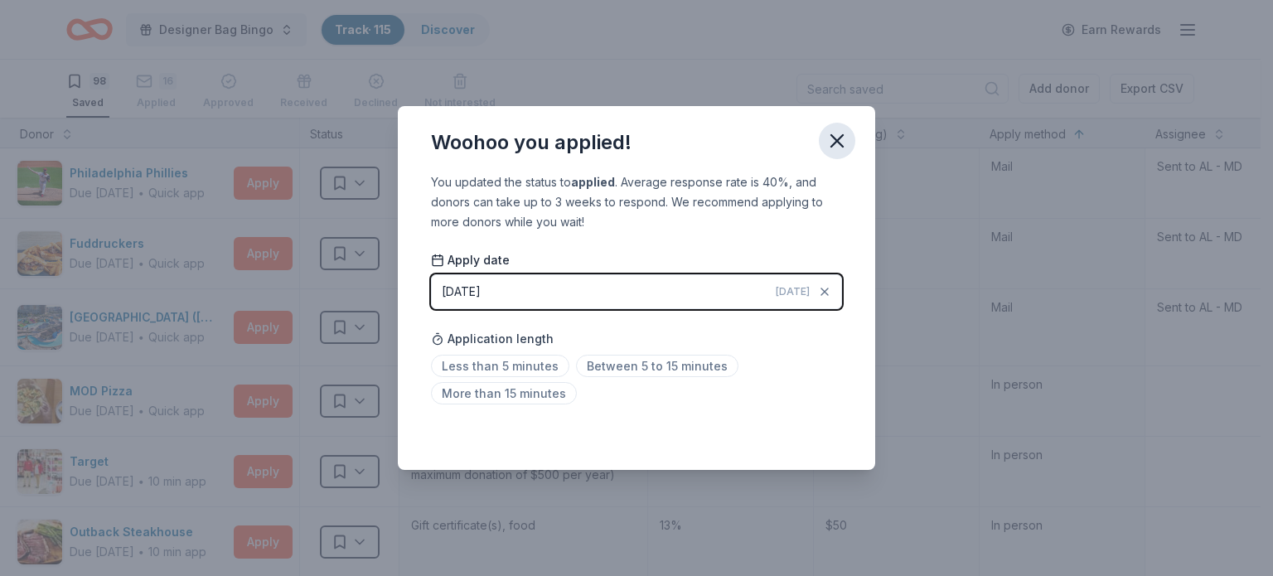
click at [822, 146] on icon "button" at bounding box center [837, 140] width 23 height 23
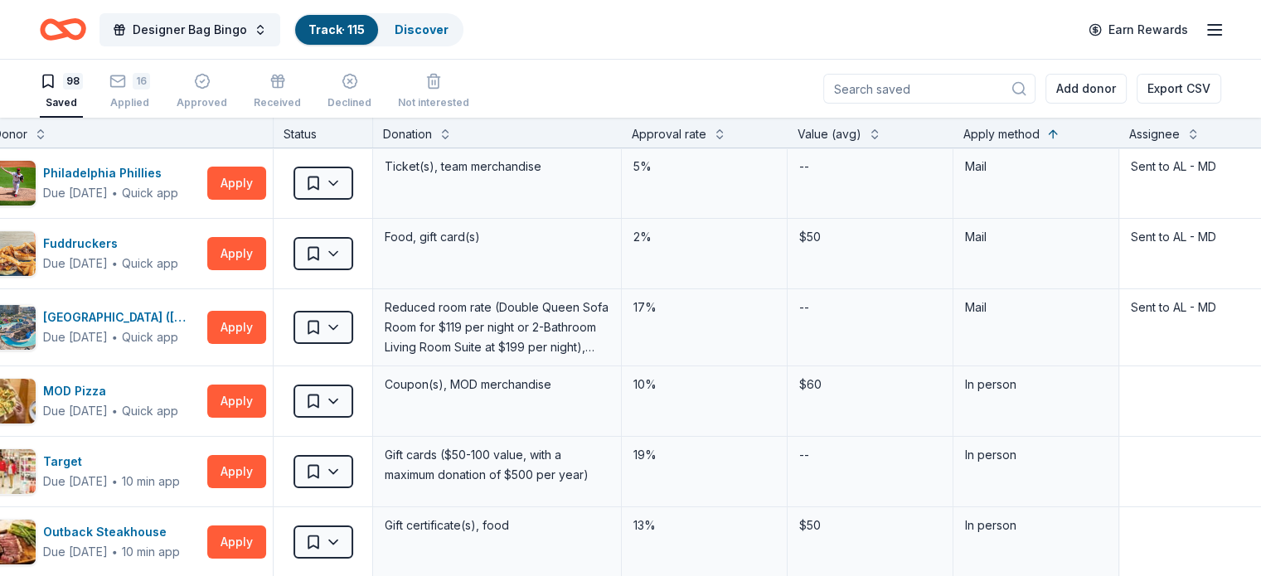
click at [822, 146] on div "Donor Status Donation Approval rate Value (avg) Apply method Assignee Notes" at bounding box center [759, 133] width 1630 height 31
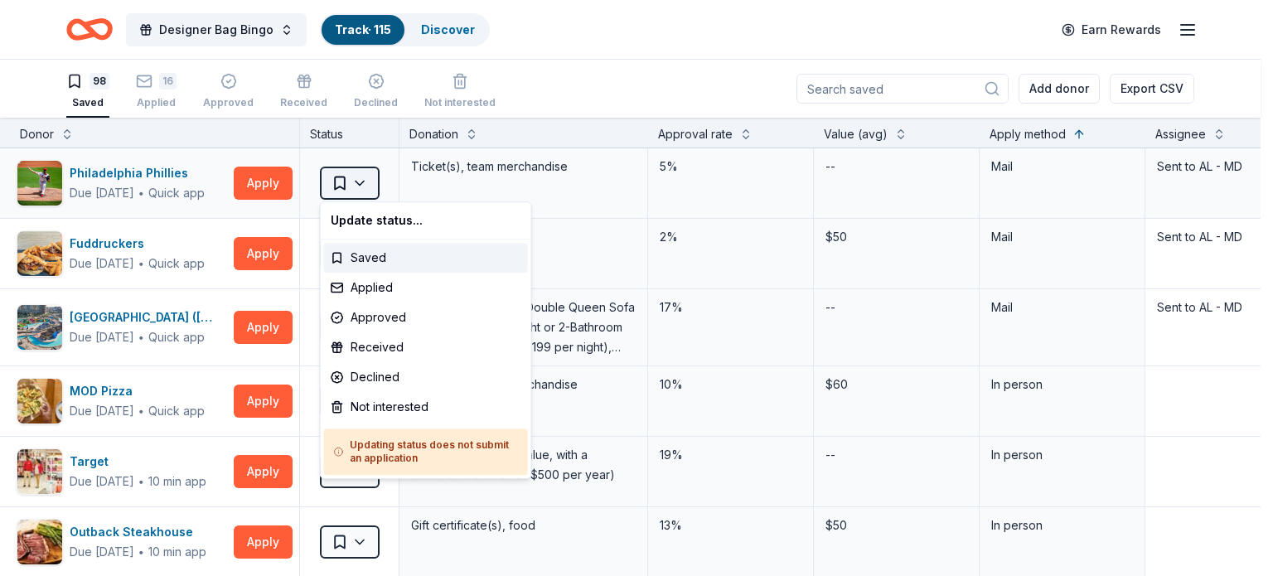
click at [363, 191] on html "Designer Bag Bingo Track · 115 Discover Earn Rewards 98 Saved 16 Applied Approv…" at bounding box center [636, 288] width 1273 height 576
click at [370, 298] on div "Applied" at bounding box center [426, 288] width 204 height 30
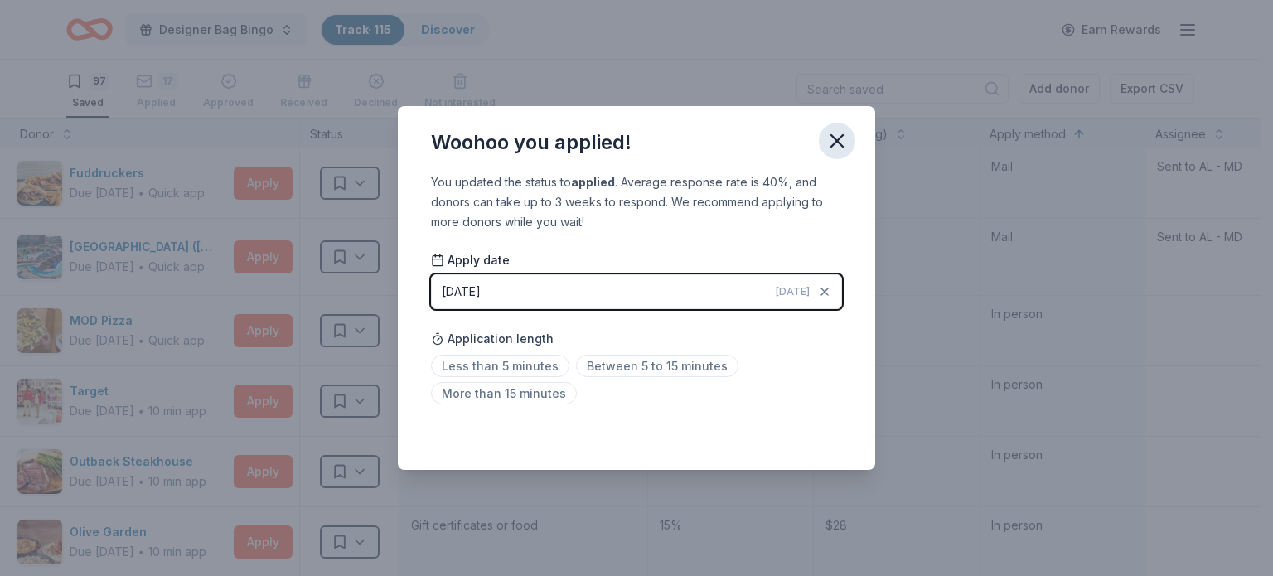
click at [822, 137] on icon "button" at bounding box center [837, 140] width 23 height 23
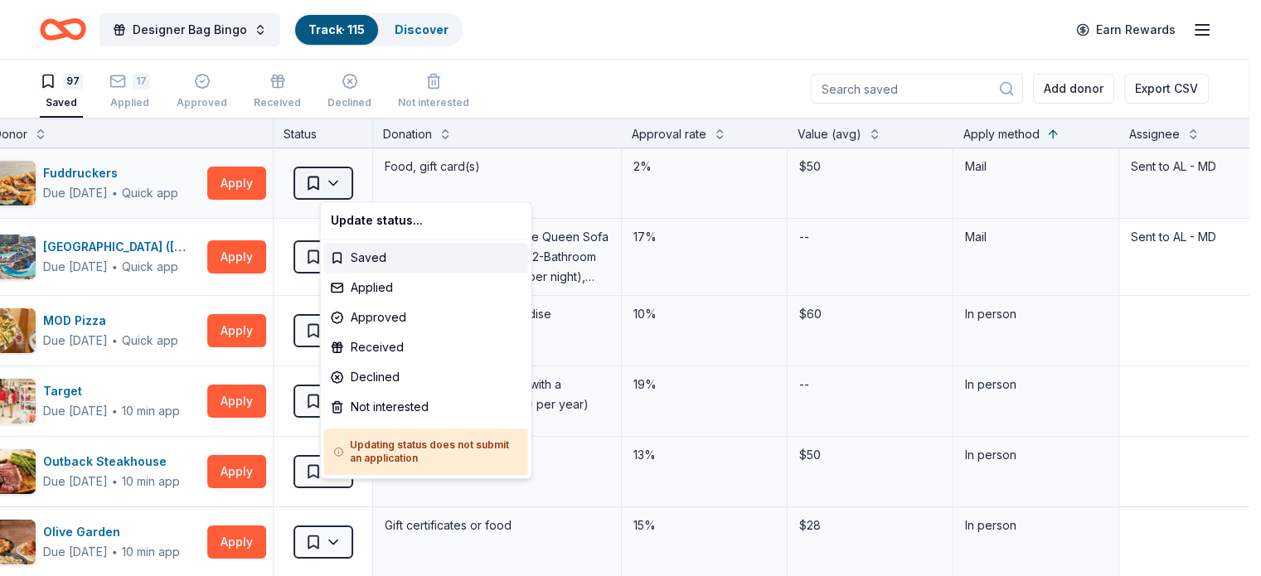
click at [359, 186] on html "Designer Bag Bingo Track · 115 Discover Earn Rewards 97 Saved 17 Applied Approv…" at bounding box center [630, 288] width 1261 height 576
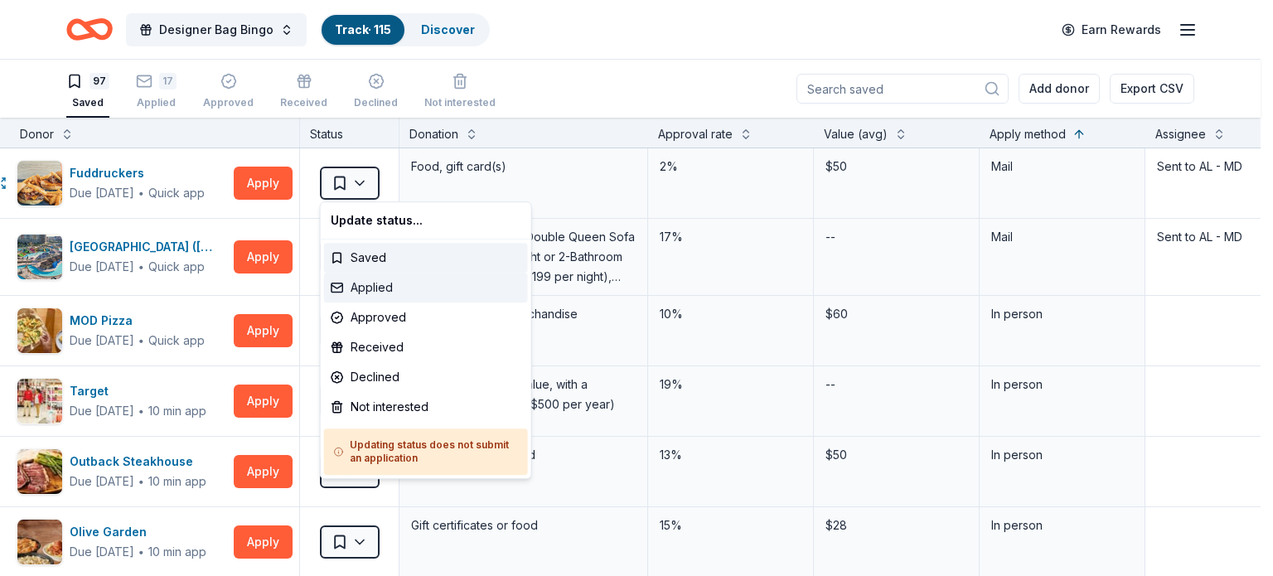
click at [371, 288] on div "Applied" at bounding box center [426, 288] width 204 height 30
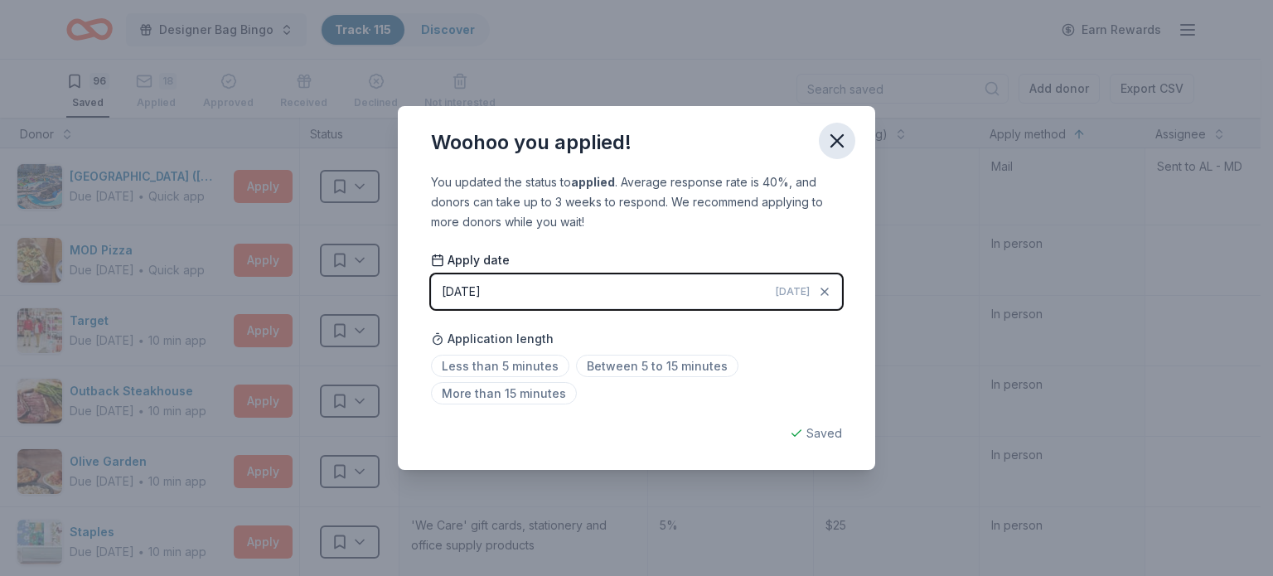
click at [822, 138] on icon "button" at bounding box center [837, 140] width 23 height 23
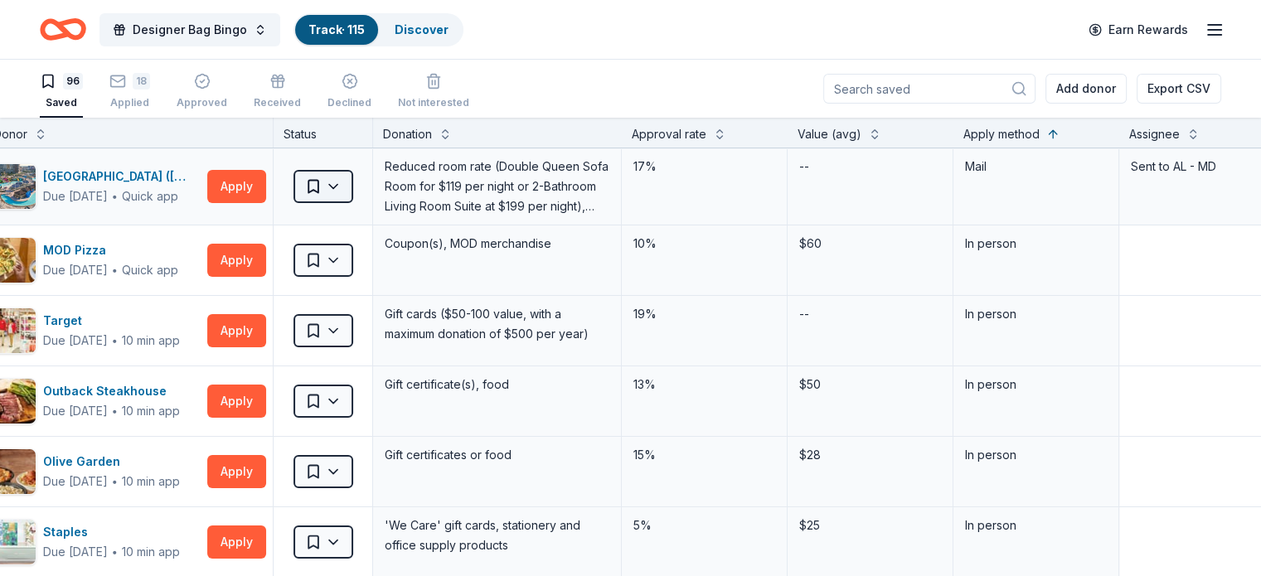
click at [353, 193] on html "Designer Bag Bingo Track · 115 Discover Earn Rewards 96 Saved 18 Applied Approv…" at bounding box center [630, 288] width 1261 height 576
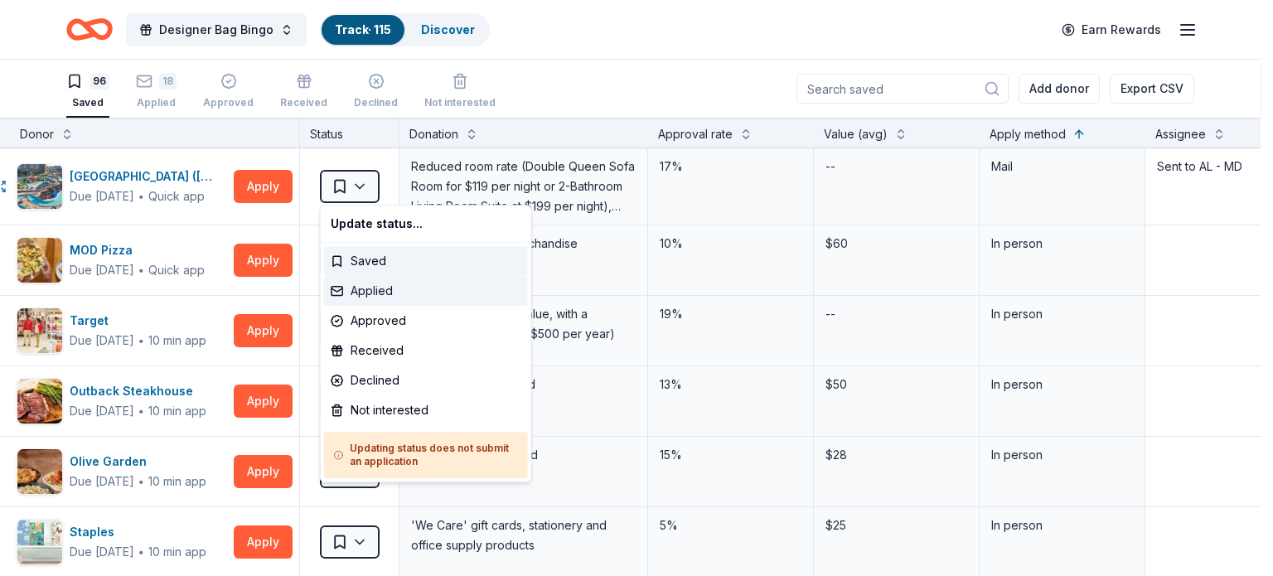
click at [366, 295] on div "Applied" at bounding box center [426, 291] width 204 height 30
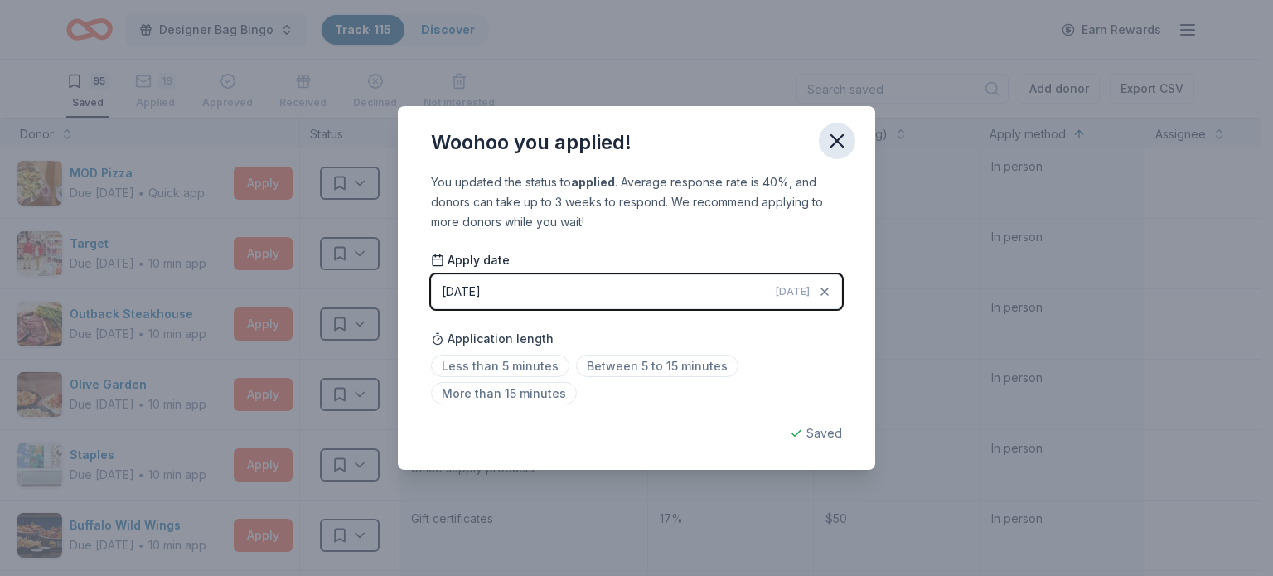
click at [822, 145] on icon "button" at bounding box center [837, 141] width 12 height 12
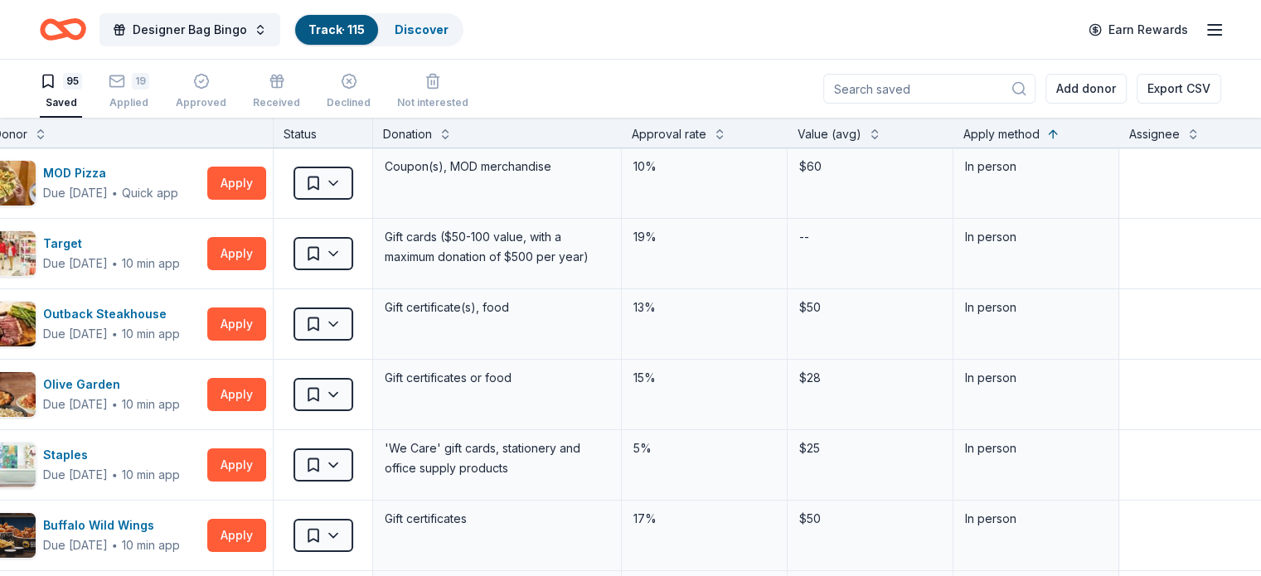
click at [822, 142] on div "Apply method" at bounding box center [1001, 134] width 76 height 20
click at [822, 131] on button at bounding box center [1052, 132] width 13 height 17
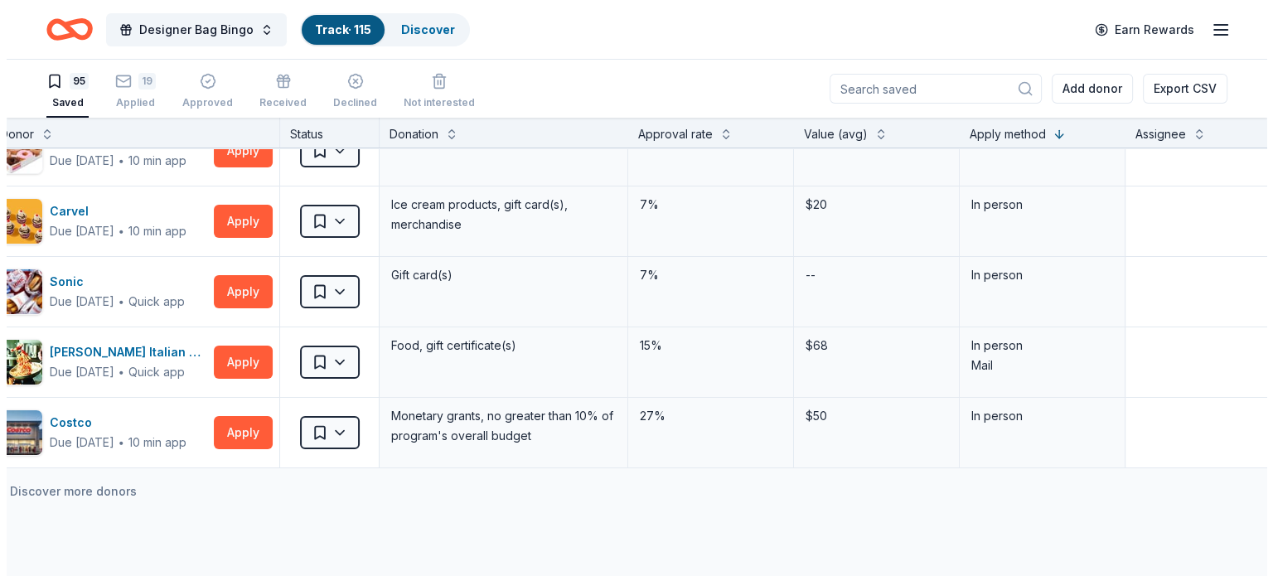
scroll to position [6416, 56]
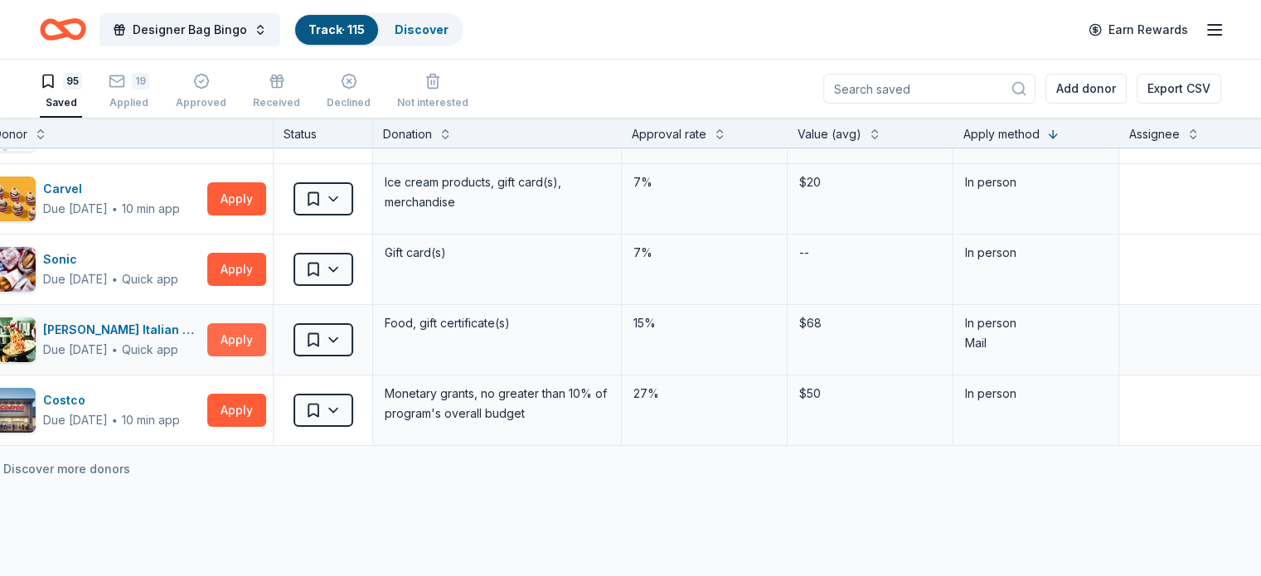
click at [252, 323] on button "Apply" at bounding box center [236, 339] width 59 height 33
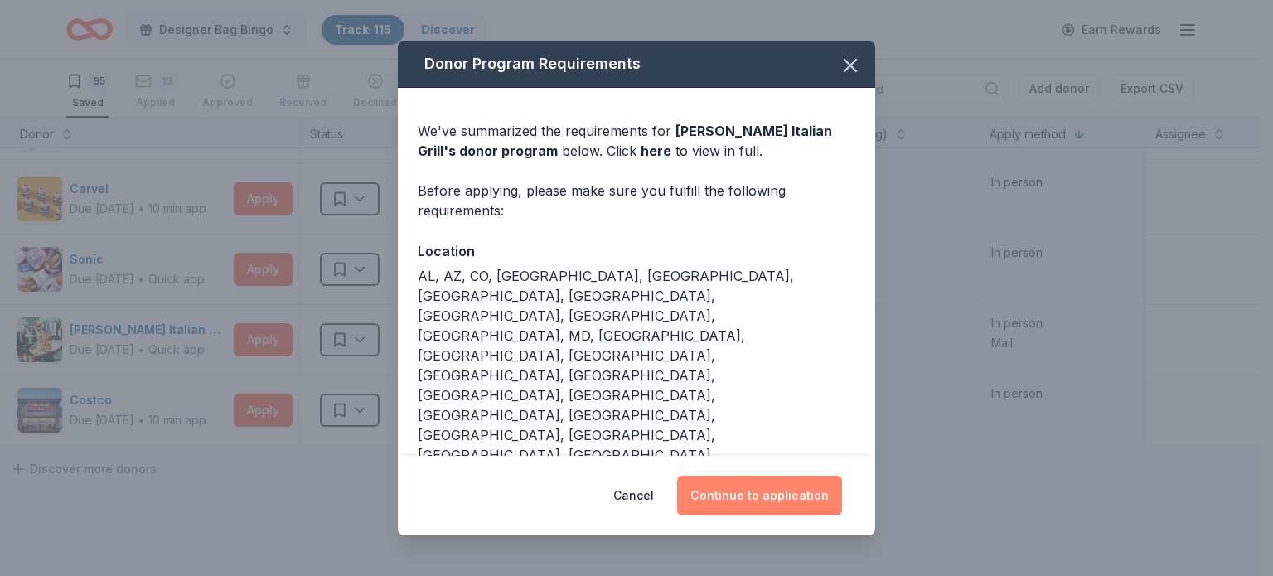
click at [736, 476] on button "Continue to application" at bounding box center [759, 496] width 165 height 40
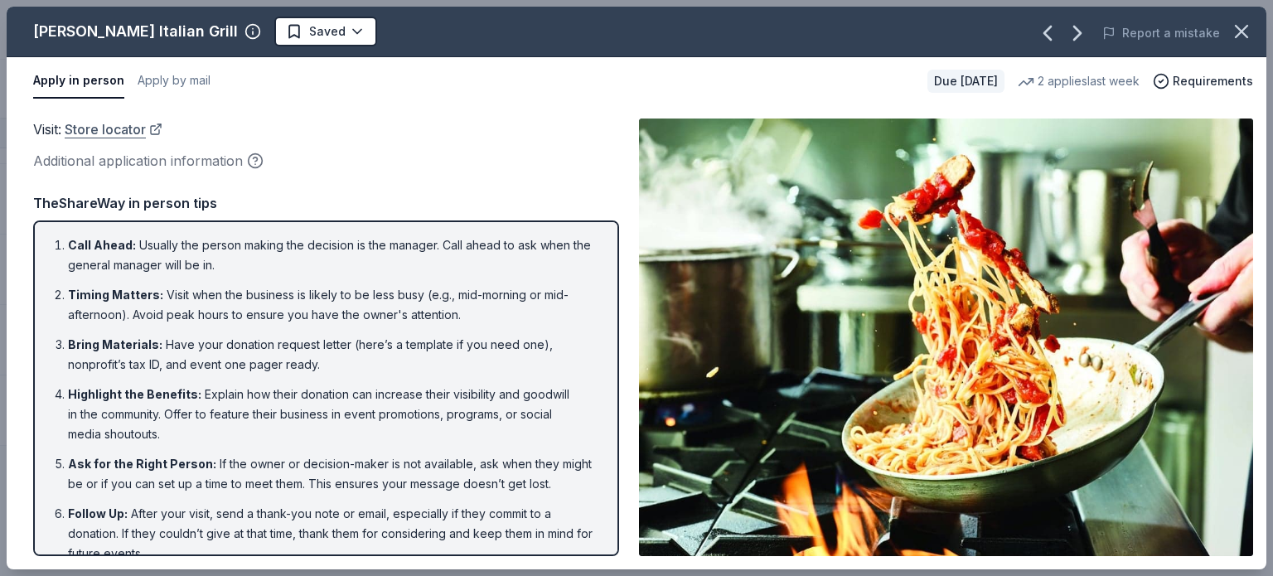
click at [133, 125] on link "Store locator" at bounding box center [114, 130] width 98 height 22
